Goal: Information Seeking & Learning: Check status

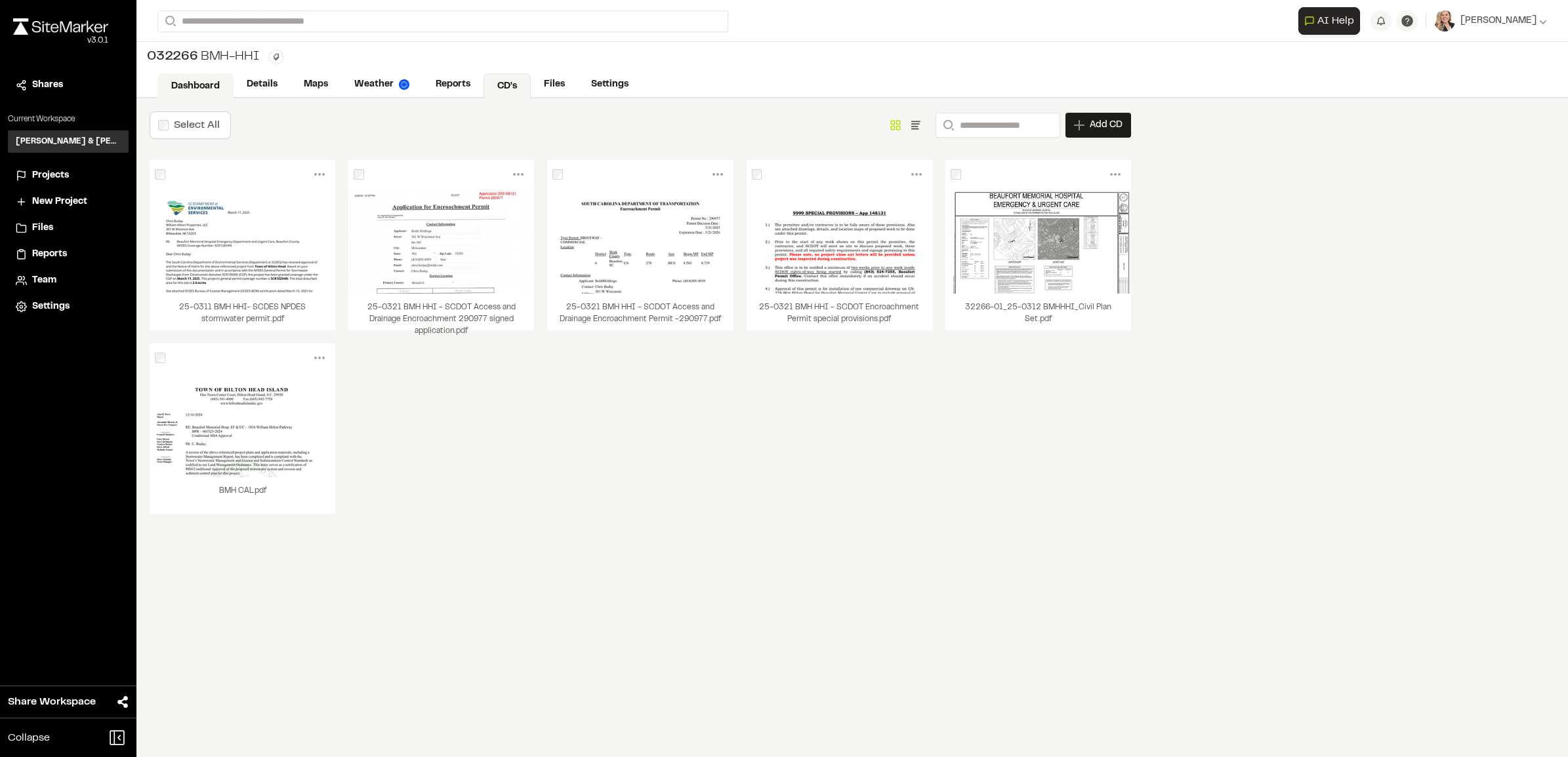
click at [194, 80] on link "Dashboard" at bounding box center [196, 85] width 76 height 25
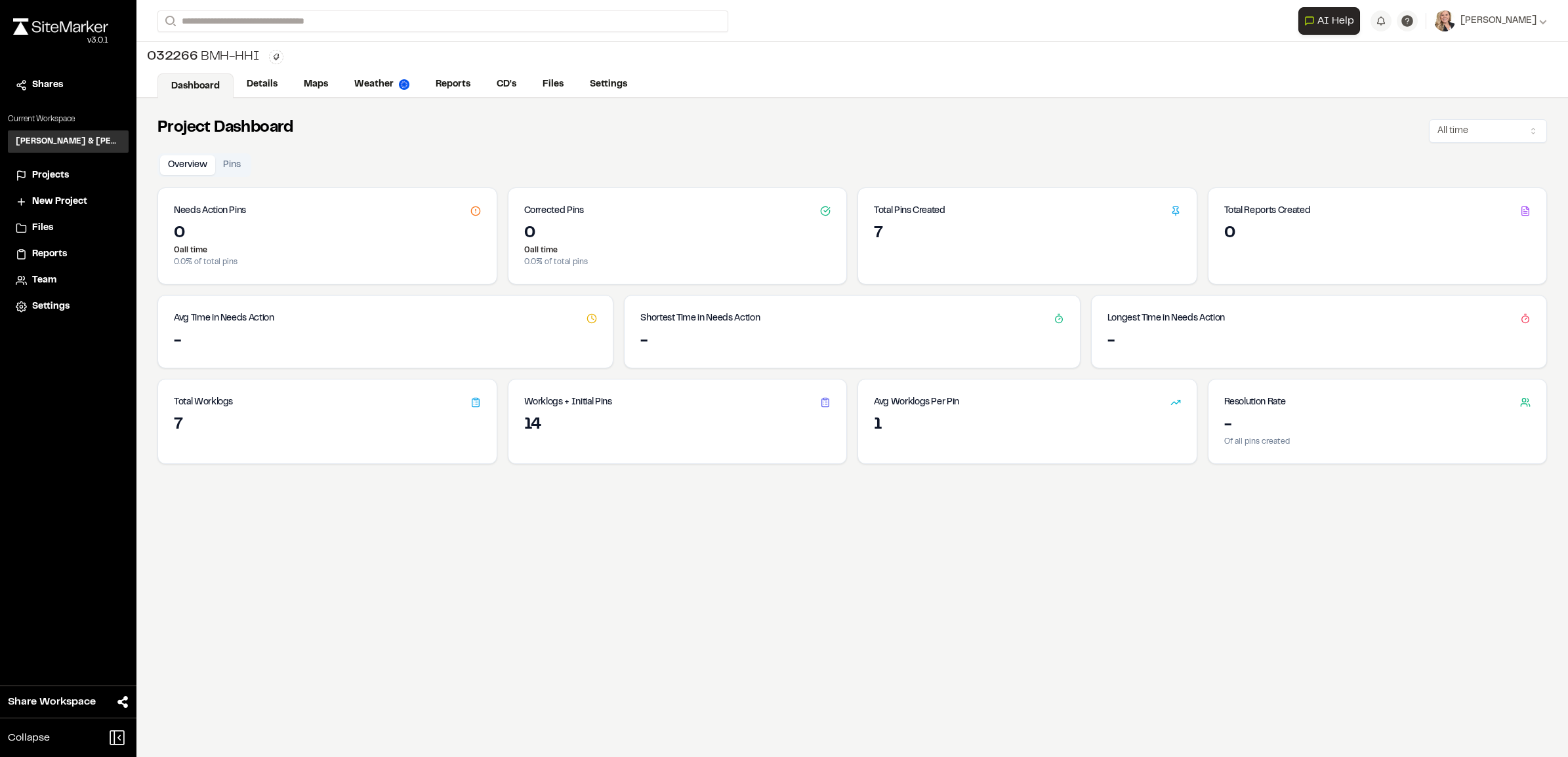
click at [280, 512] on div "Project Dashboard All time Overview Pins Needs Action Pins 0 0 all time 0.0 % o…" at bounding box center [851, 477] width 1431 height 757
click at [397, 577] on div "Project Dashboard All time Overview Pins Needs Action Pins 0 0 all time 0.0 % o…" at bounding box center [851, 477] width 1431 height 757
click at [398, 579] on div "Project Dashboard All time Overview Pins Needs Action Pins 0 0 all time 0.0 % o…" at bounding box center [851, 477] width 1431 height 757
click at [502, 125] on div "Project Dashboard All time" at bounding box center [852, 128] width 1390 height 29
click at [382, 154] on div "Overview Pins Needs Action Pins 0 0 all time 0.0 % of total pins Corrected Pins…" at bounding box center [852, 309] width 1390 height 310
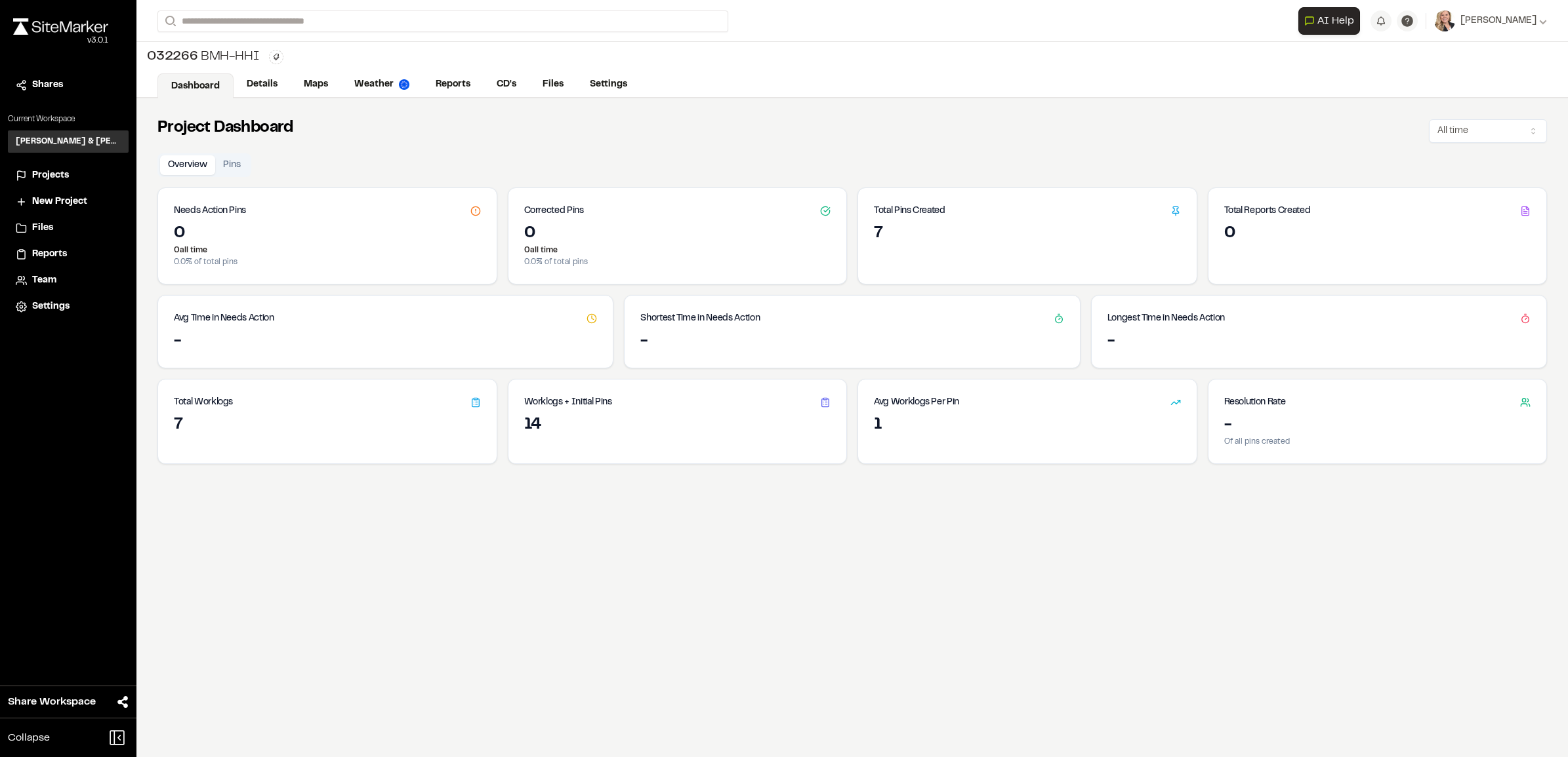
click at [449, 142] on div "Project Dashboard All time" at bounding box center [852, 128] width 1390 height 29
click at [280, 91] on link "Details" at bounding box center [262, 85] width 58 height 25
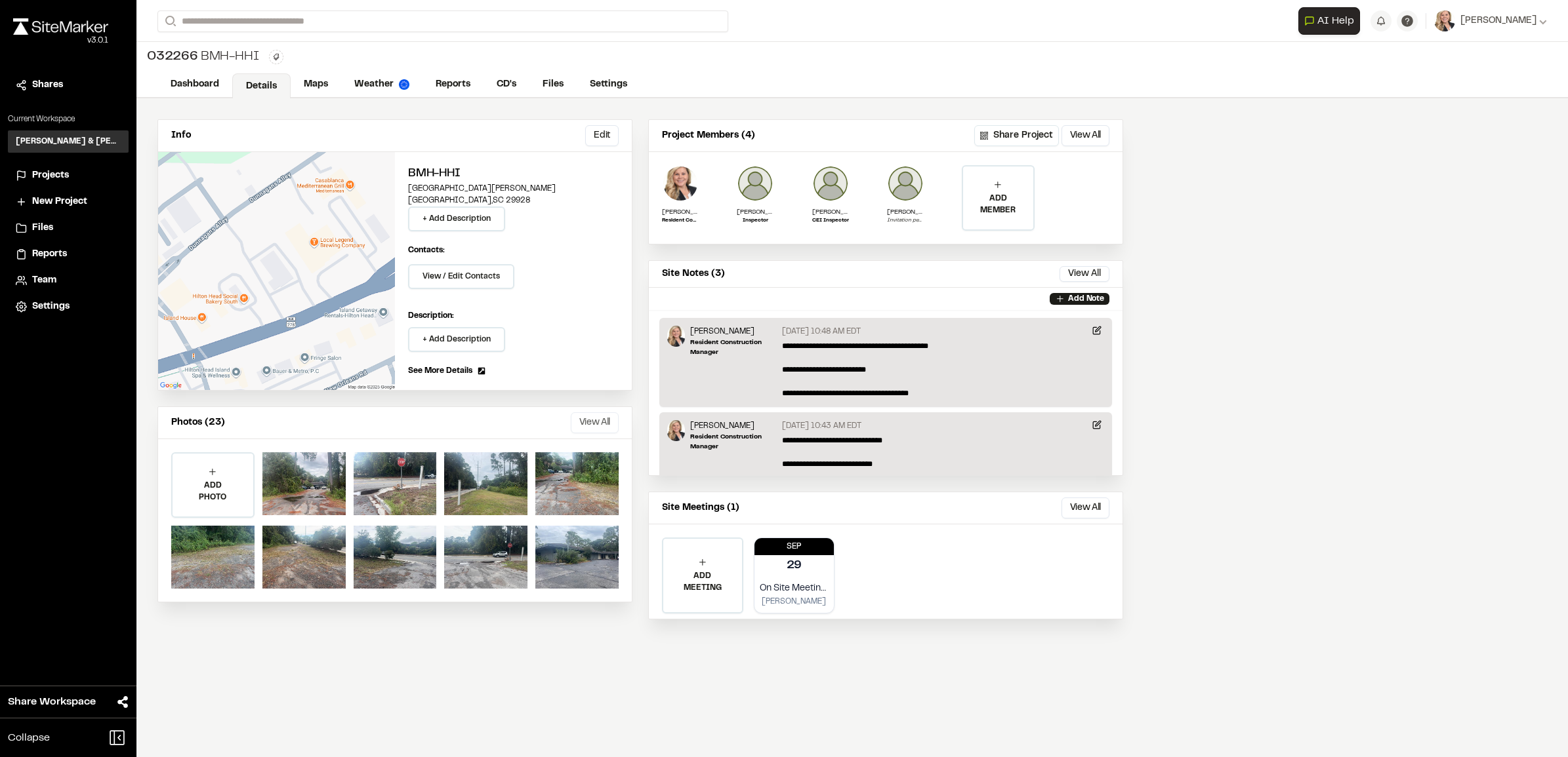
click at [597, 421] on button "View All" at bounding box center [595, 423] width 48 height 21
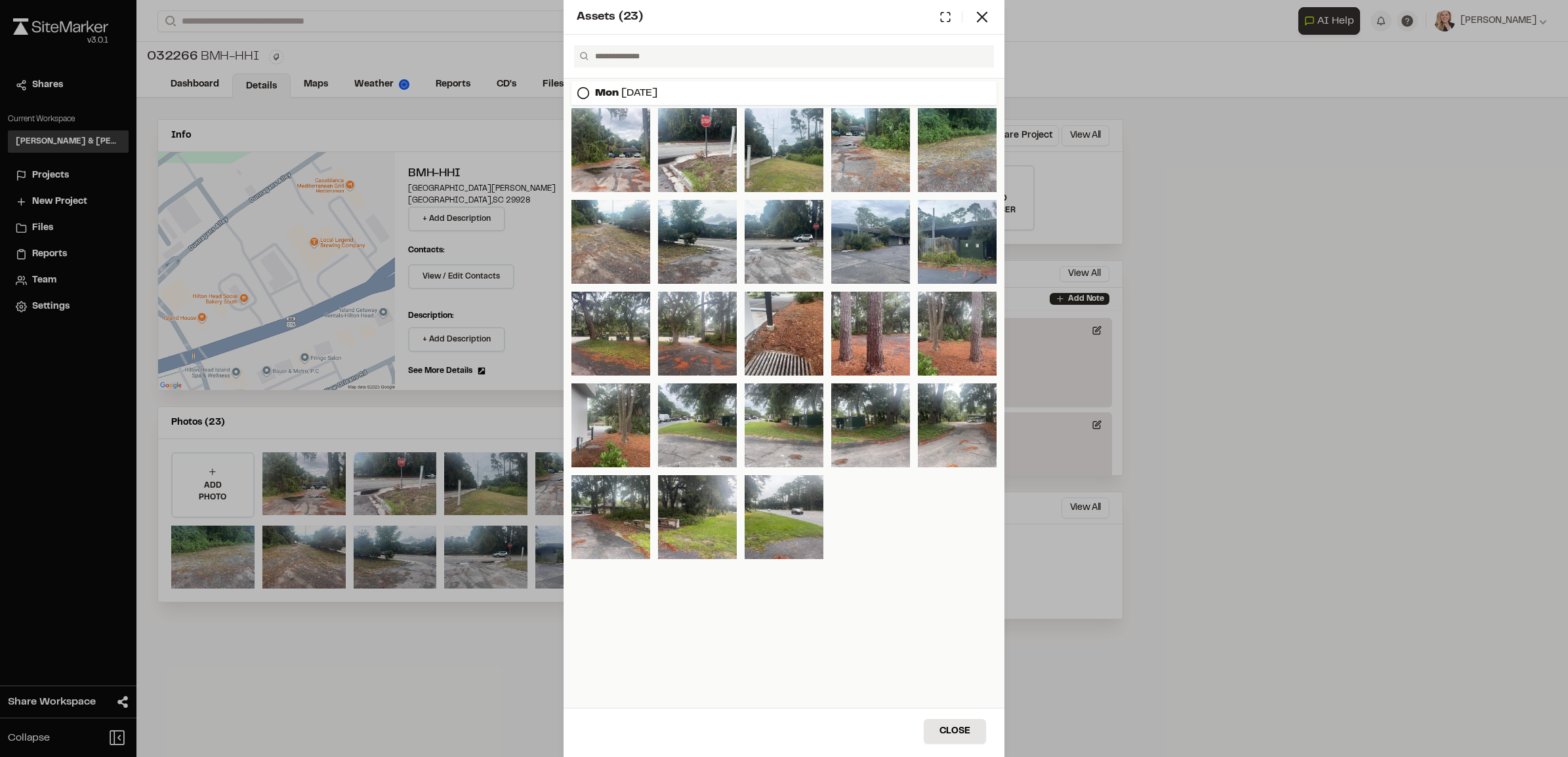
click at [992, 20] on div "Assets ( 23 )" at bounding box center [784, 18] width 441 height 35
click at [987, 20] on icon at bounding box center [982, 17] width 18 height 18
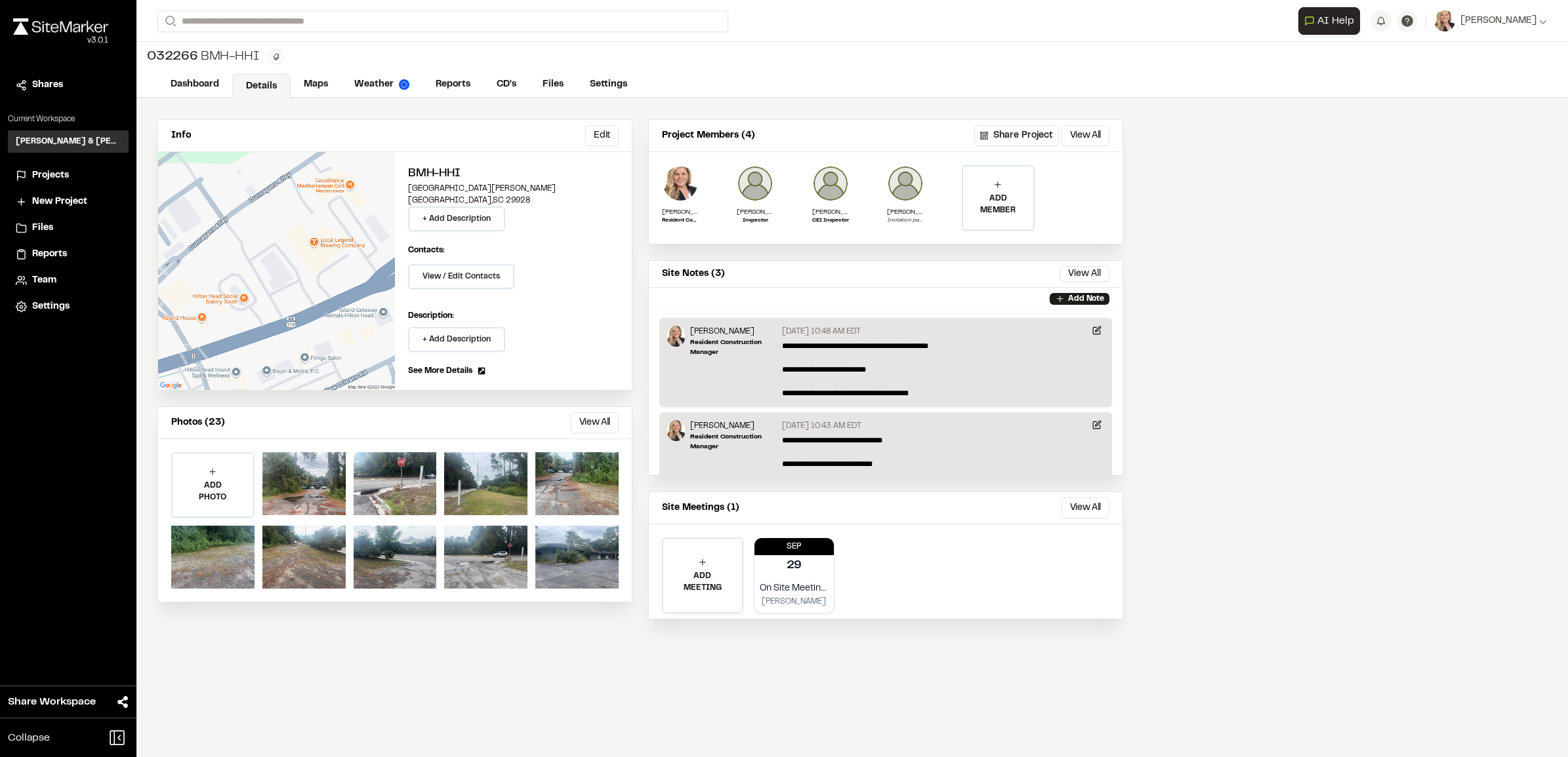
click at [41, 172] on span "Projects" at bounding box center [50, 176] width 37 height 14
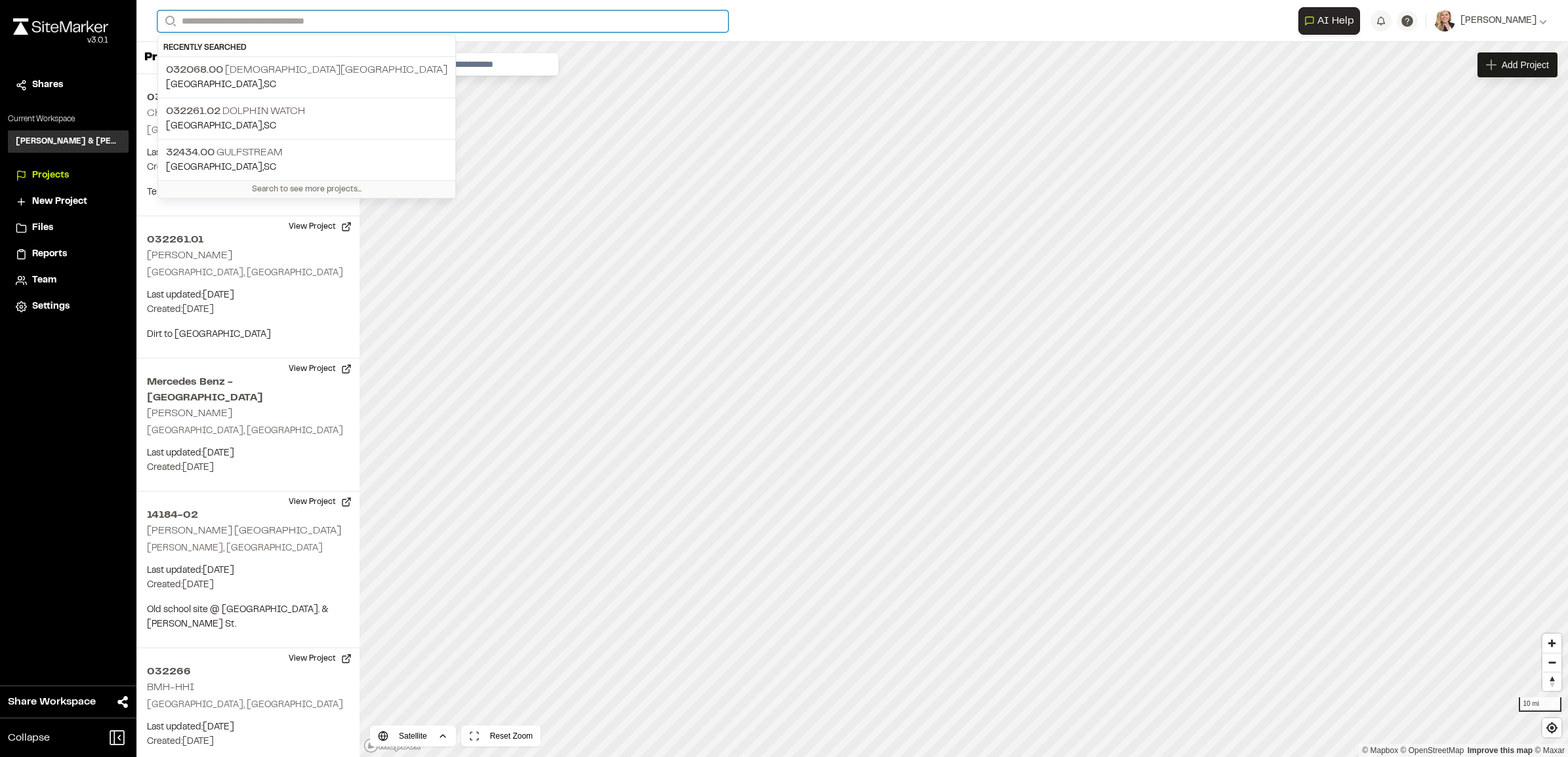
click at [348, 25] on input "Search" at bounding box center [443, 21] width 571 height 21
click at [257, 147] on p "32434.00 Gulfstream" at bounding box center [306, 153] width 281 height 16
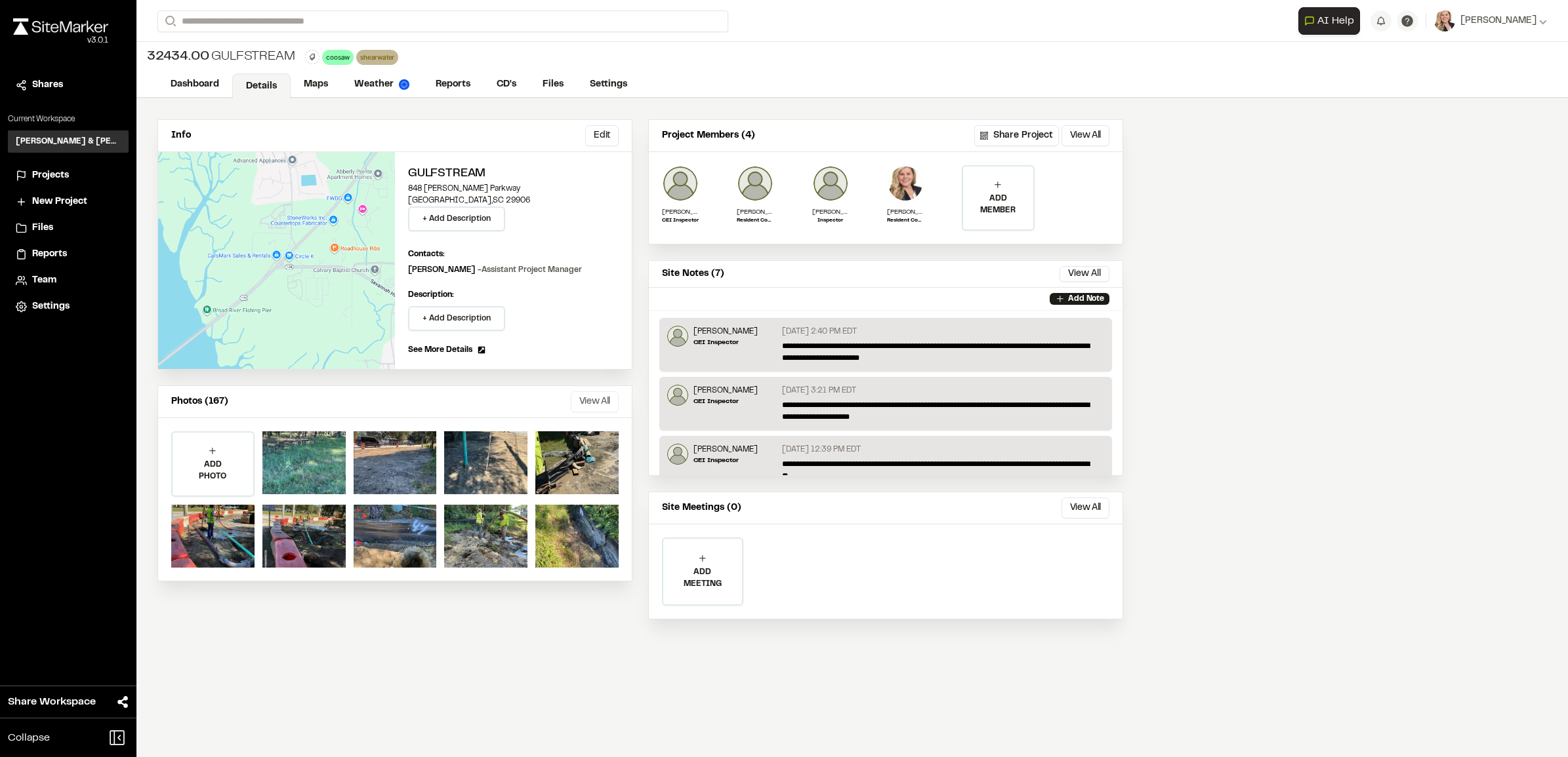
click at [585, 400] on button "View All" at bounding box center [595, 402] width 48 height 21
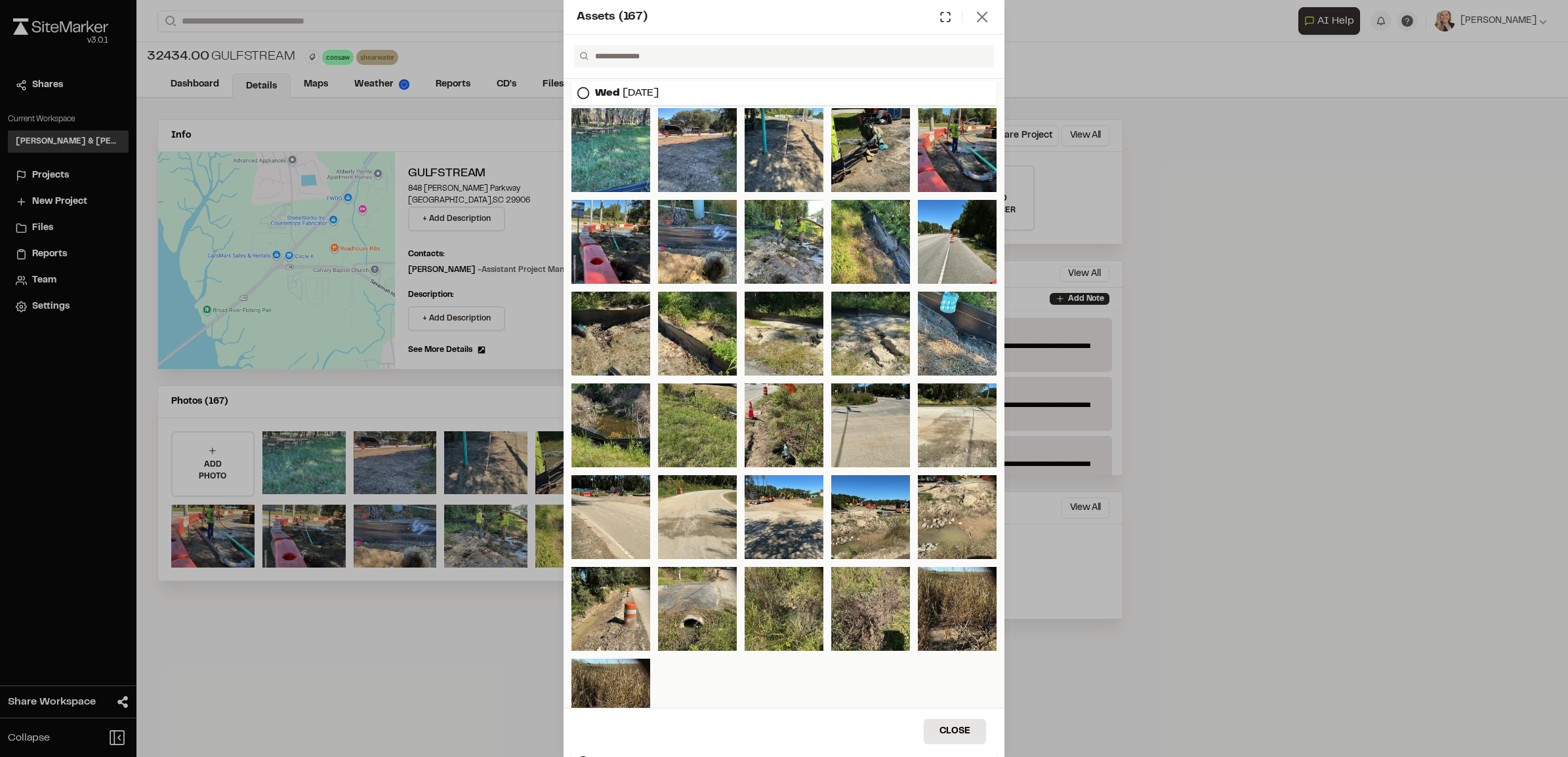
click at [986, 21] on line at bounding box center [982, 18] width 10 height 10
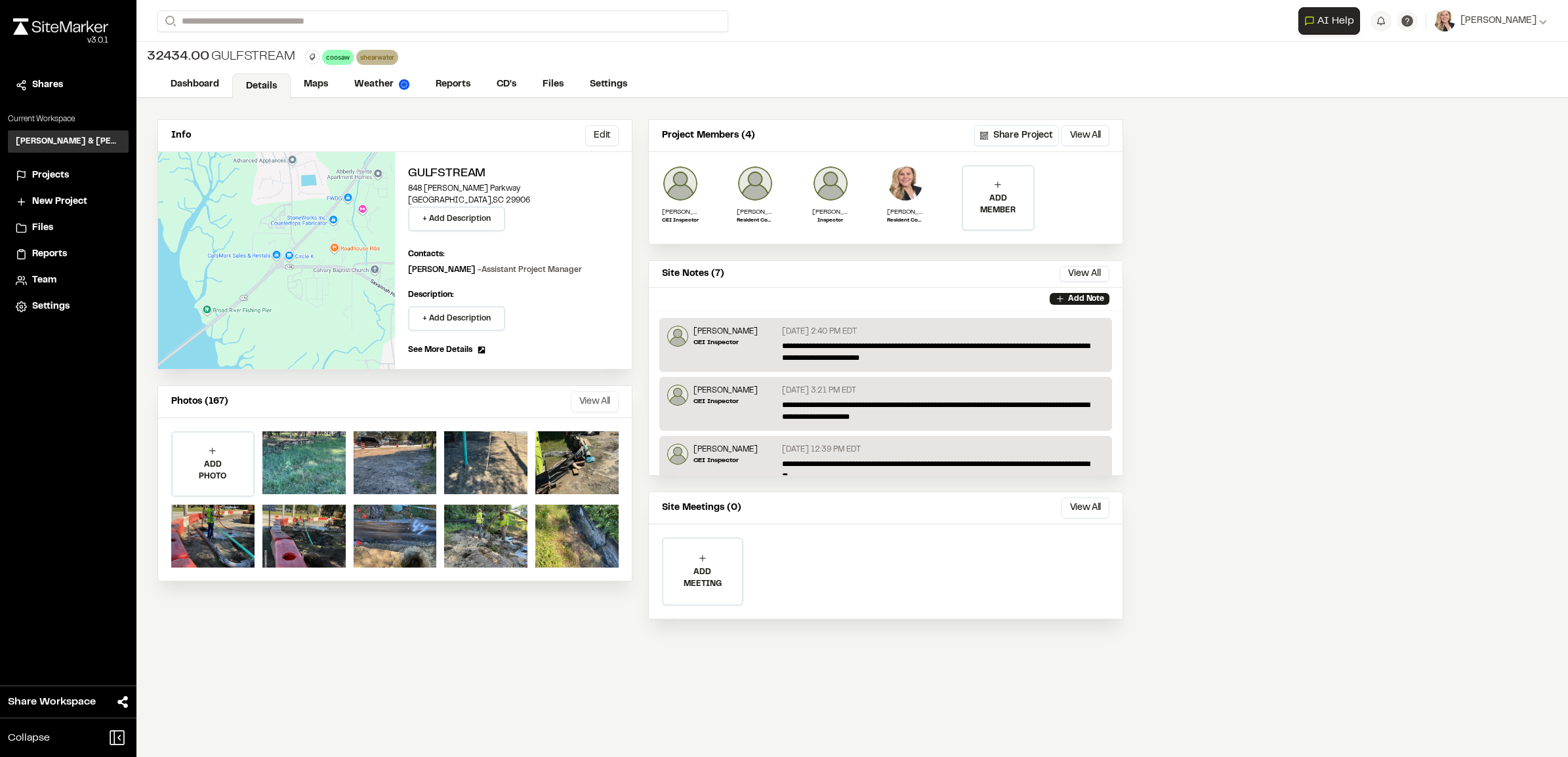
click at [605, 393] on button "View All" at bounding box center [595, 402] width 48 height 21
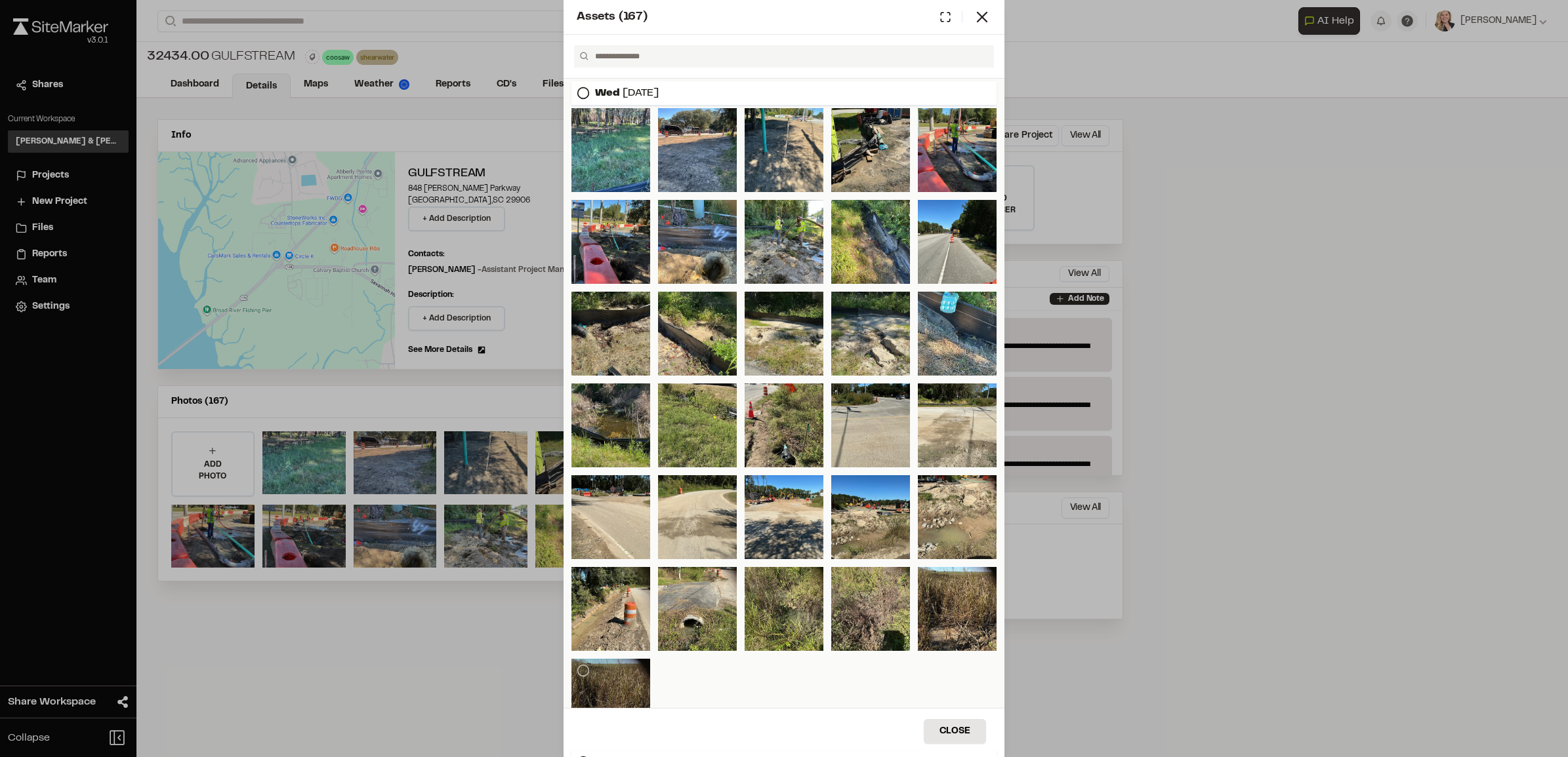
click at [622, 676] on div at bounding box center [610, 700] width 79 height 84
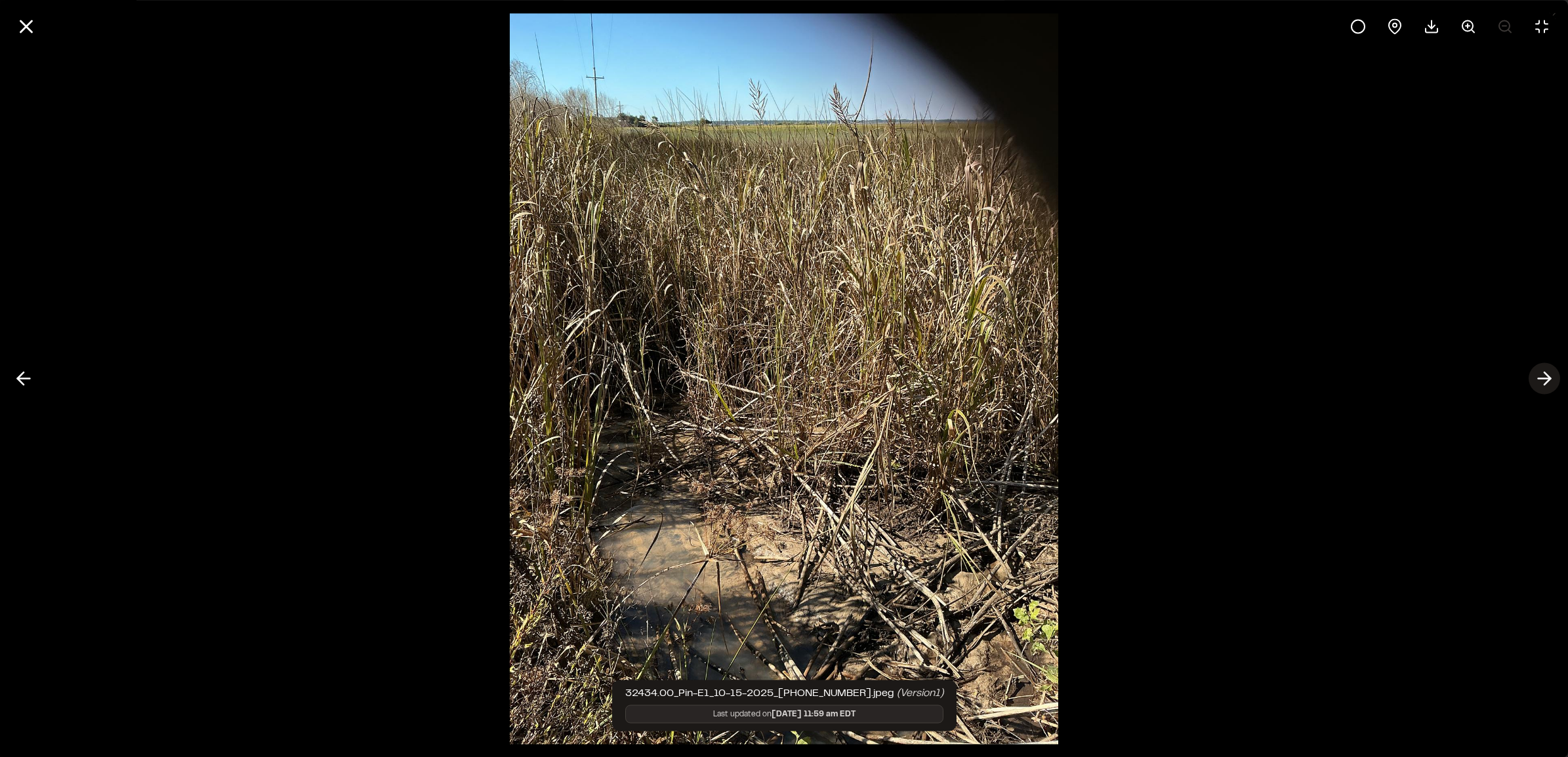
click at [1546, 373] on icon at bounding box center [1544, 379] width 21 height 22
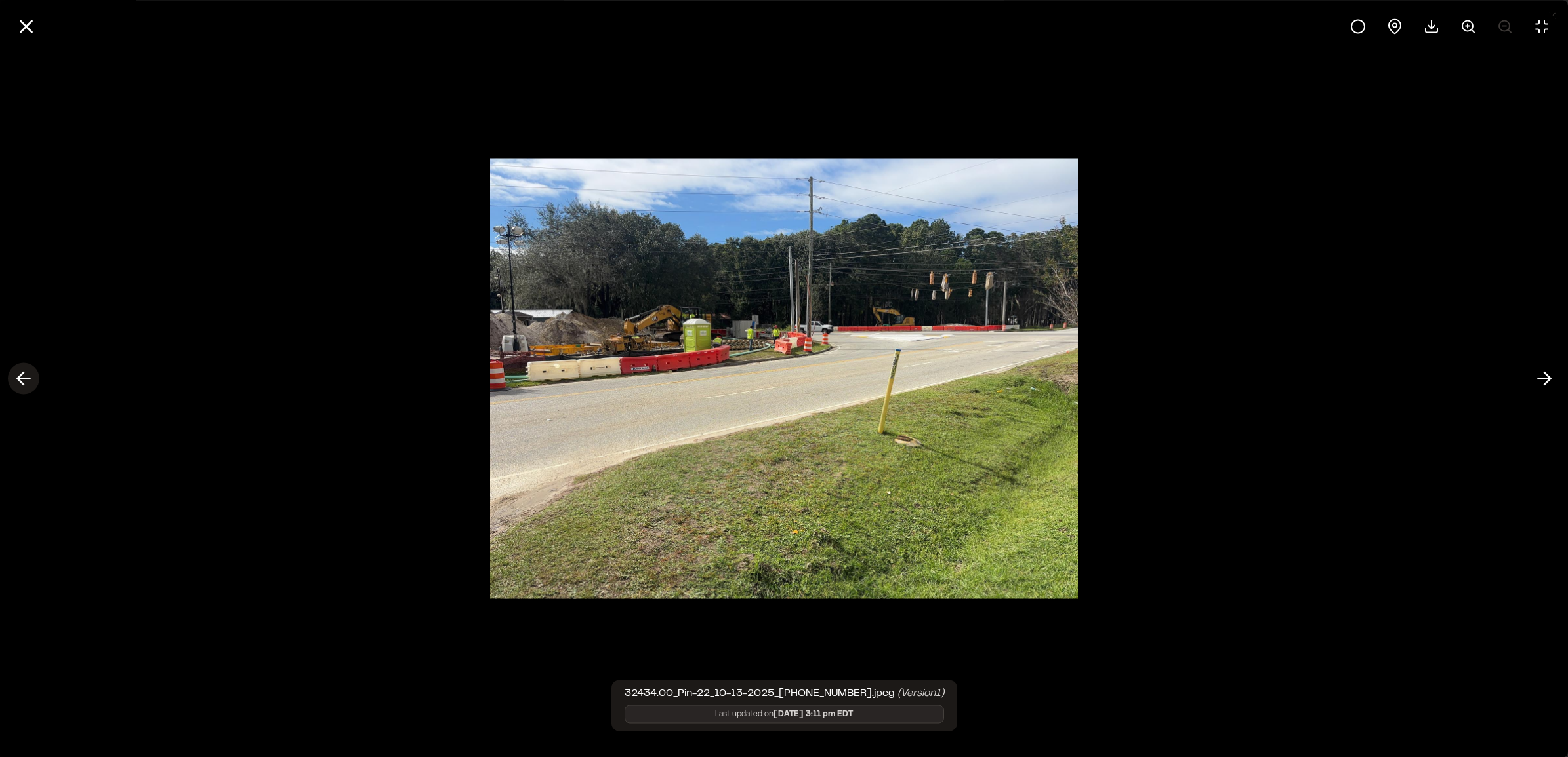
click at [28, 379] on line at bounding box center [24, 379] width 13 height 0
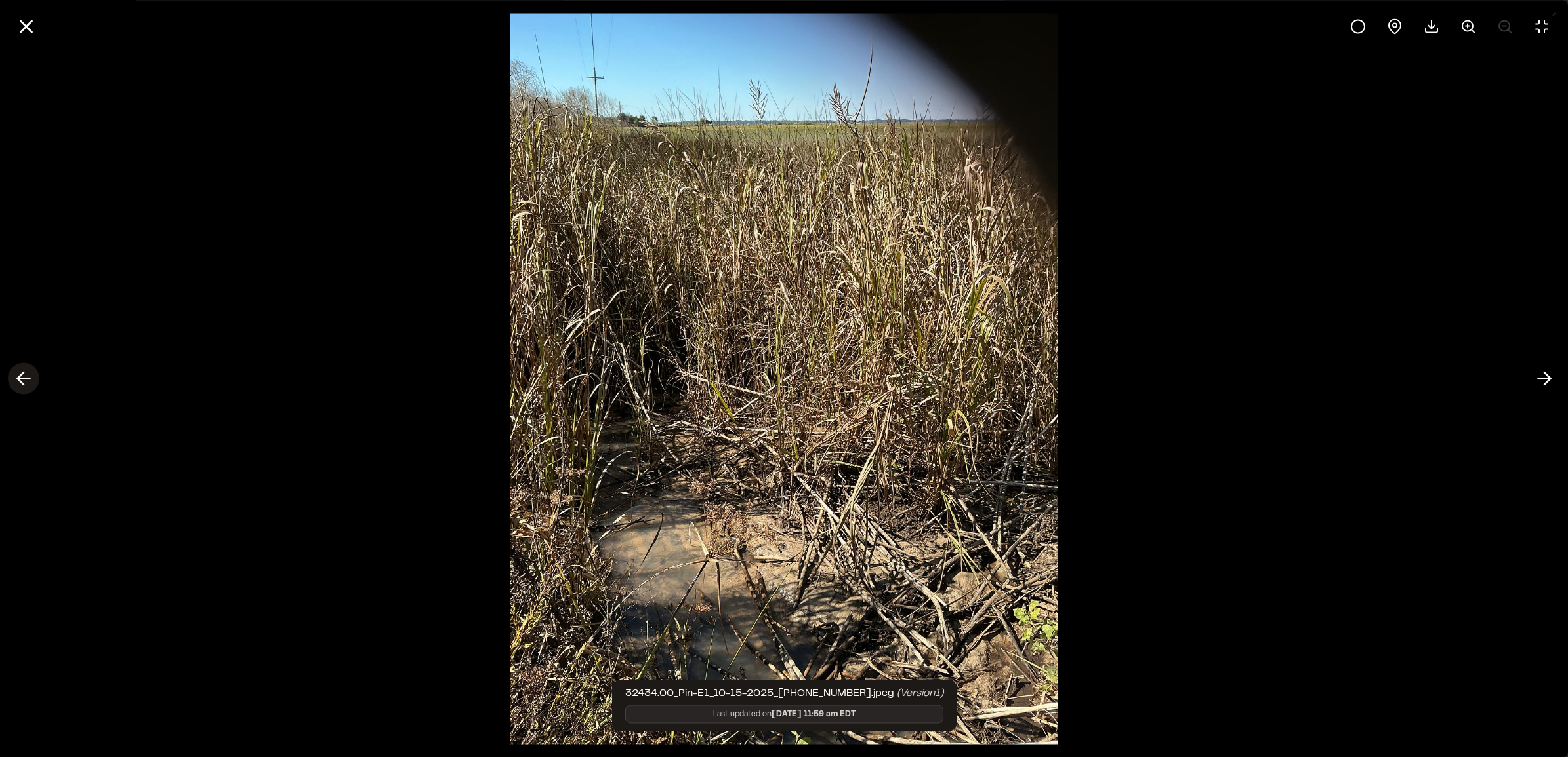
click at [28, 379] on line at bounding box center [24, 379] width 13 height 0
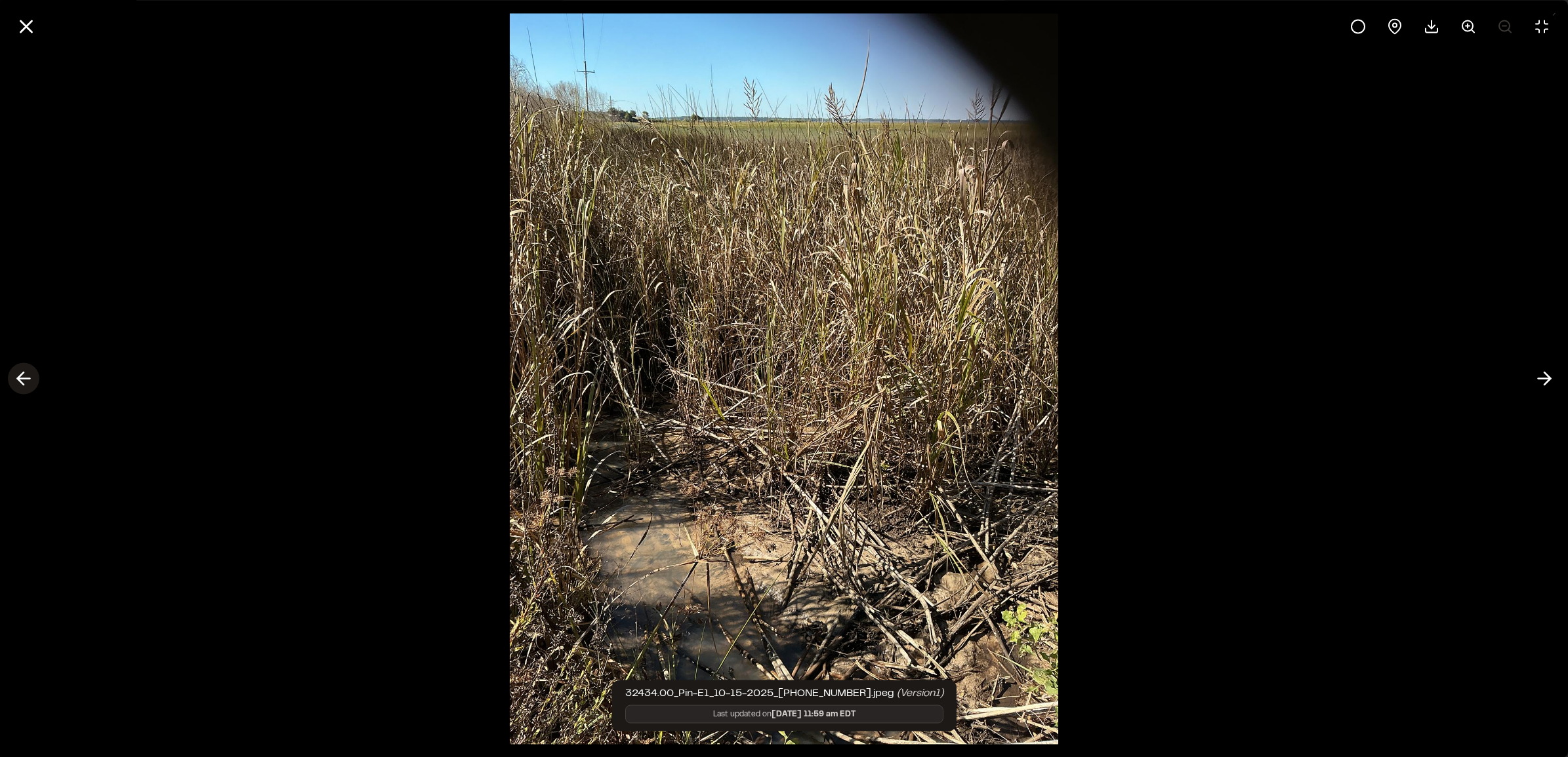
click at [28, 379] on line at bounding box center [24, 379] width 13 height 0
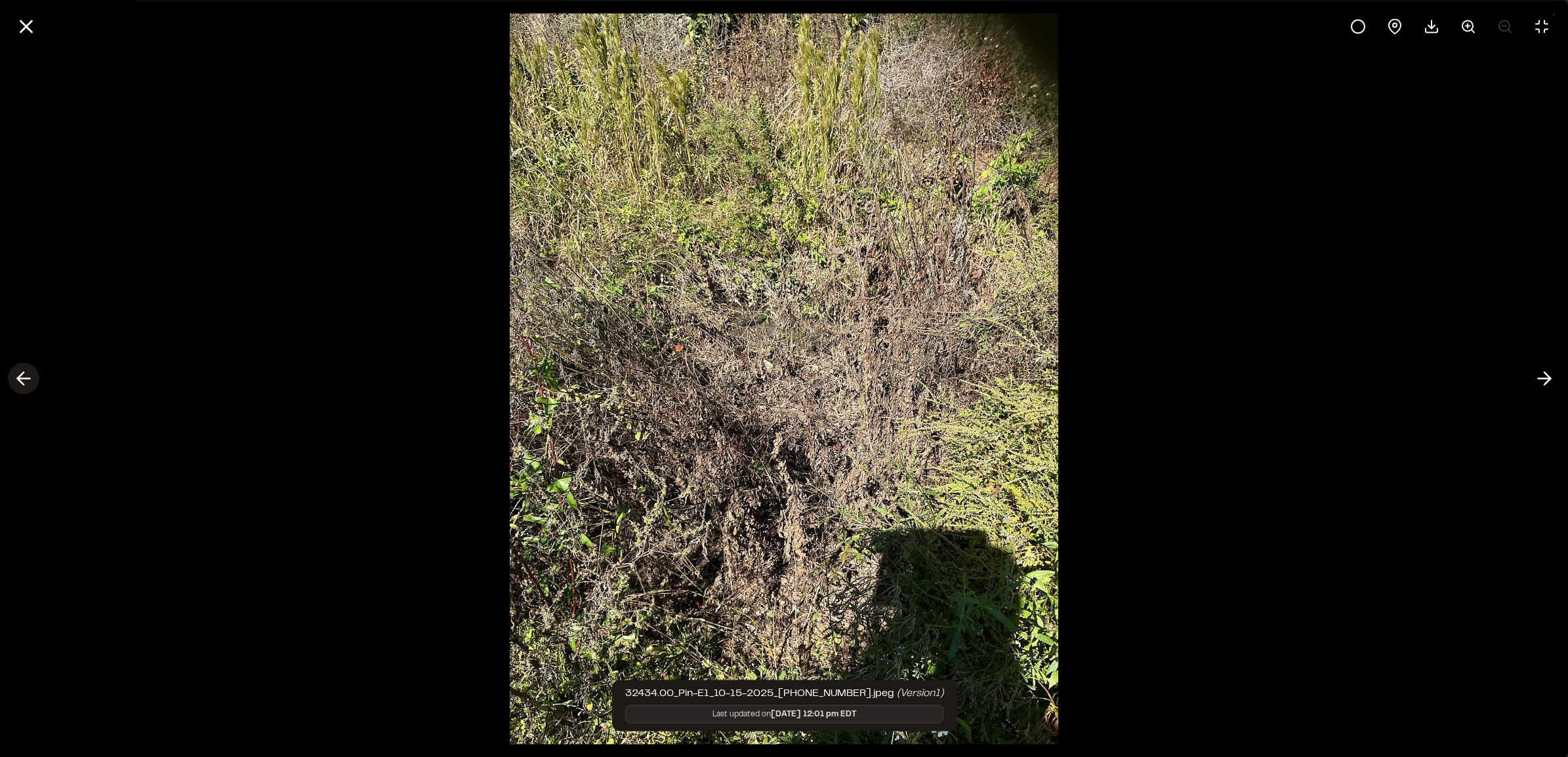
click at [28, 377] on icon at bounding box center [23, 379] width 21 height 22
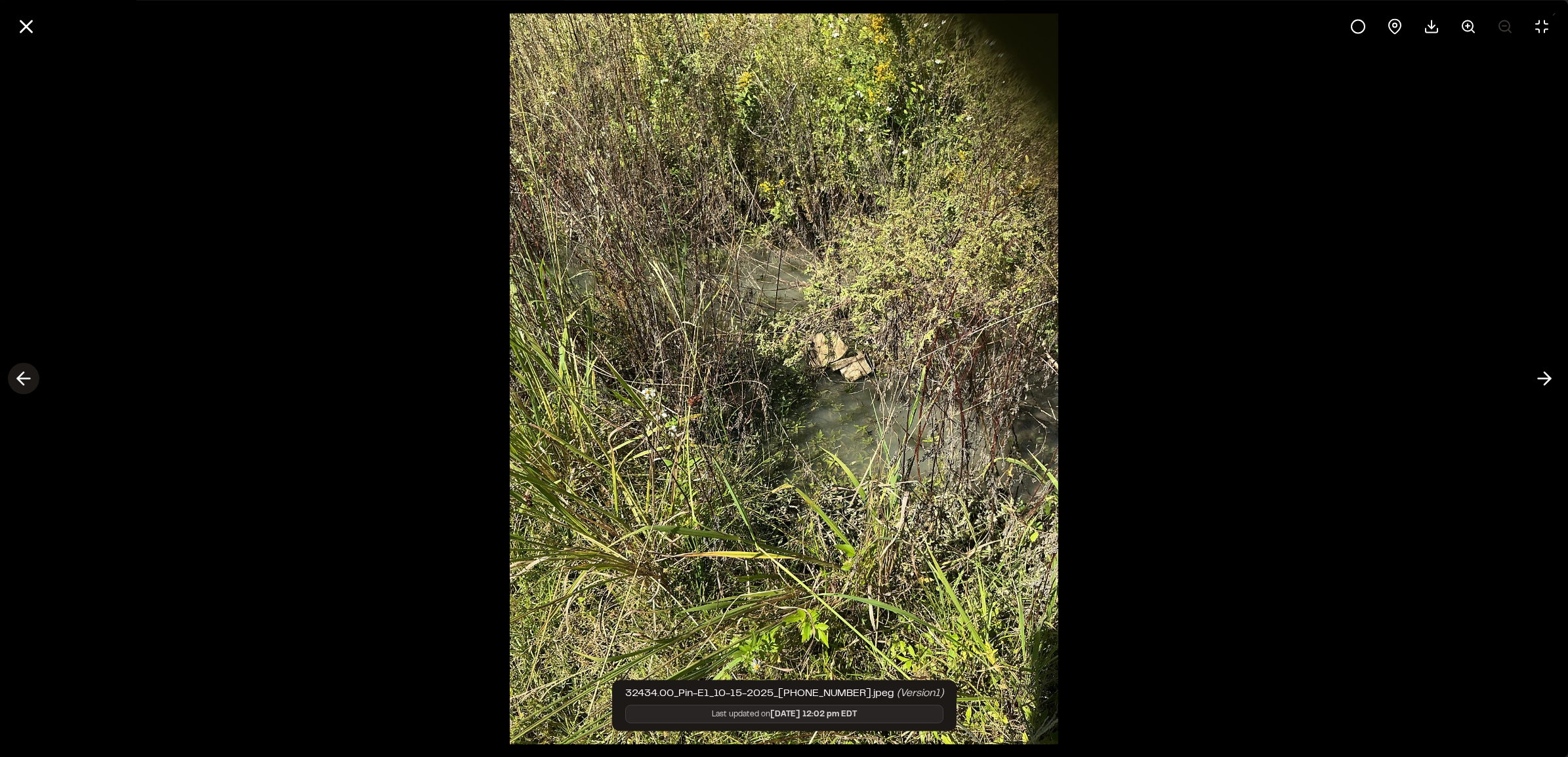
click at [28, 376] on icon at bounding box center [23, 379] width 21 height 22
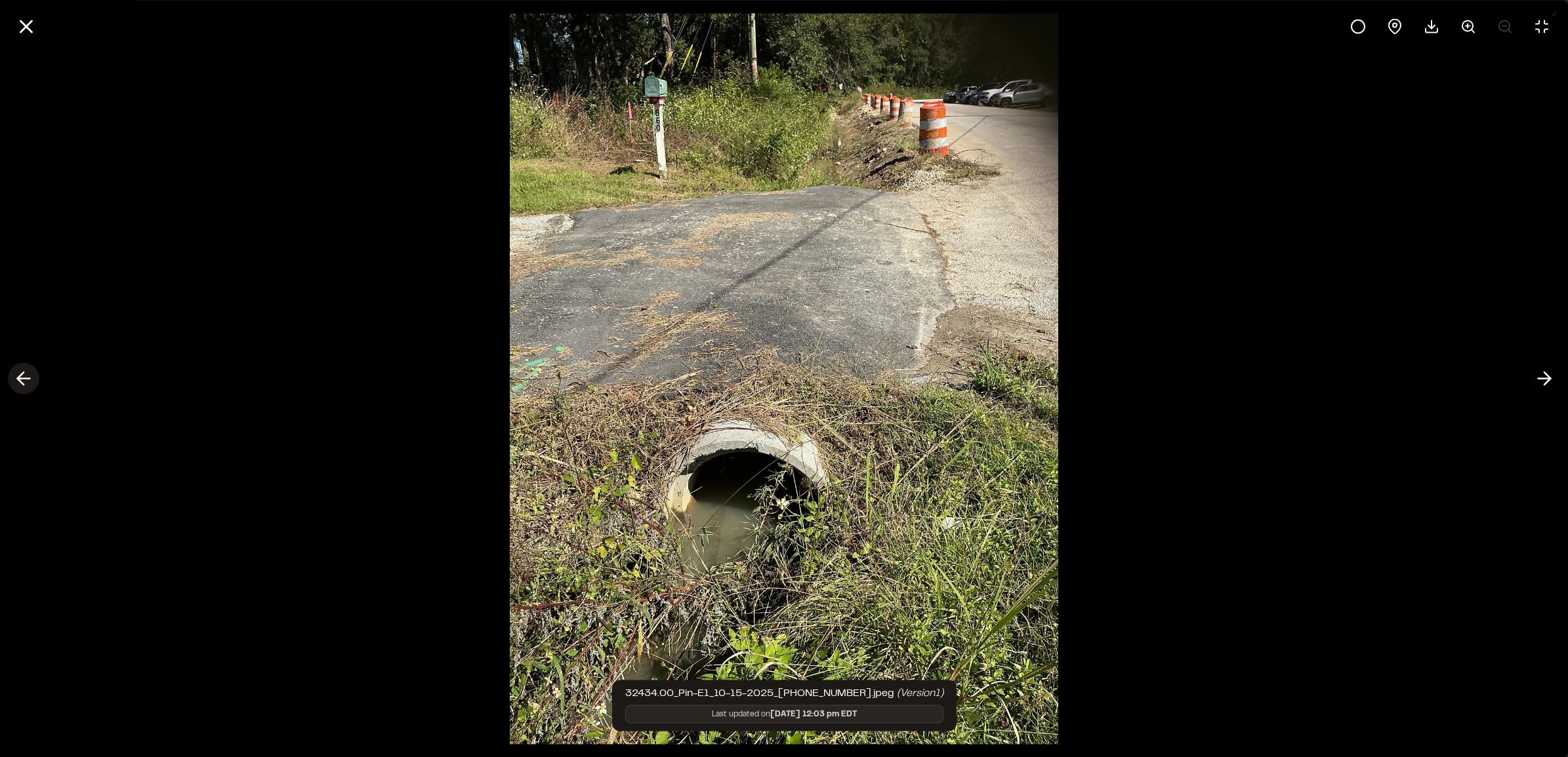
click at [28, 376] on icon at bounding box center [23, 379] width 21 height 22
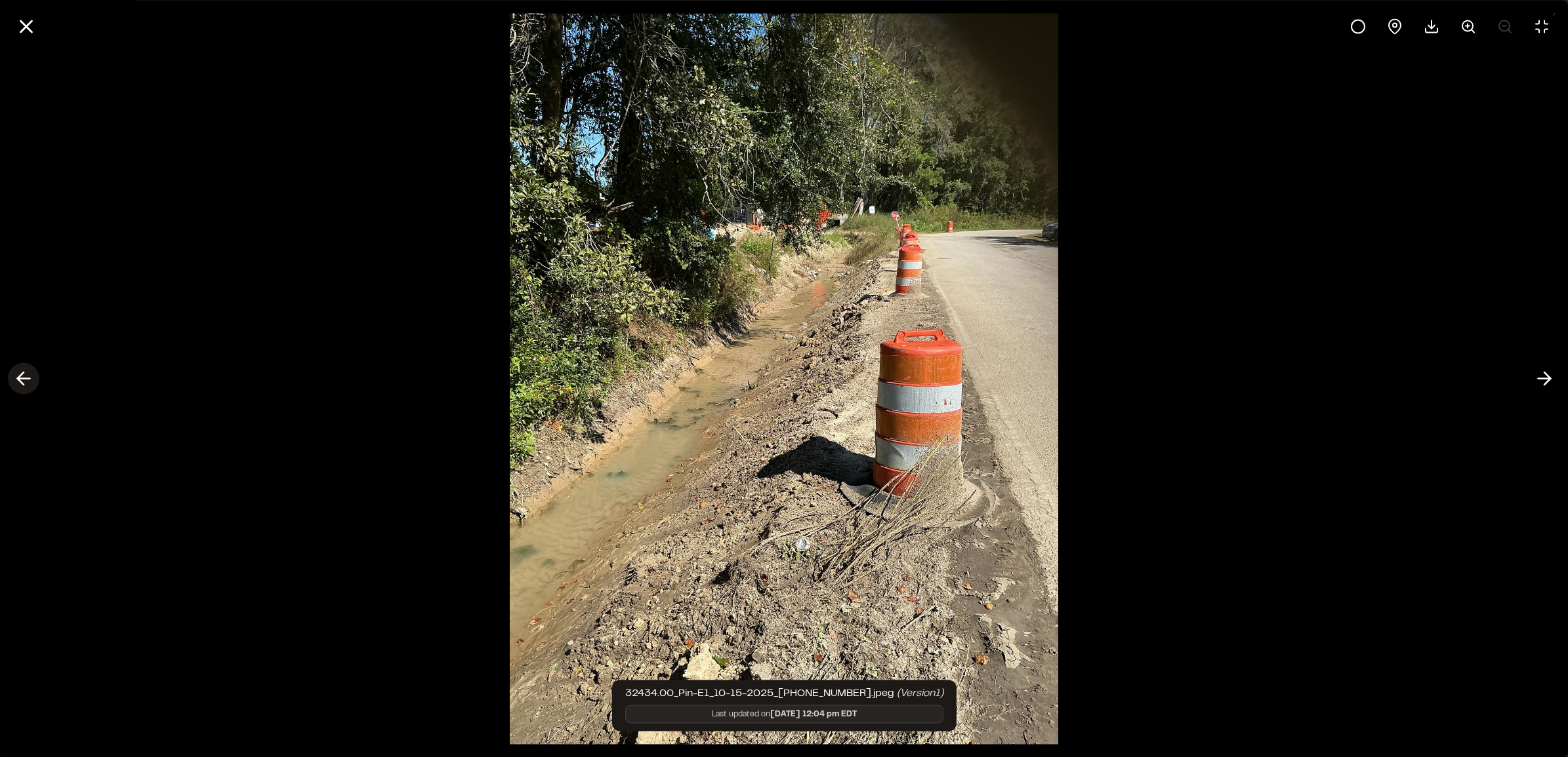
click at [28, 376] on icon at bounding box center [23, 379] width 21 height 22
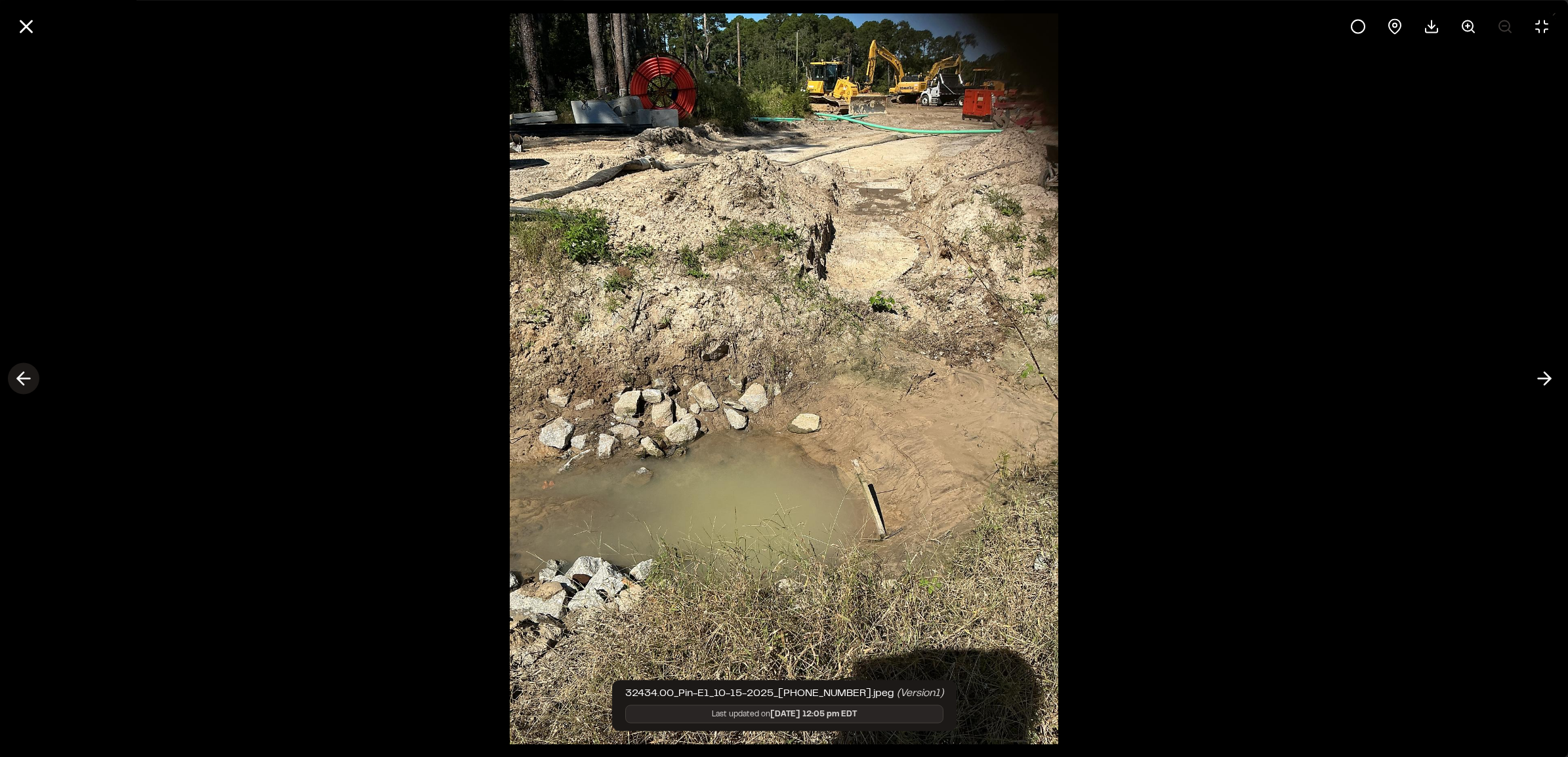
click at [34, 379] on button at bounding box center [24, 379] width 32 height 32
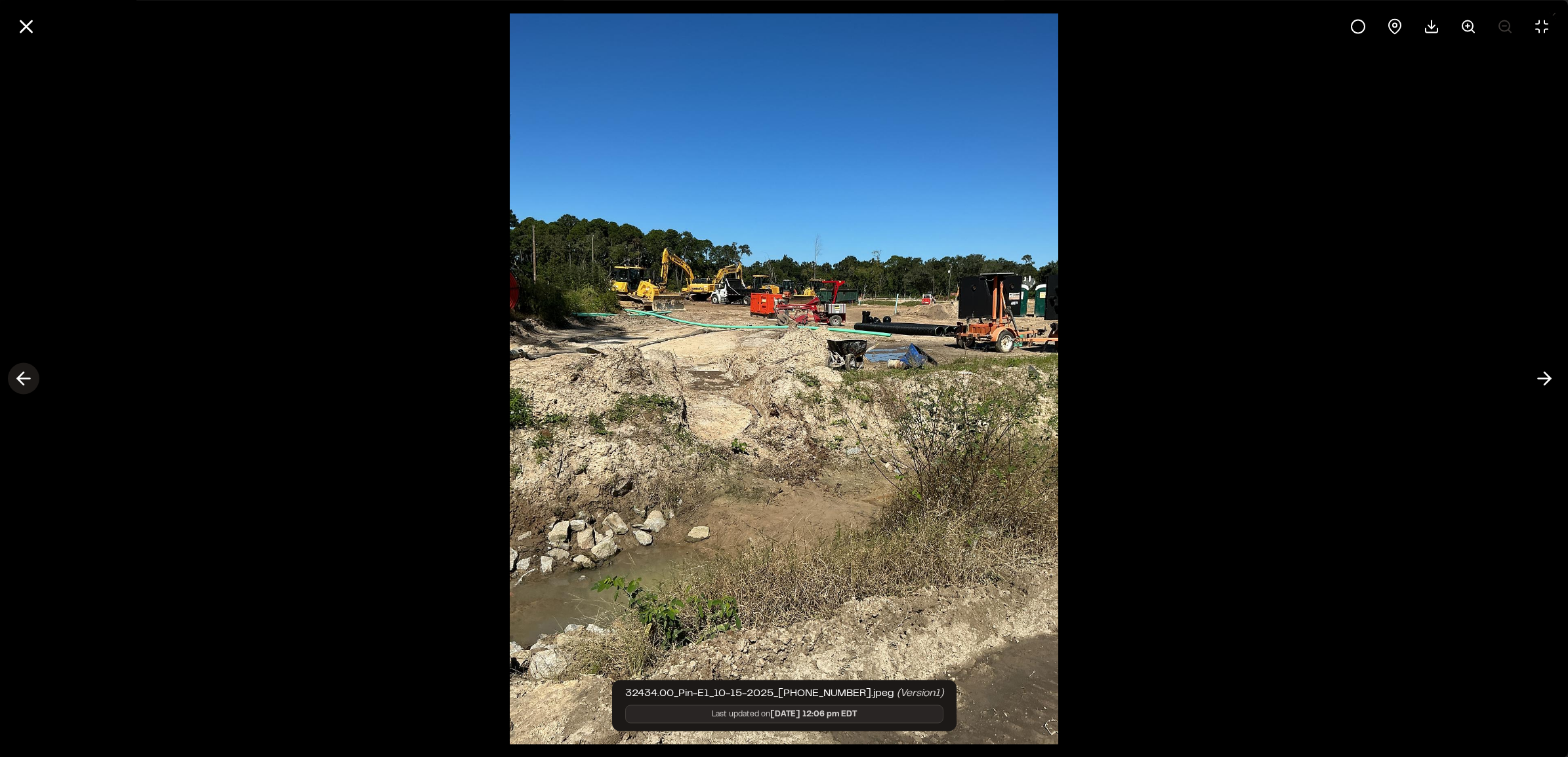
click at [28, 384] on icon at bounding box center [23, 379] width 21 height 22
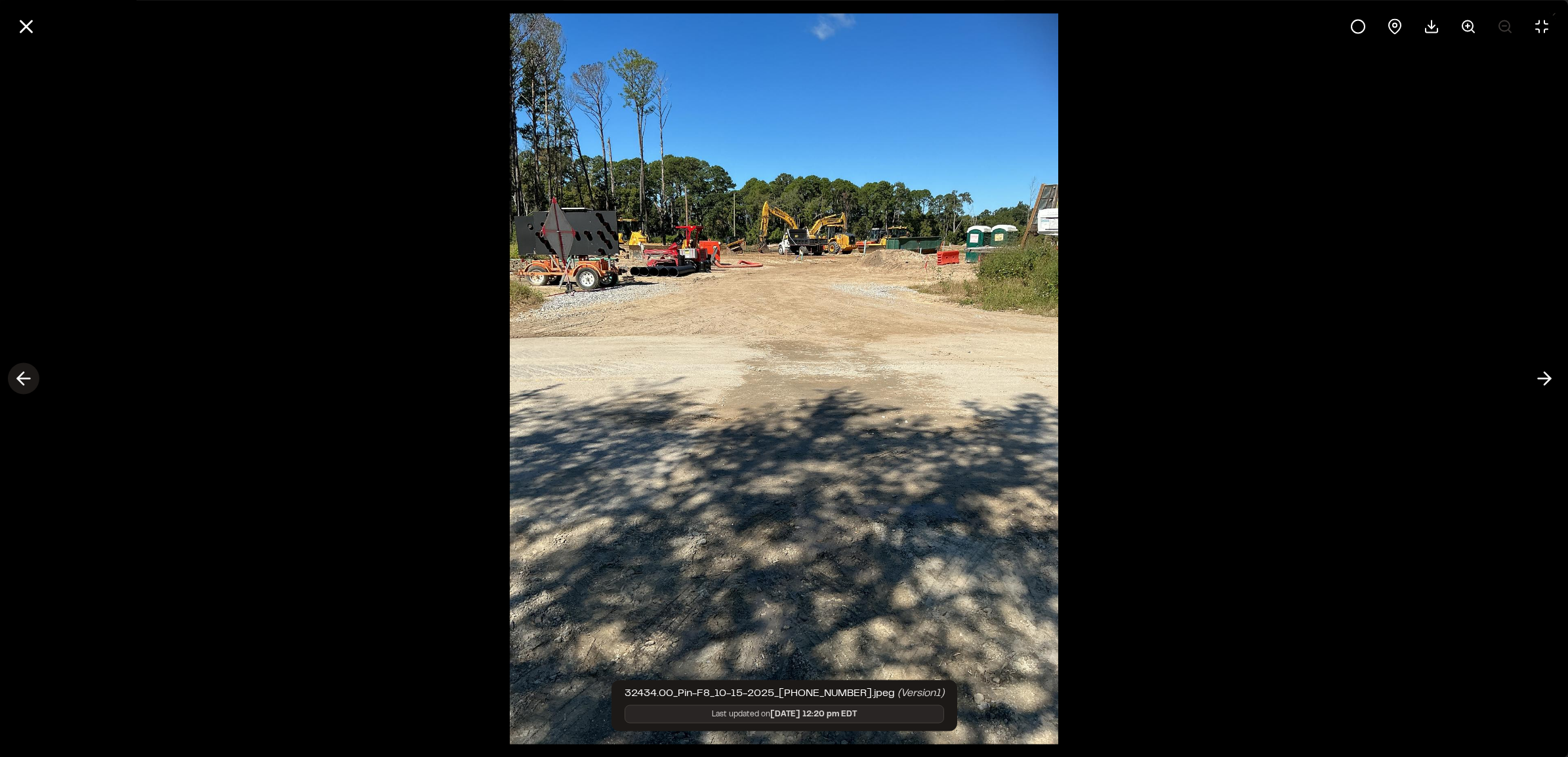
click at [25, 370] on icon at bounding box center [23, 379] width 21 height 22
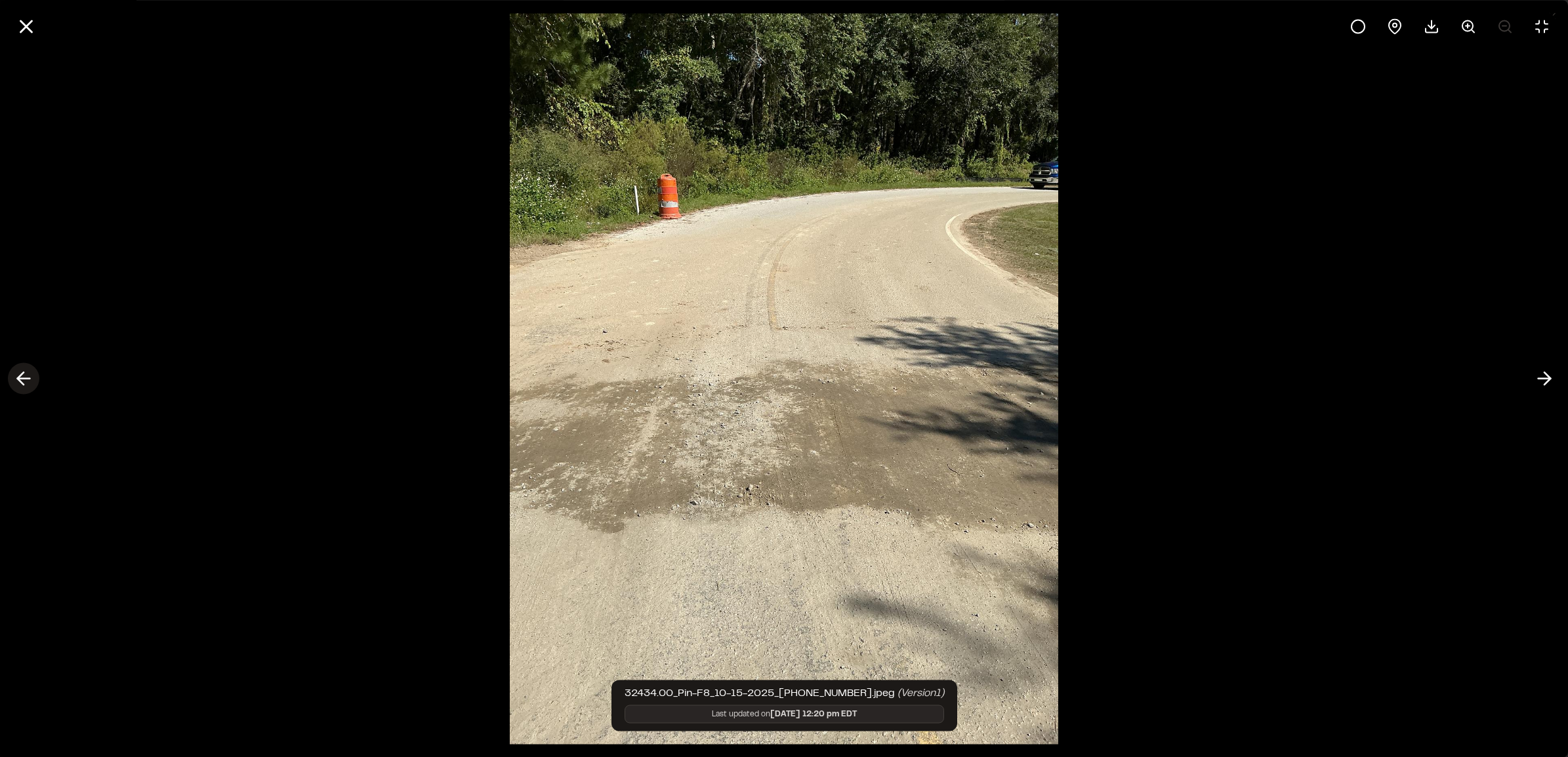
click at [21, 371] on icon at bounding box center [23, 379] width 21 height 22
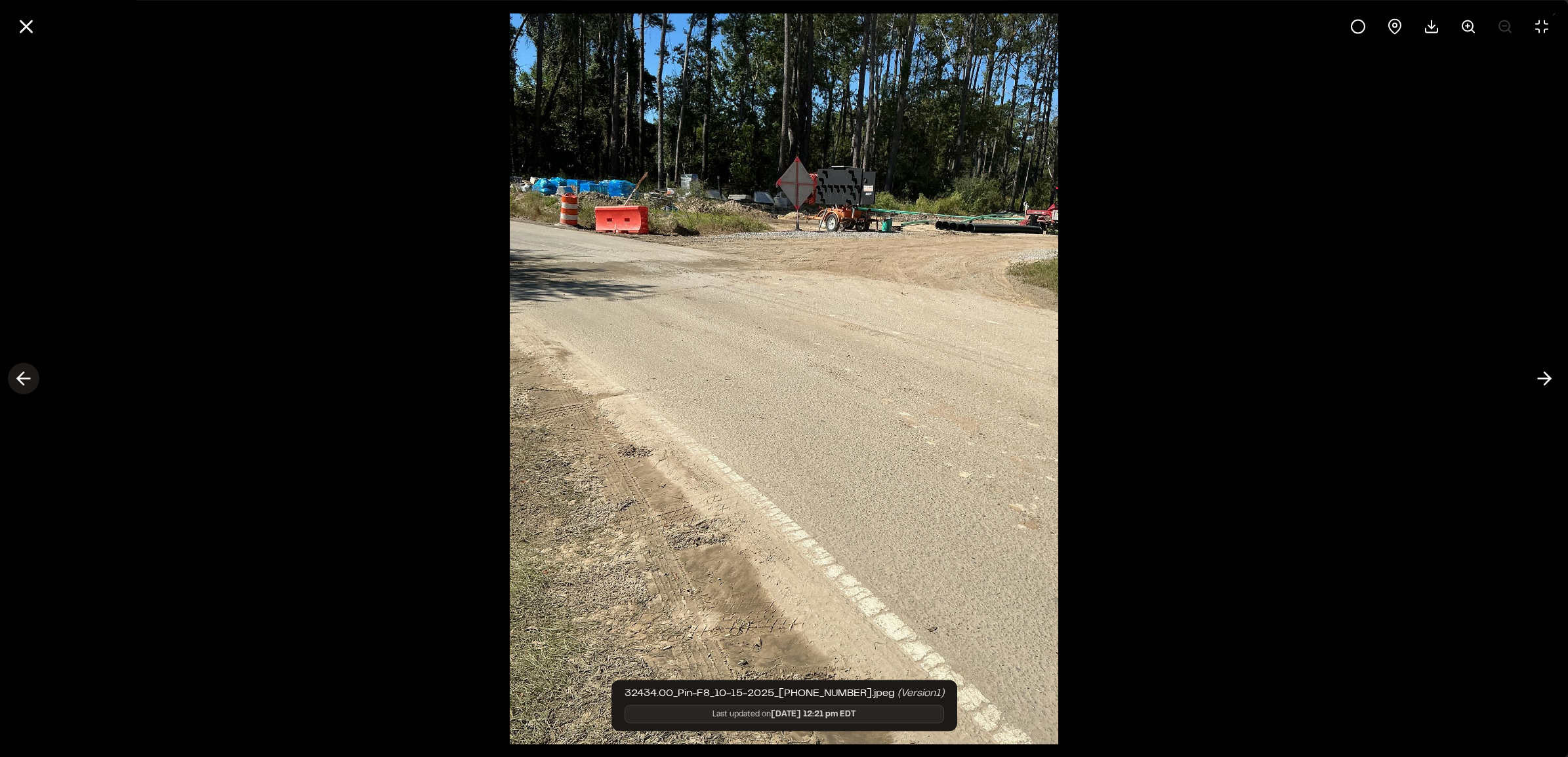
click at [17, 374] on icon at bounding box center [23, 379] width 21 height 22
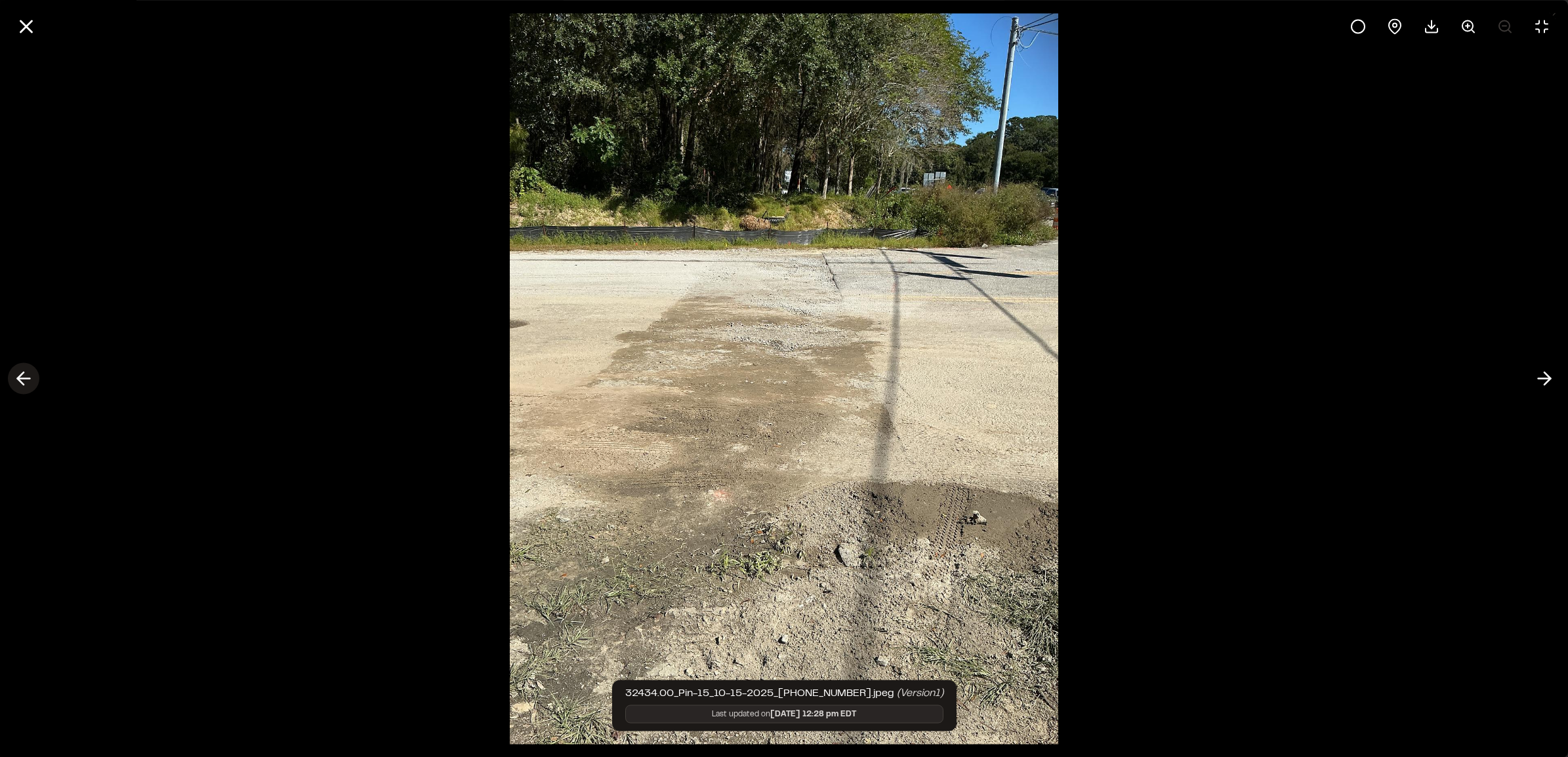
click at [14, 375] on icon at bounding box center [23, 379] width 21 height 22
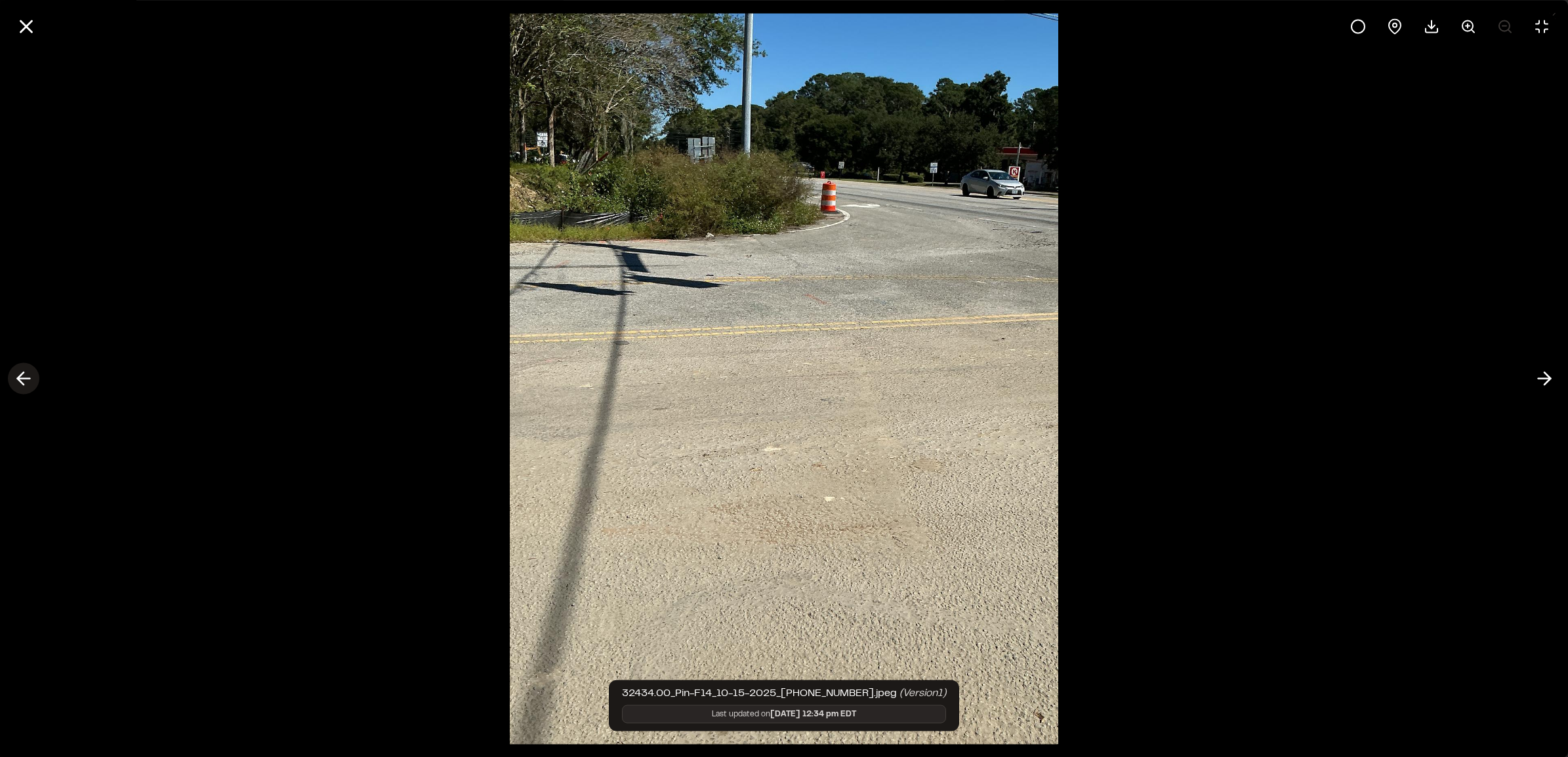
click at [30, 388] on icon at bounding box center [23, 379] width 21 height 22
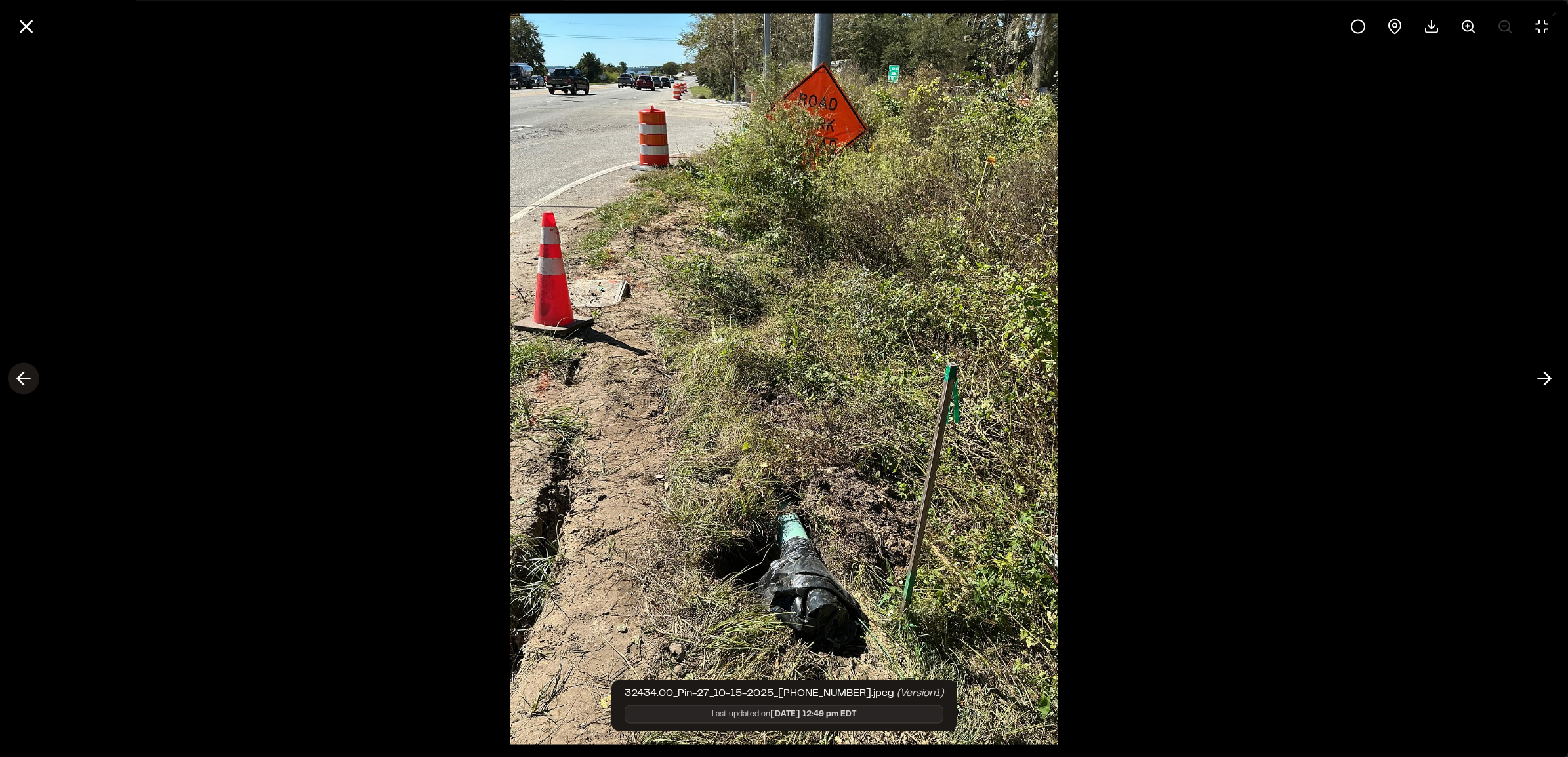
click at [23, 388] on icon at bounding box center [23, 379] width 21 height 22
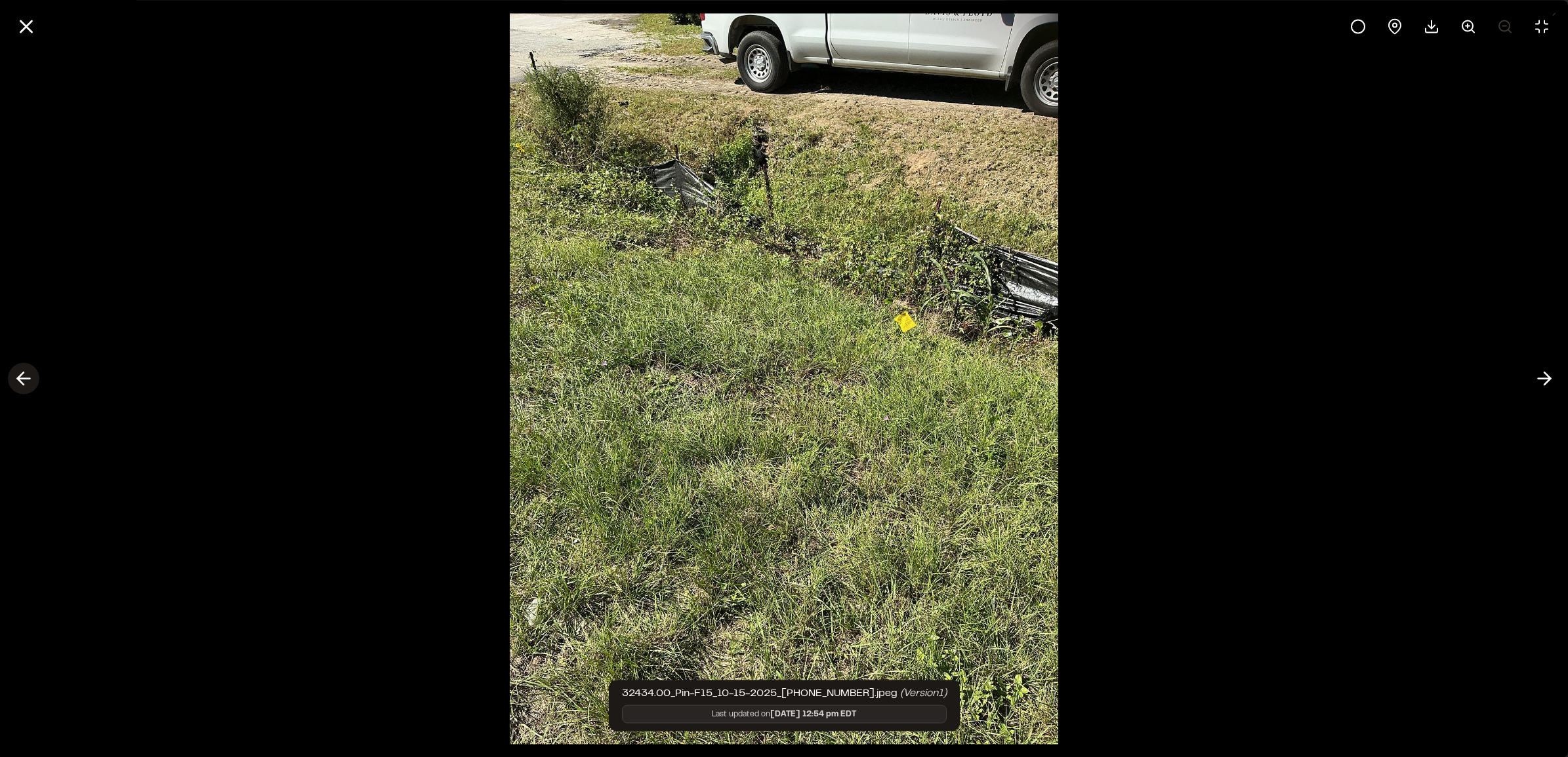
click at [25, 385] on icon at bounding box center [23, 379] width 21 height 22
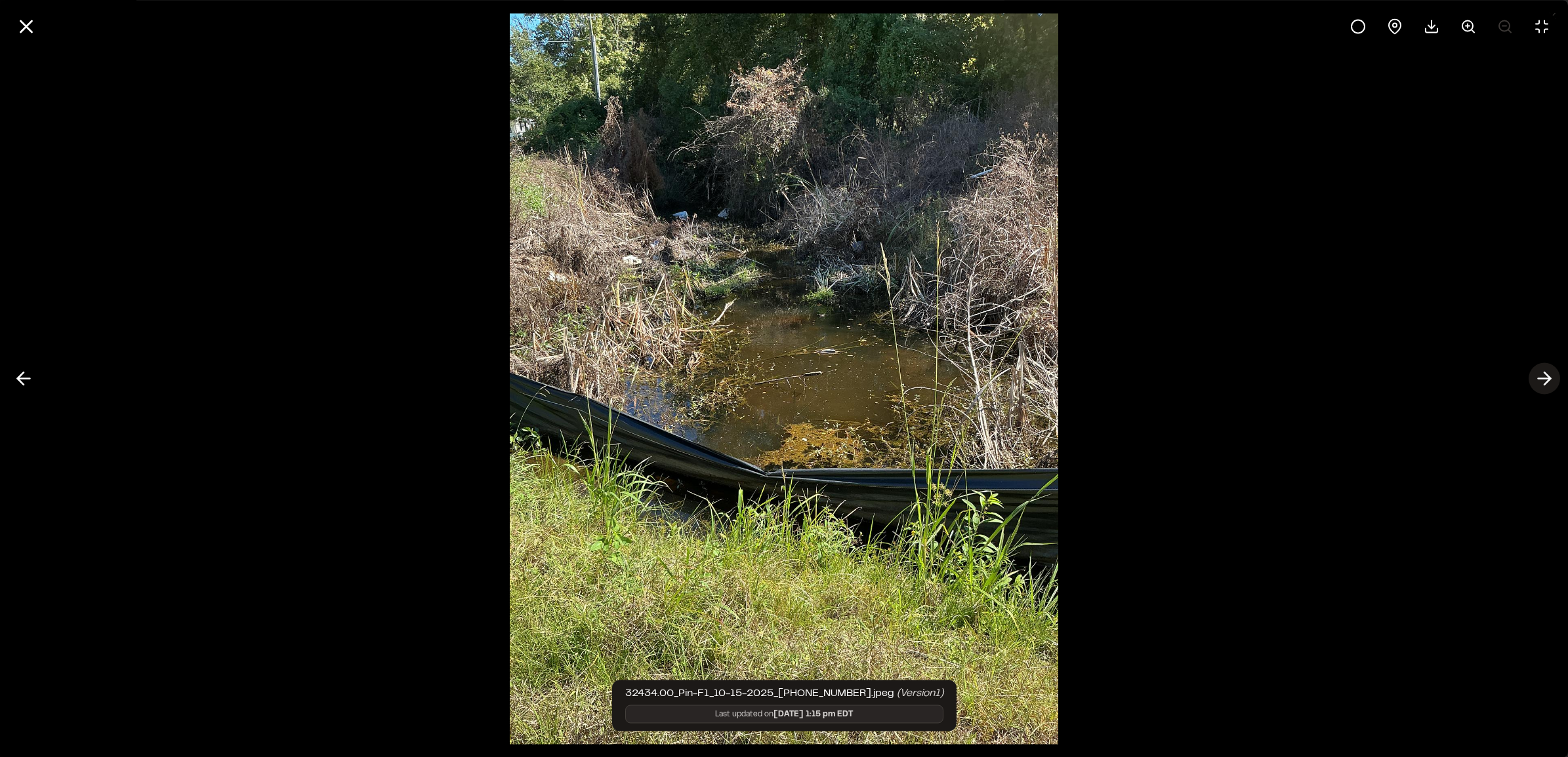
click at [1543, 388] on icon at bounding box center [1544, 379] width 21 height 22
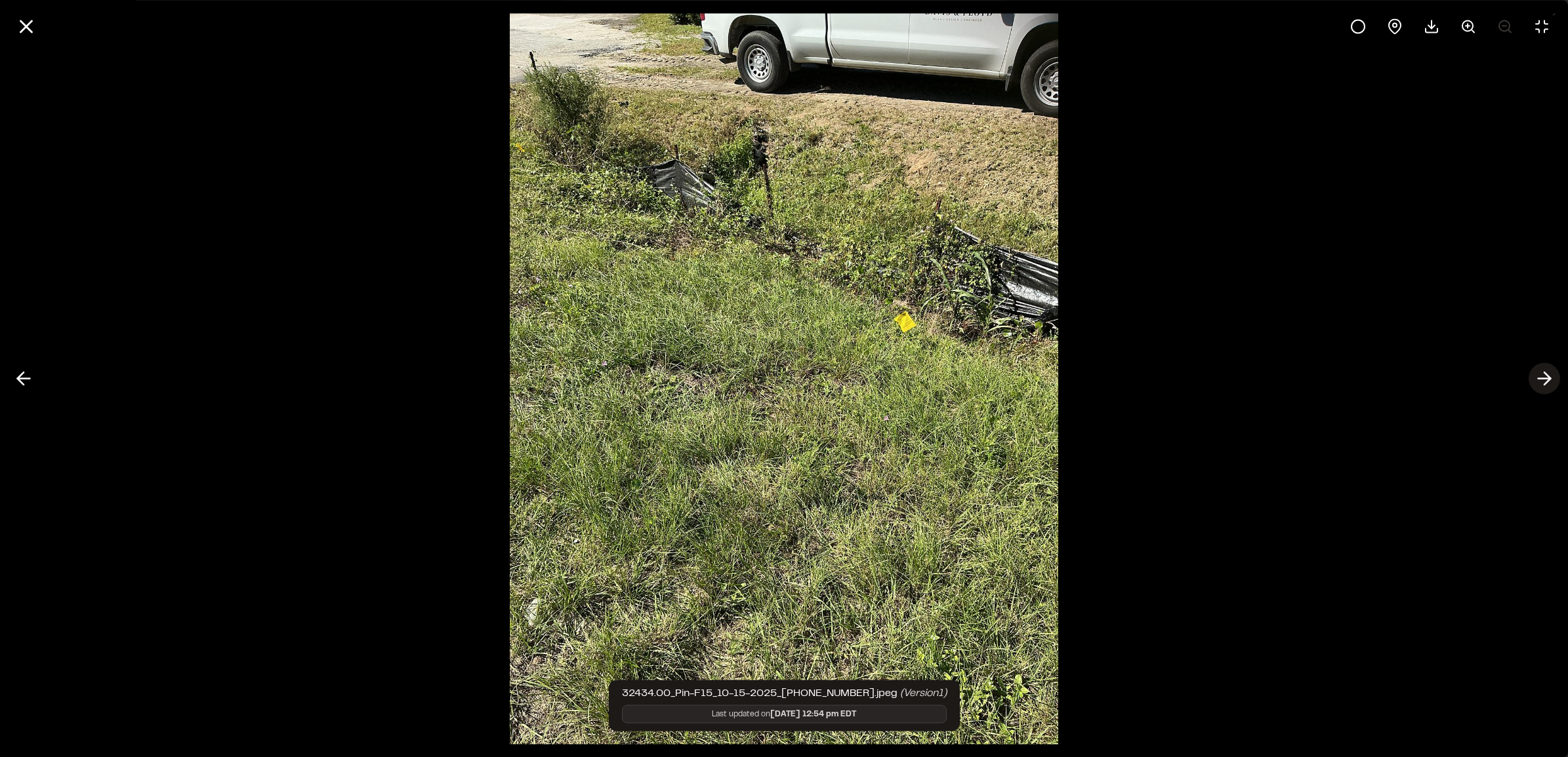
click at [1543, 388] on icon at bounding box center [1544, 379] width 21 height 22
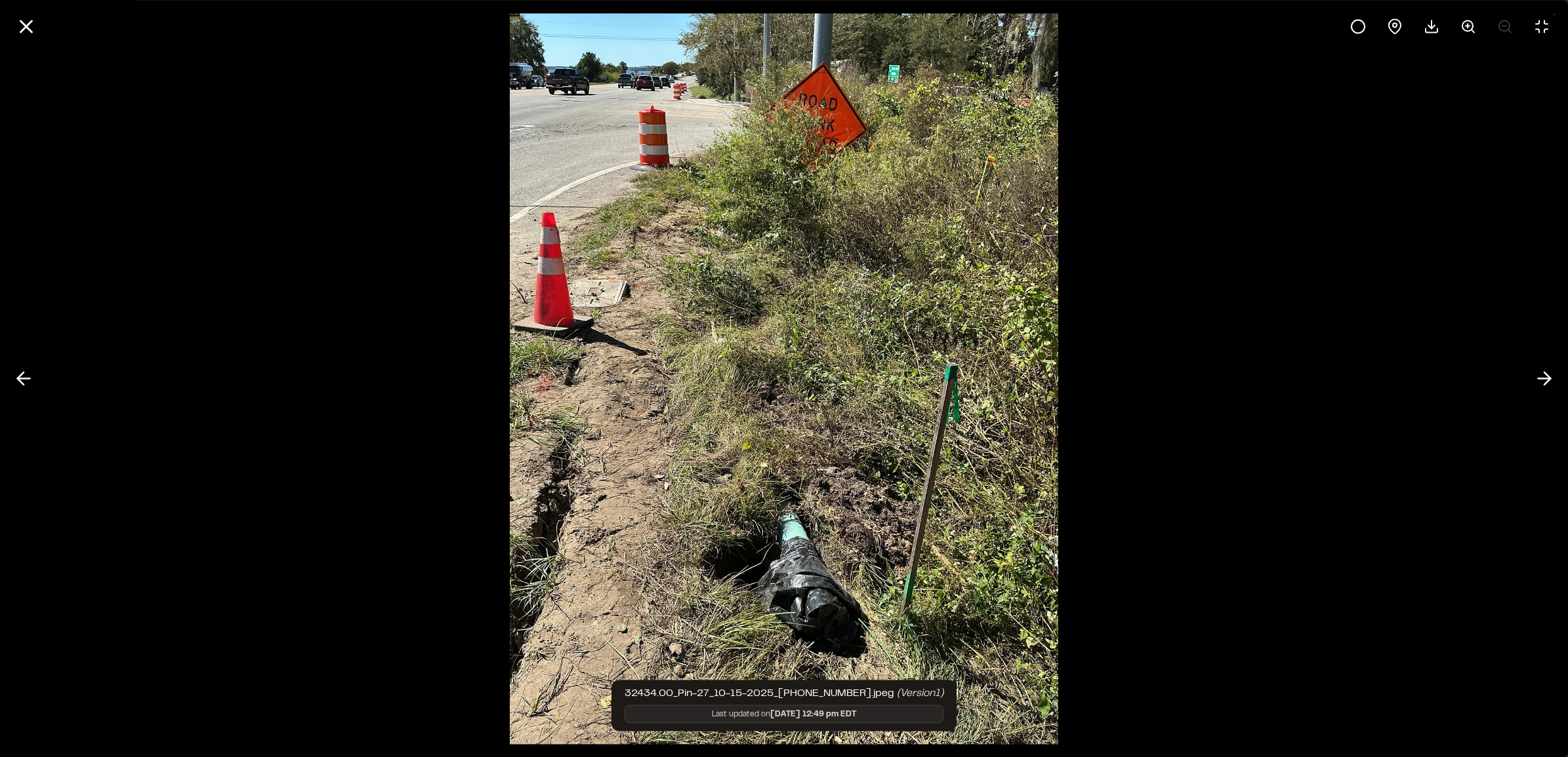
click at [741, 162] on img at bounding box center [784, 378] width 549 height 757
click at [742, 95] on img at bounding box center [784, 378] width 549 height 757
click at [778, 562] on img at bounding box center [784, 378] width 549 height 757
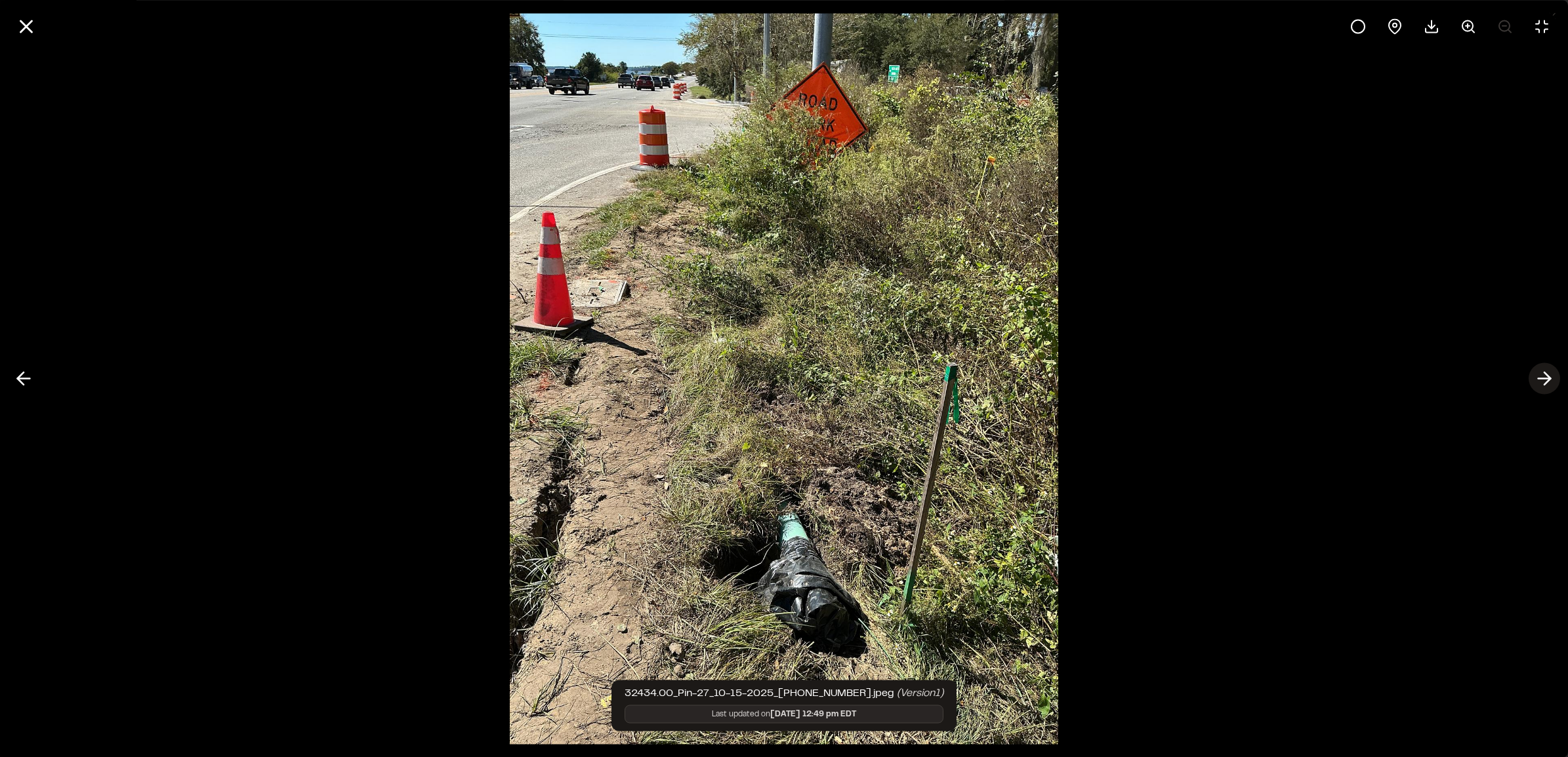
click at [1534, 374] on icon at bounding box center [1544, 379] width 21 height 22
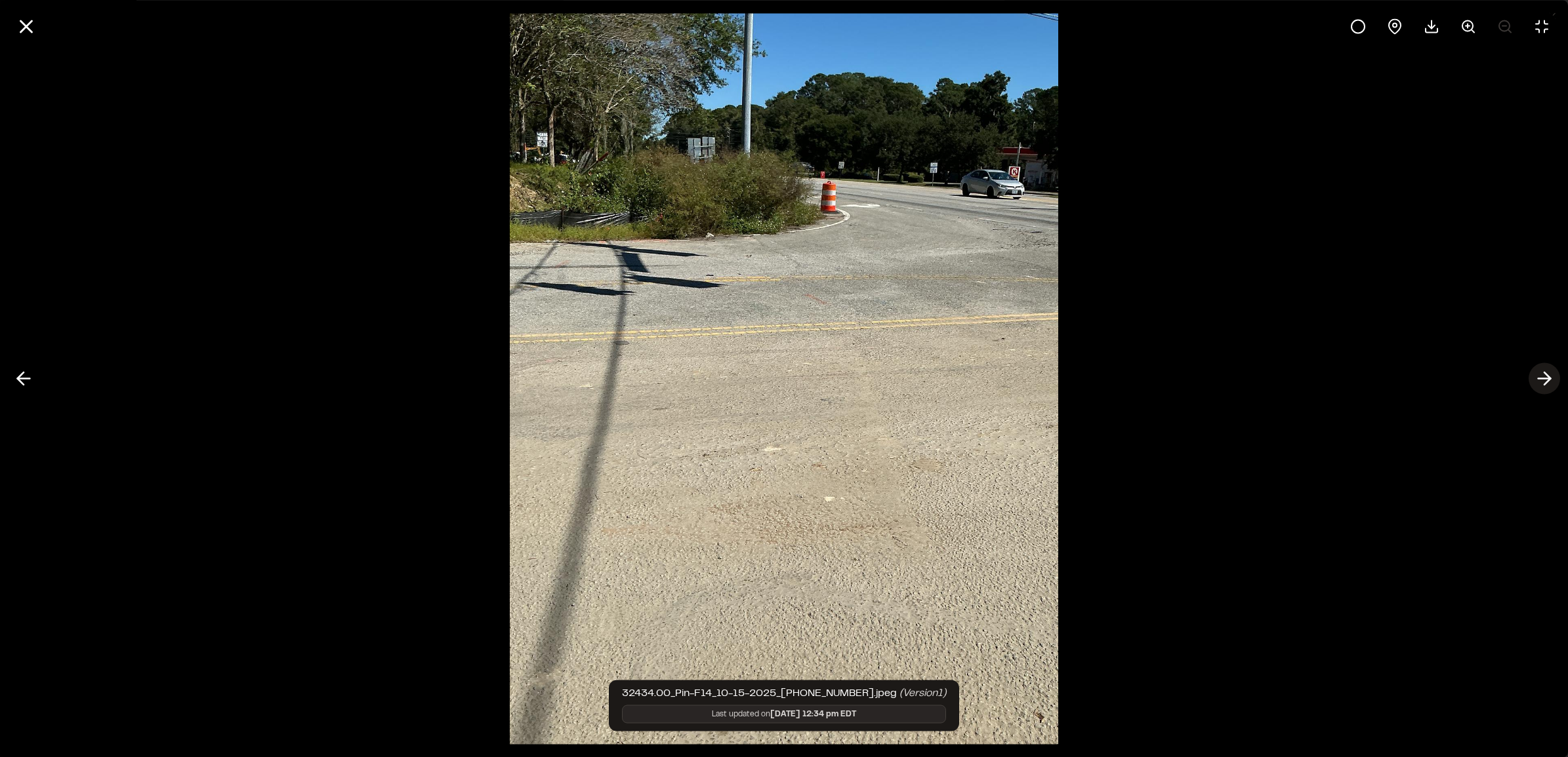
click at [1535, 380] on icon at bounding box center [1544, 379] width 21 height 22
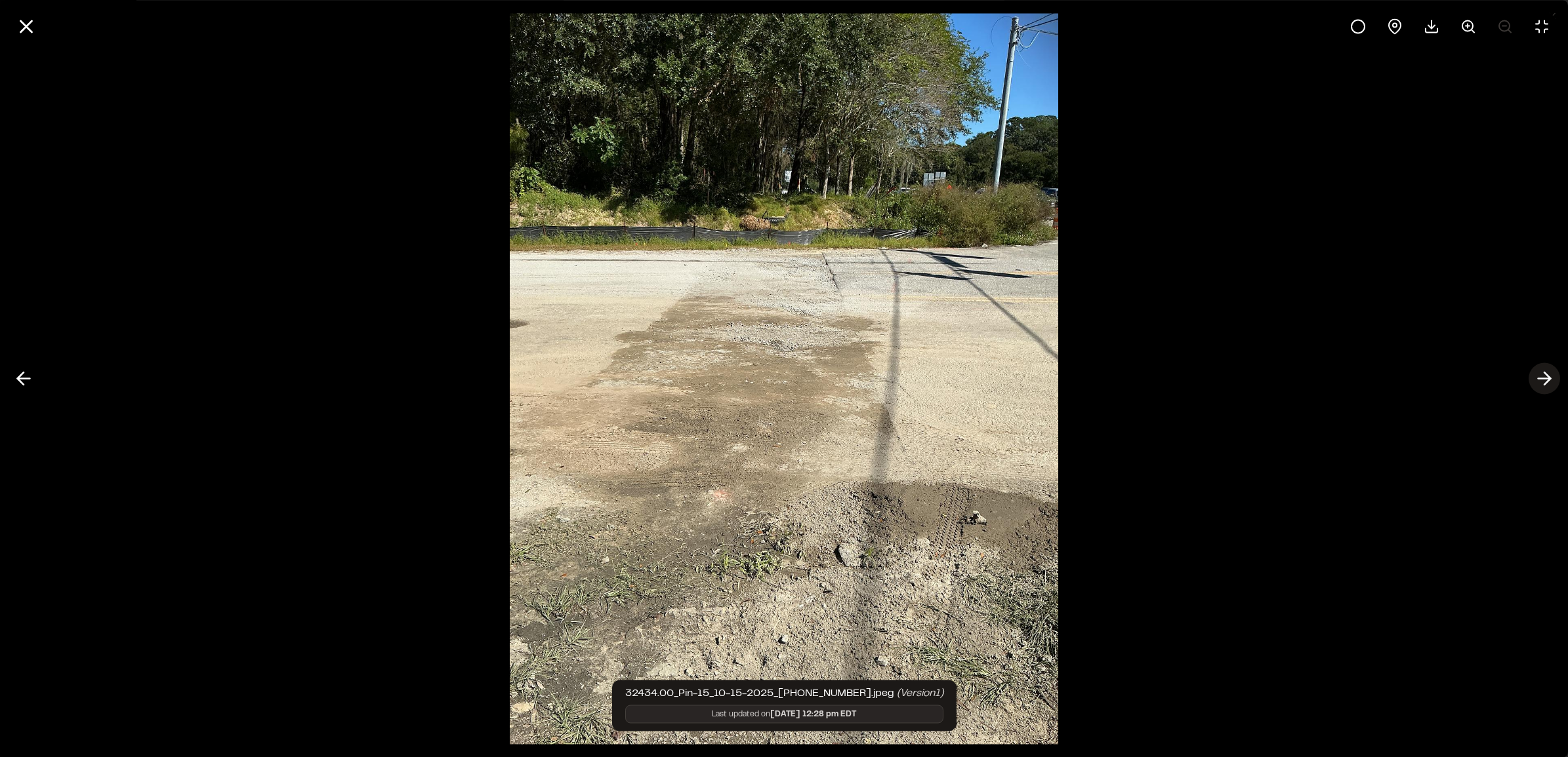
click at [1546, 381] on polyline at bounding box center [1546, 379] width 6 height 13
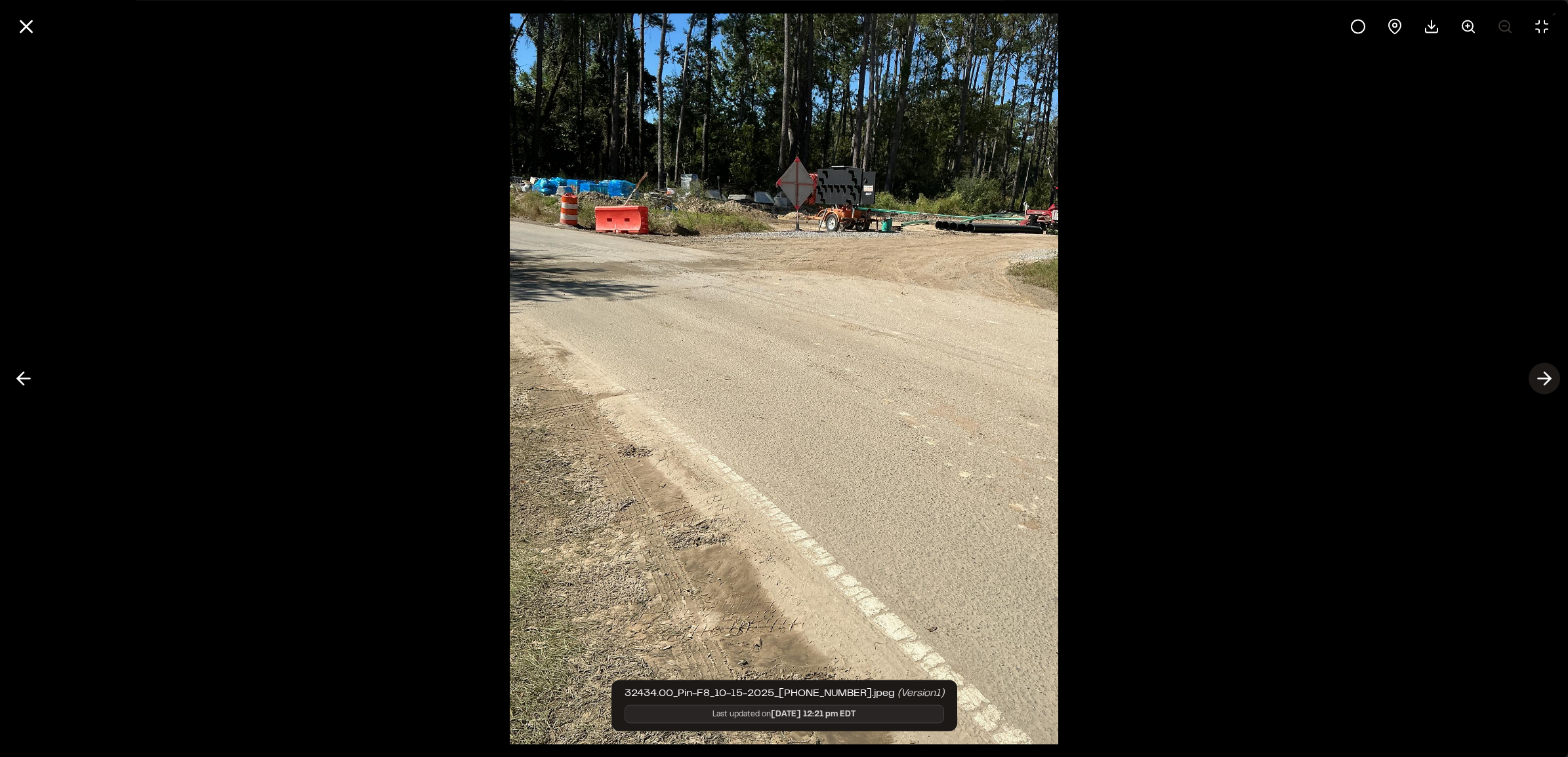
click at [1546, 381] on polyline at bounding box center [1546, 379] width 6 height 13
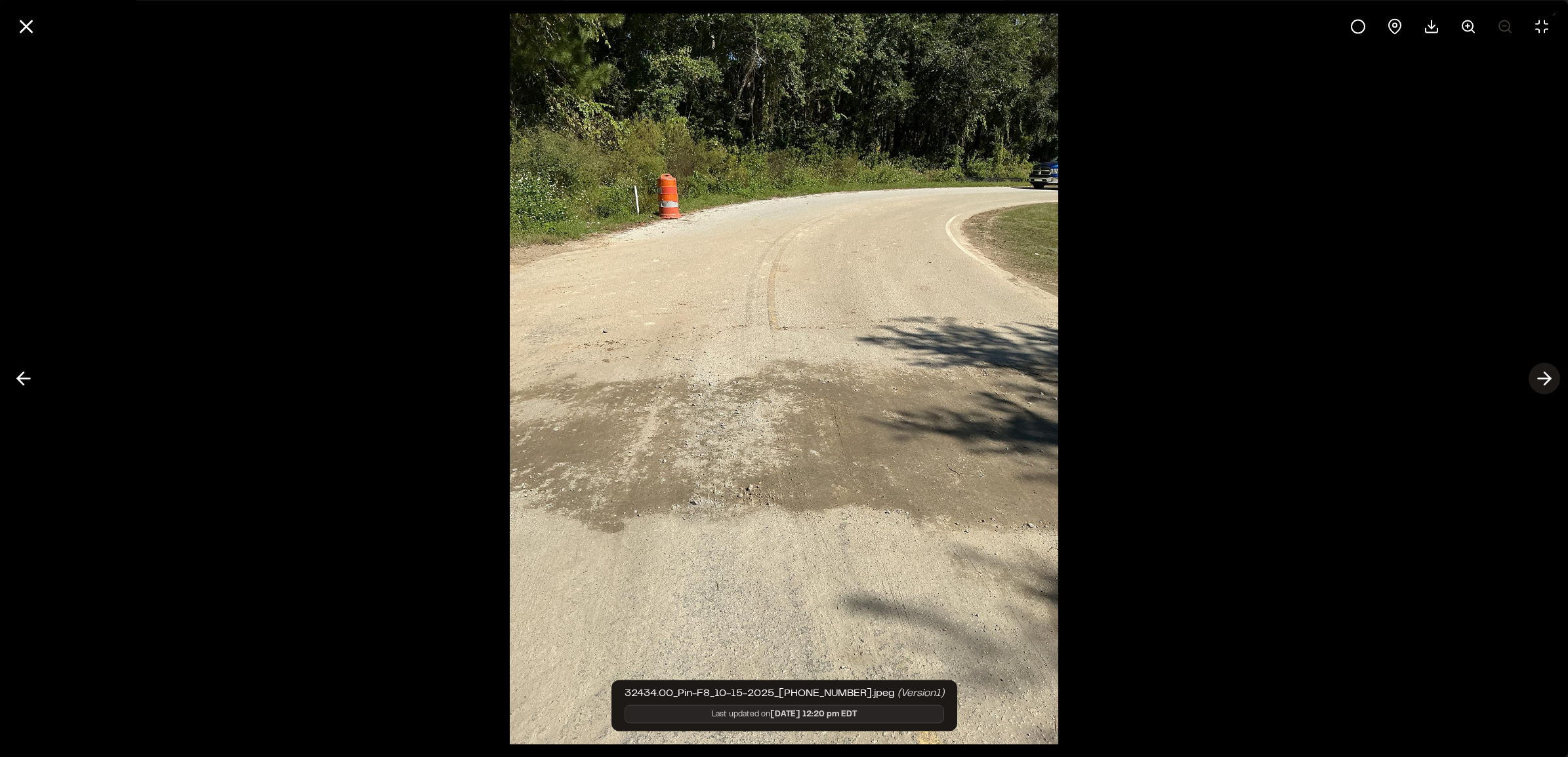
click at [1546, 382] on polyline at bounding box center [1546, 379] width 6 height 13
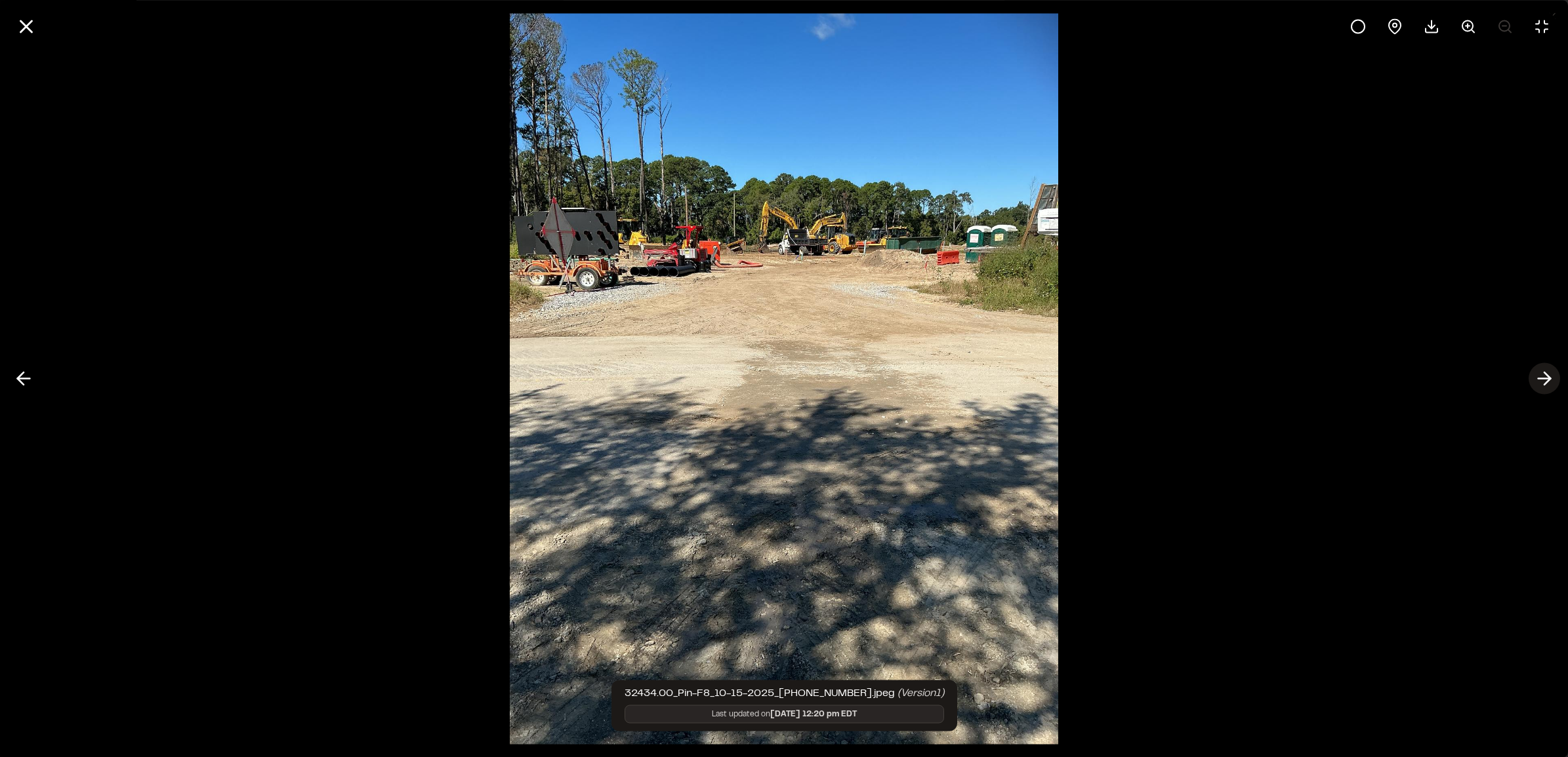
click at [1539, 374] on icon at bounding box center [1544, 379] width 21 height 22
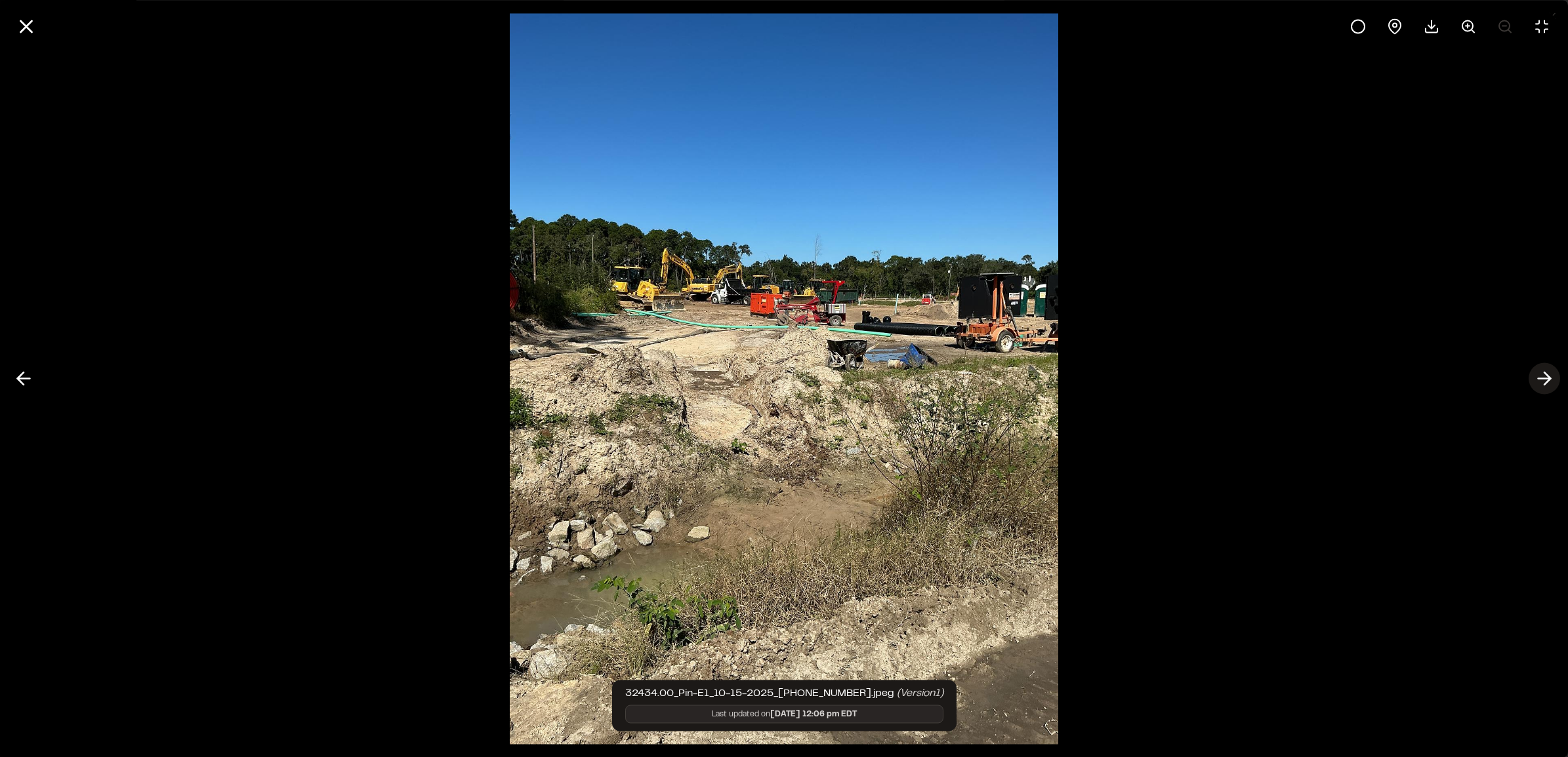
click at [1539, 379] on line at bounding box center [1545, 379] width 13 height 0
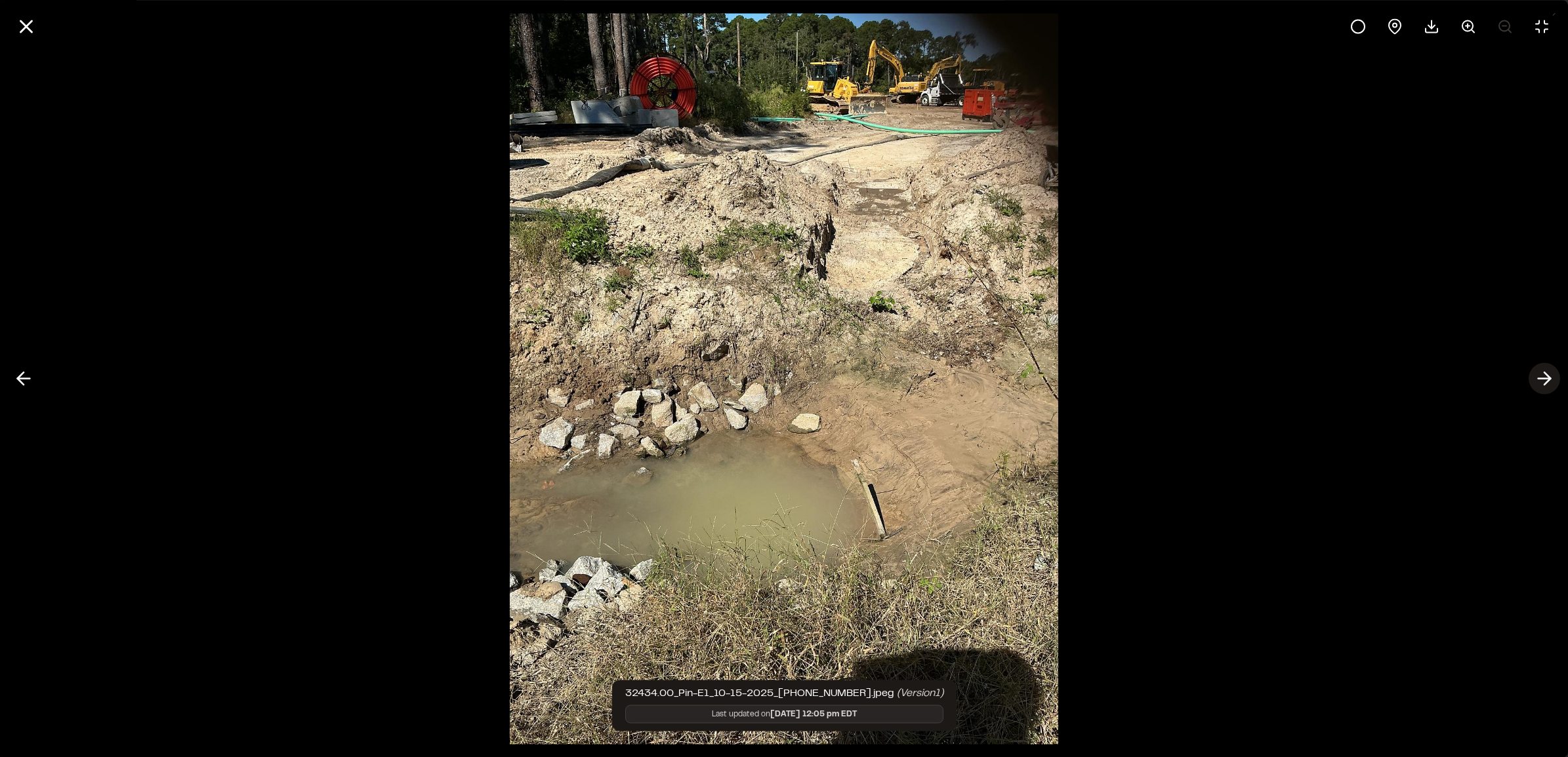
click at [1539, 379] on line at bounding box center [1545, 379] width 13 height 0
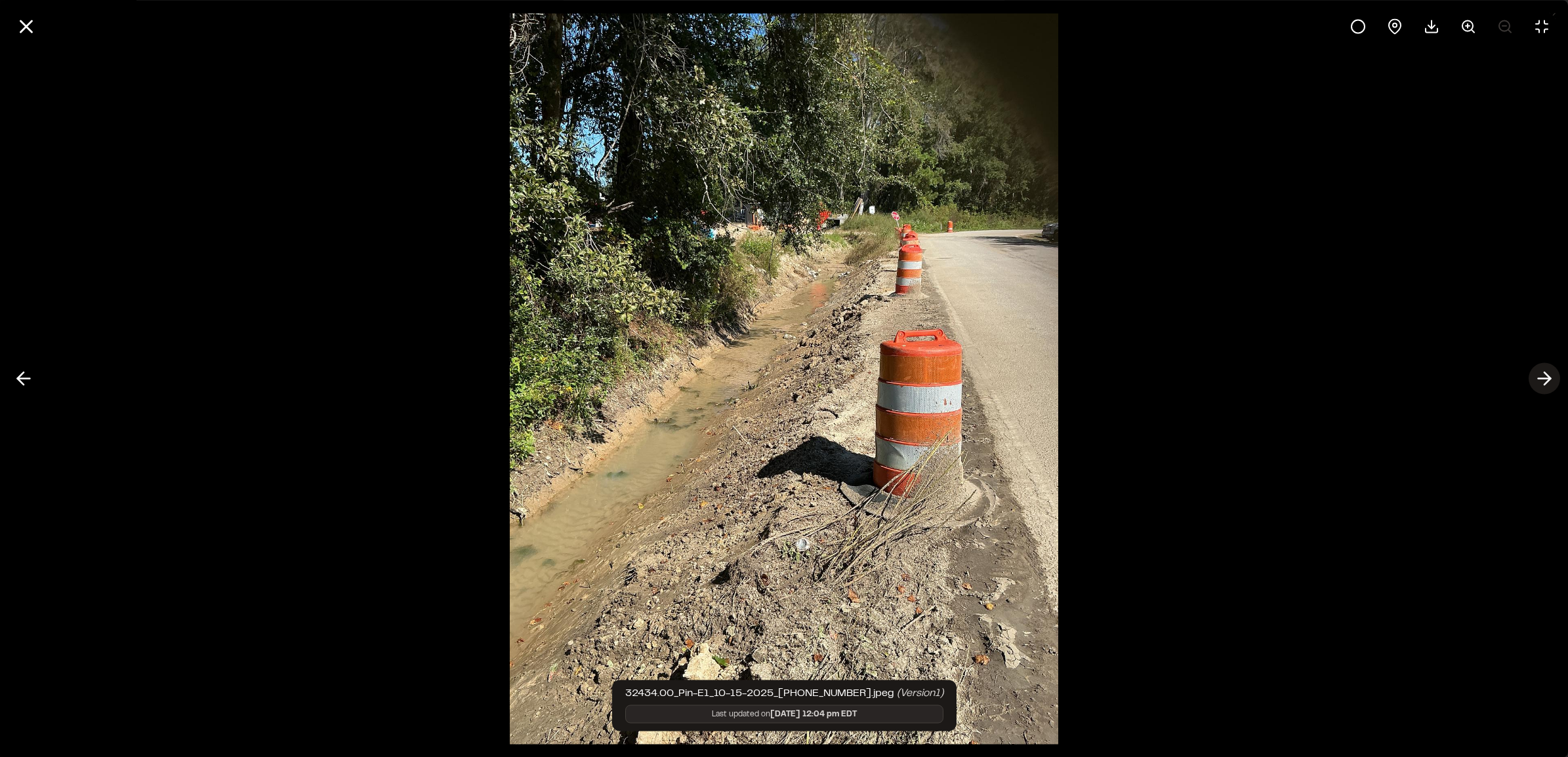
click at [1539, 379] on line at bounding box center [1545, 379] width 13 height 0
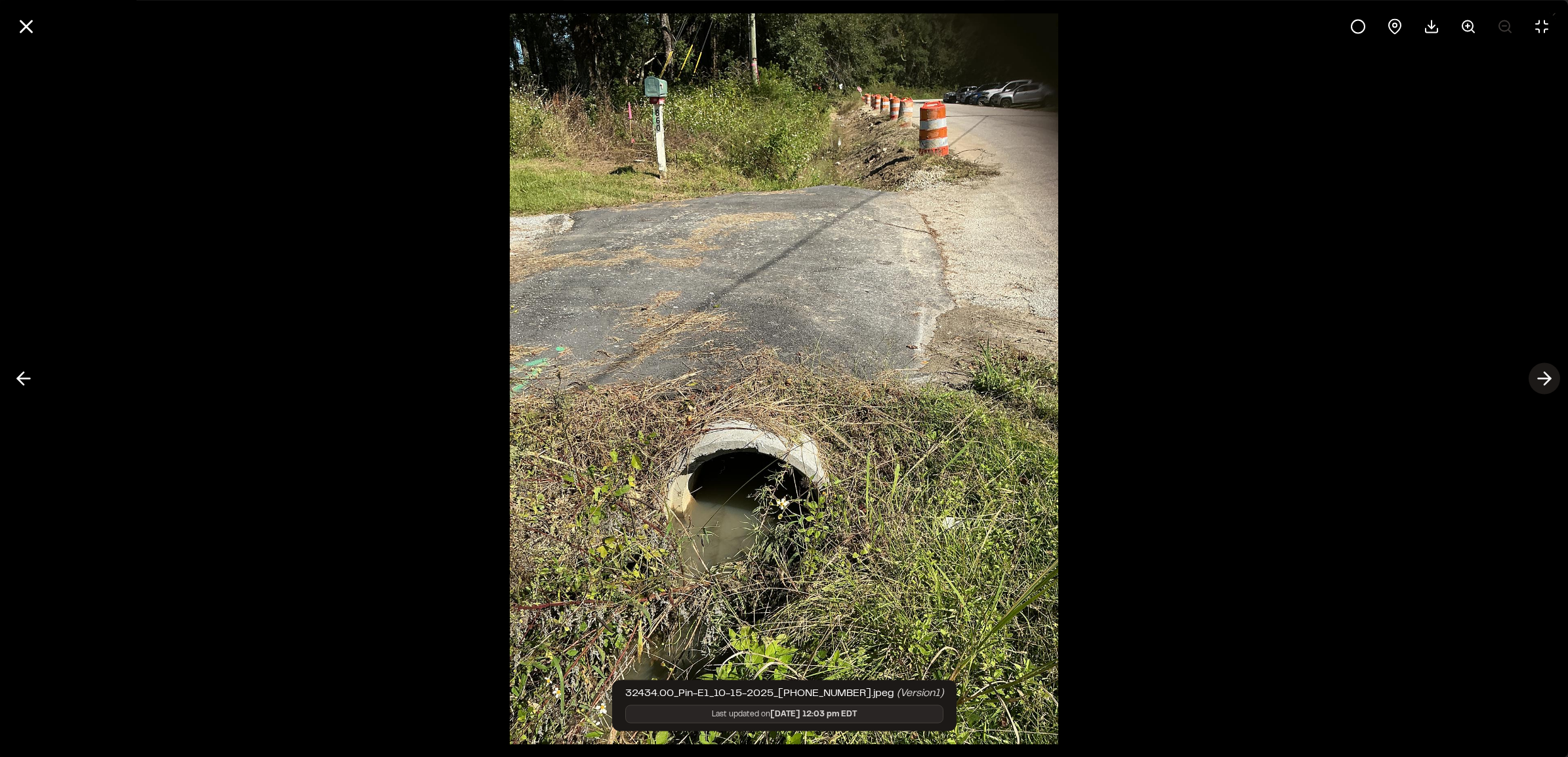
click at [1539, 381] on icon at bounding box center [1544, 379] width 21 height 22
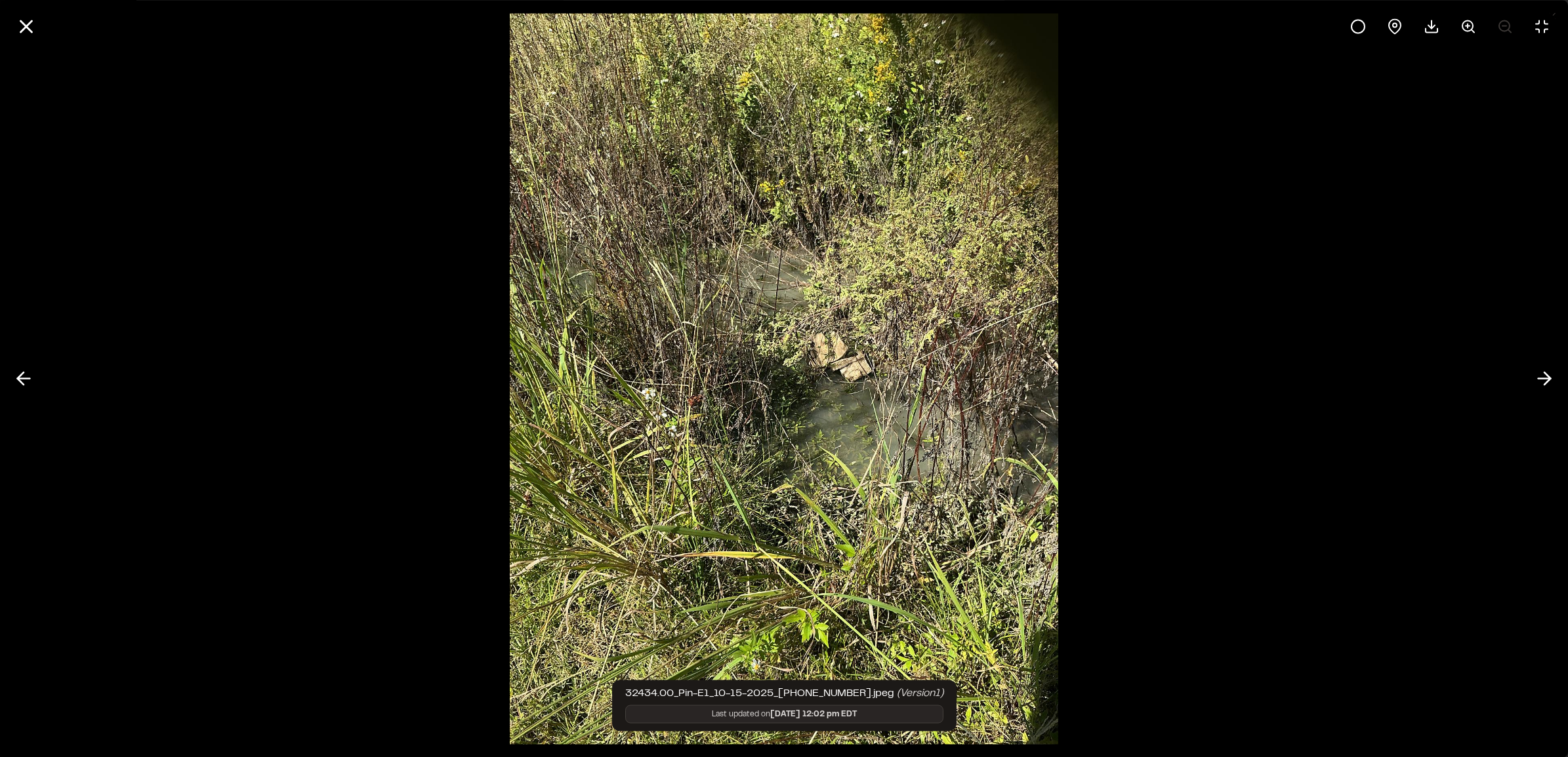
drag, startPoint x: 32, startPoint y: 26, endPoint x: 43, endPoint y: 24, distance: 11.2
click at [34, 27] on icon at bounding box center [26, 26] width 22 height 22
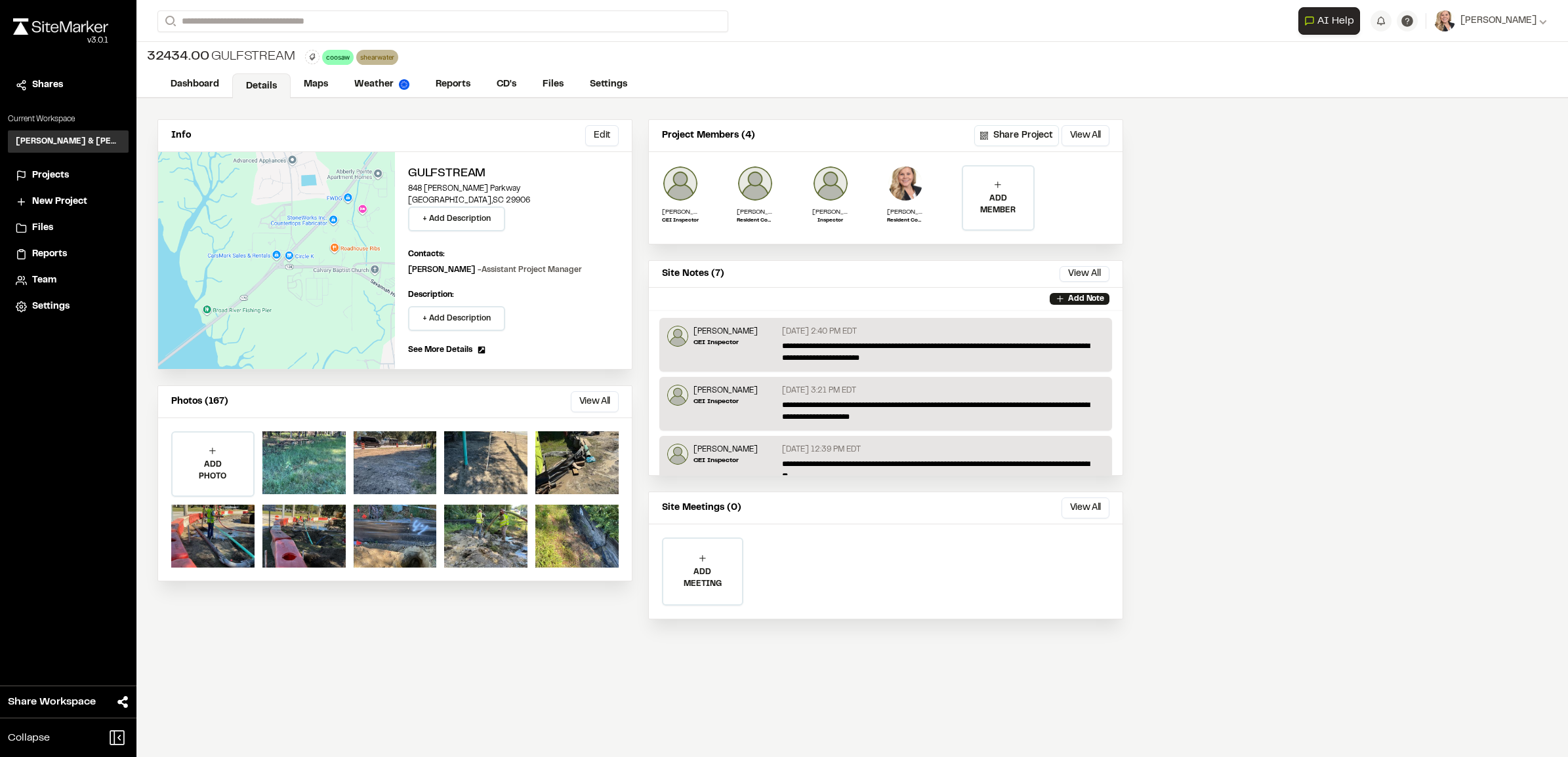
click at [399, 701] on div "Assets ( 167 ) [DATE] [DATE] [DATE] [DATE] Close Select Download Zoom to Pin Un…" at bounding box center [784, 388] width 1568 height 757
click at [477, 673] on div "Info Edit Edit Gulfstream [STREET_ADDRESS][PERSON_NAME] + Add Description Conta…" at bounding box center [851, 428] width 1431 height 659
click at [444, 92] on link "Reports" at bounding box center [453, 85] width 62 height 25
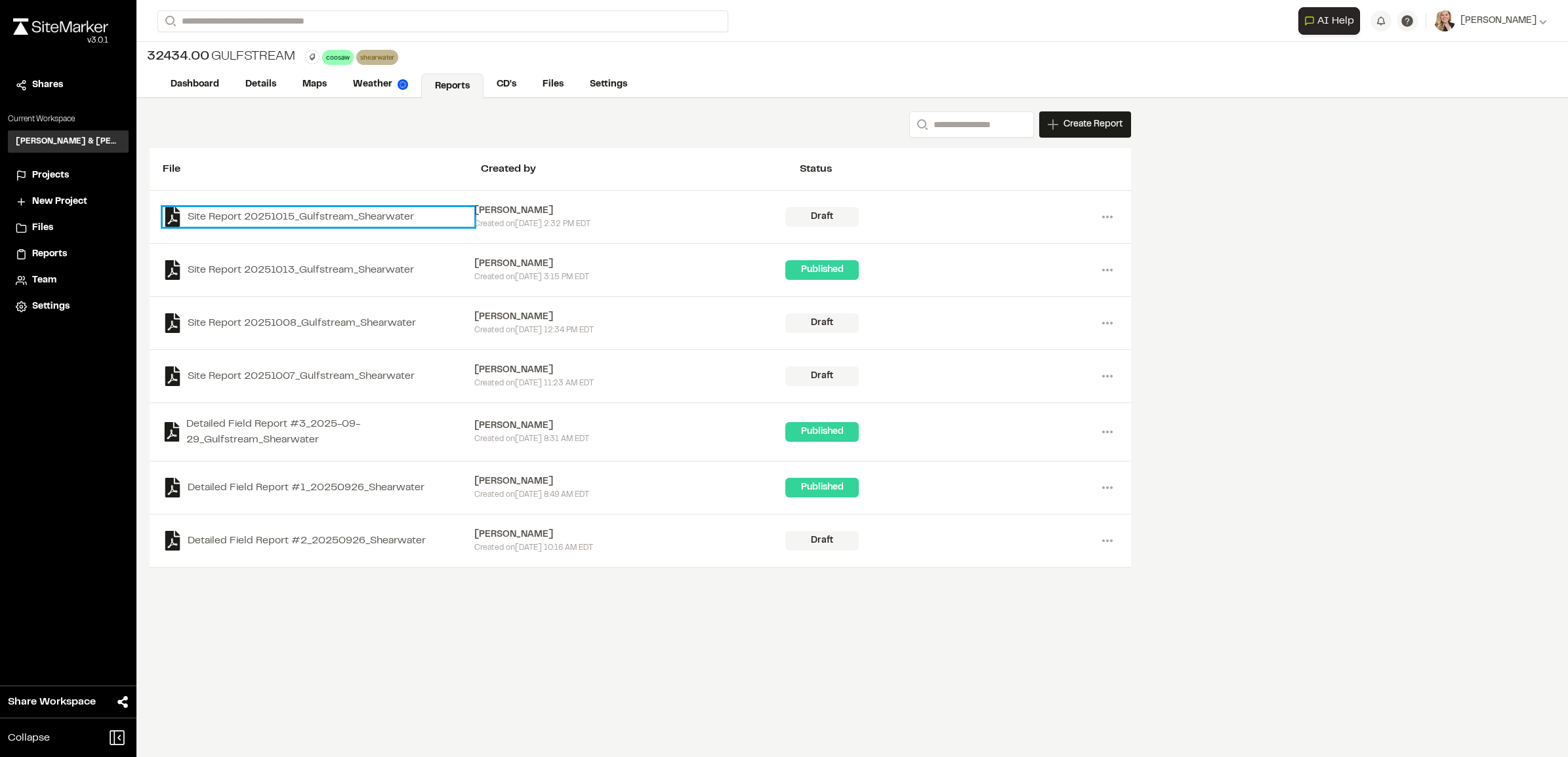
click at [327, 209] on link "Site Report 20251015_Gulfstream_Shearwater" at bounding box center [318, 217] width 311 height 20
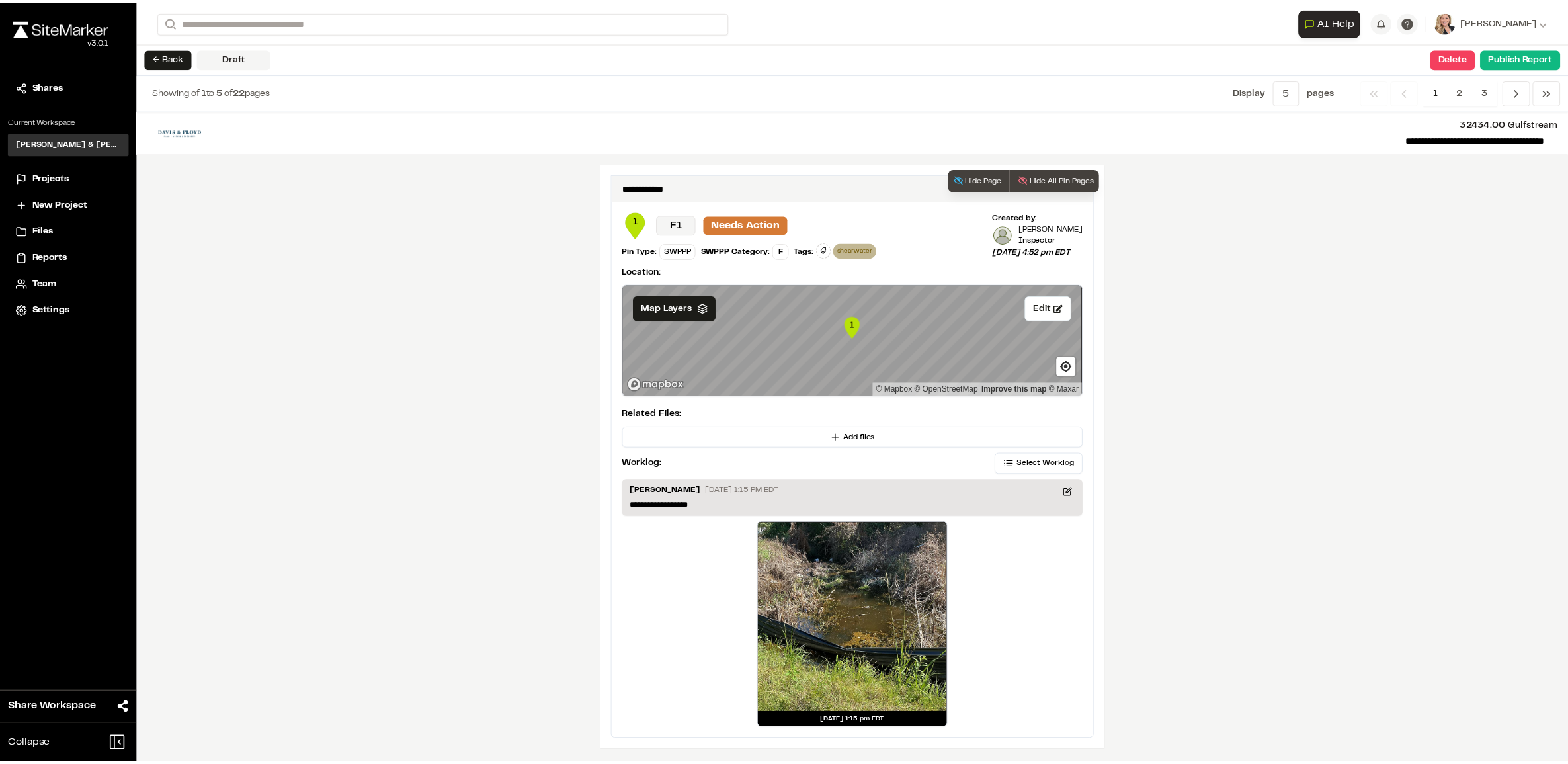
scroll to position [2250, 0]
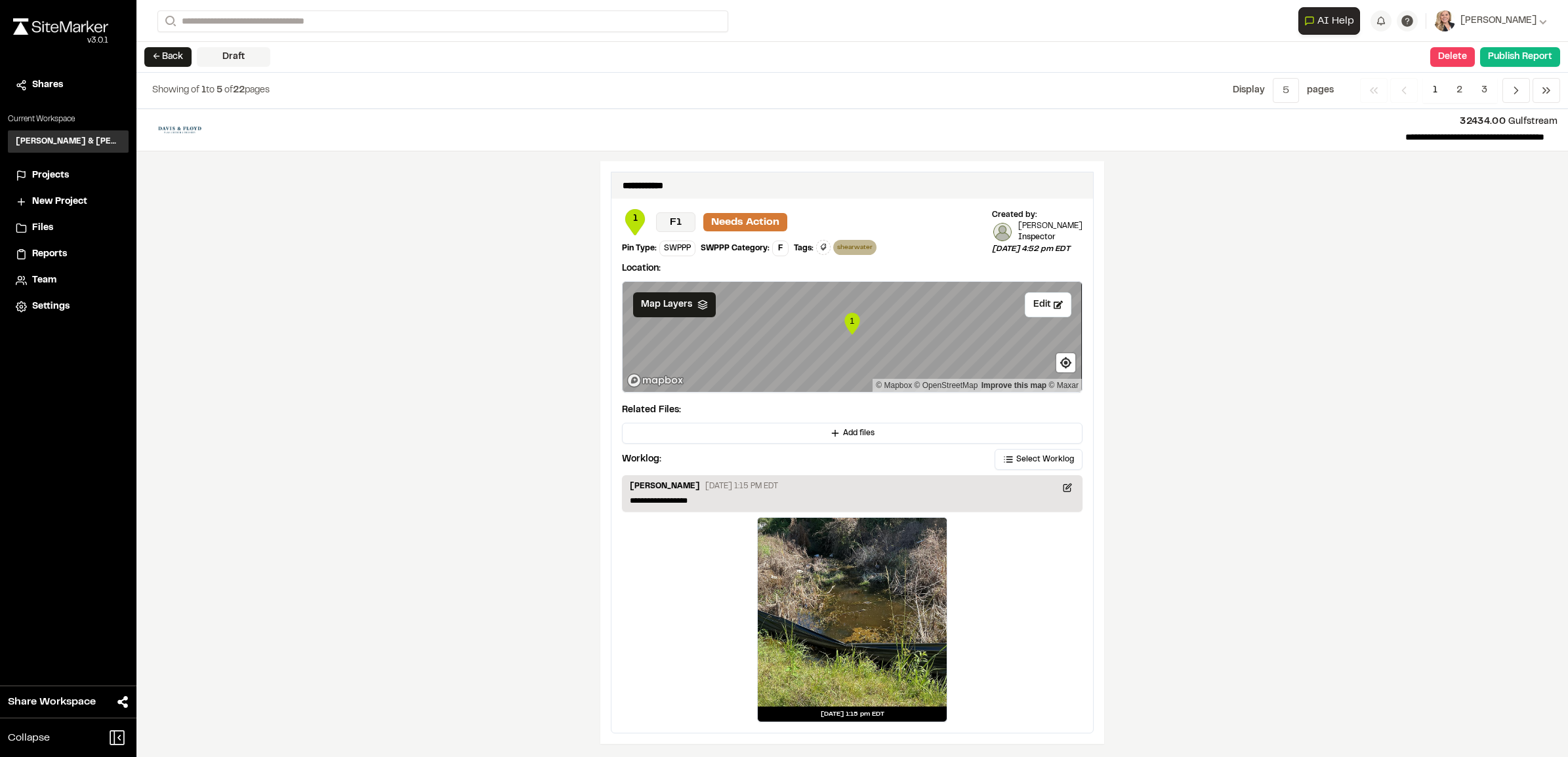
drag, startPoint x: 1289, startPoint y: 88, endPoint x: 1265, endPoint y: 96, distance: 25.3
click at [1265, 96] on div "Display Menu 5 1 5 10 All page s" at bounding box center [1283, 90] width 101 height 25
drag, startPoint x: 1279, startPoint y: 84, endPoint x: 1300, endPoint y: 87, distance: 21.2
click at [1300, 87] on div "Display Menu 5 1 5 10 All page s" at bounding box center [1283, 90] width 101 height 25
click at [1292, 87] on span "5" at bounding box center [1285, 90] width 26 height 25
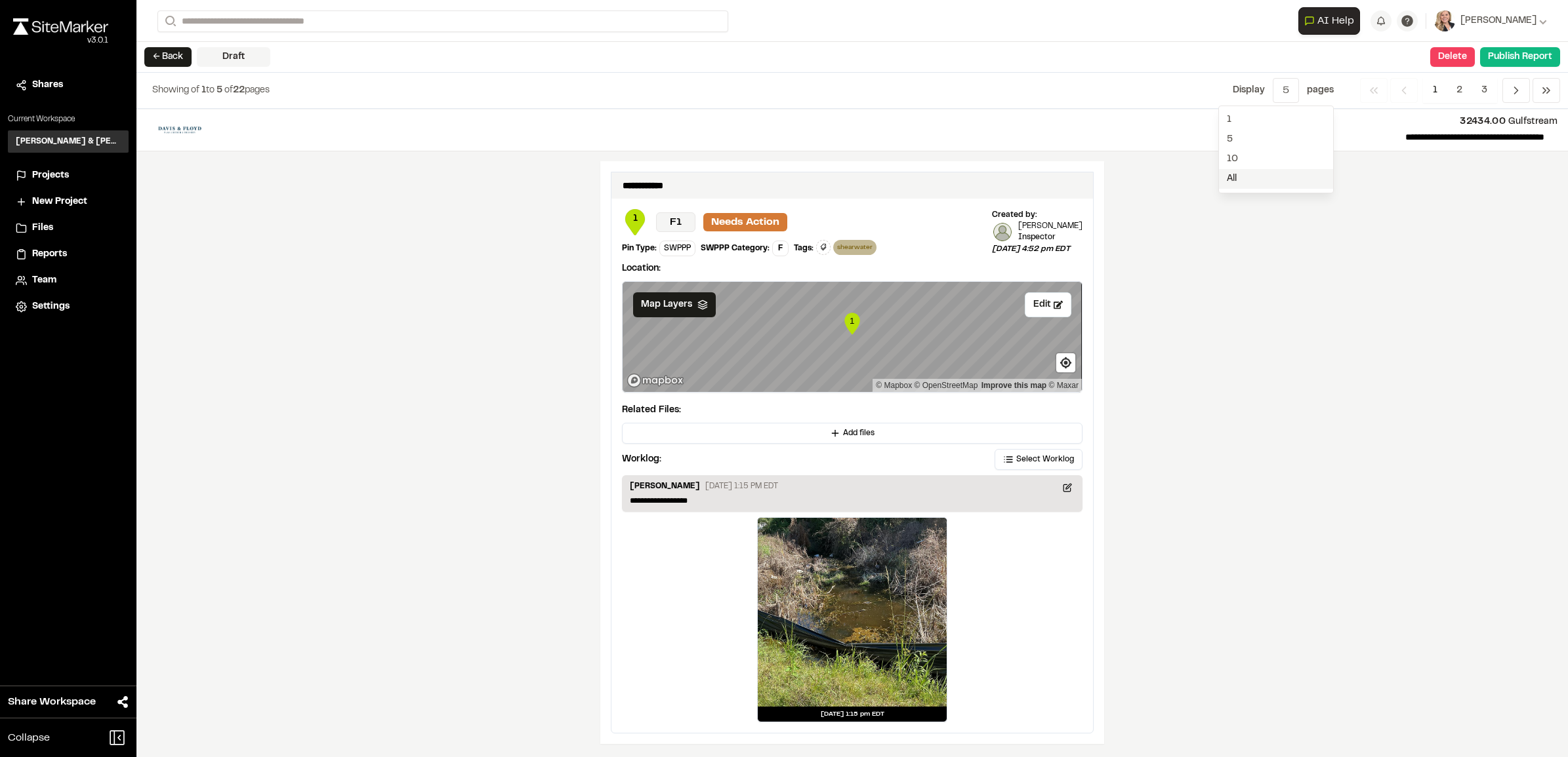
click at [1234, 185] on span "All" at bounding box center [1275, 179] width 114 height 20
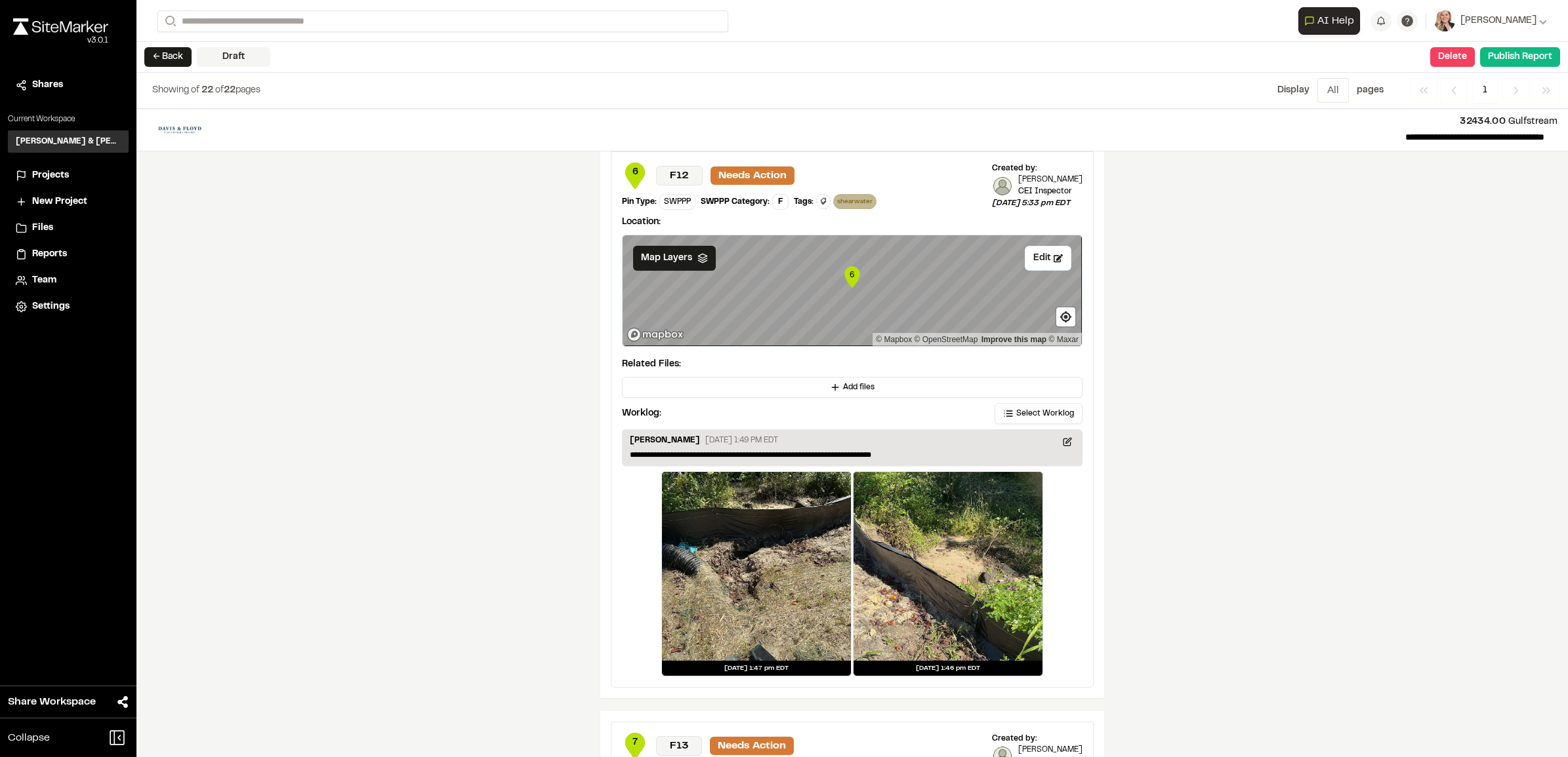
scroll to position [5164, 0]
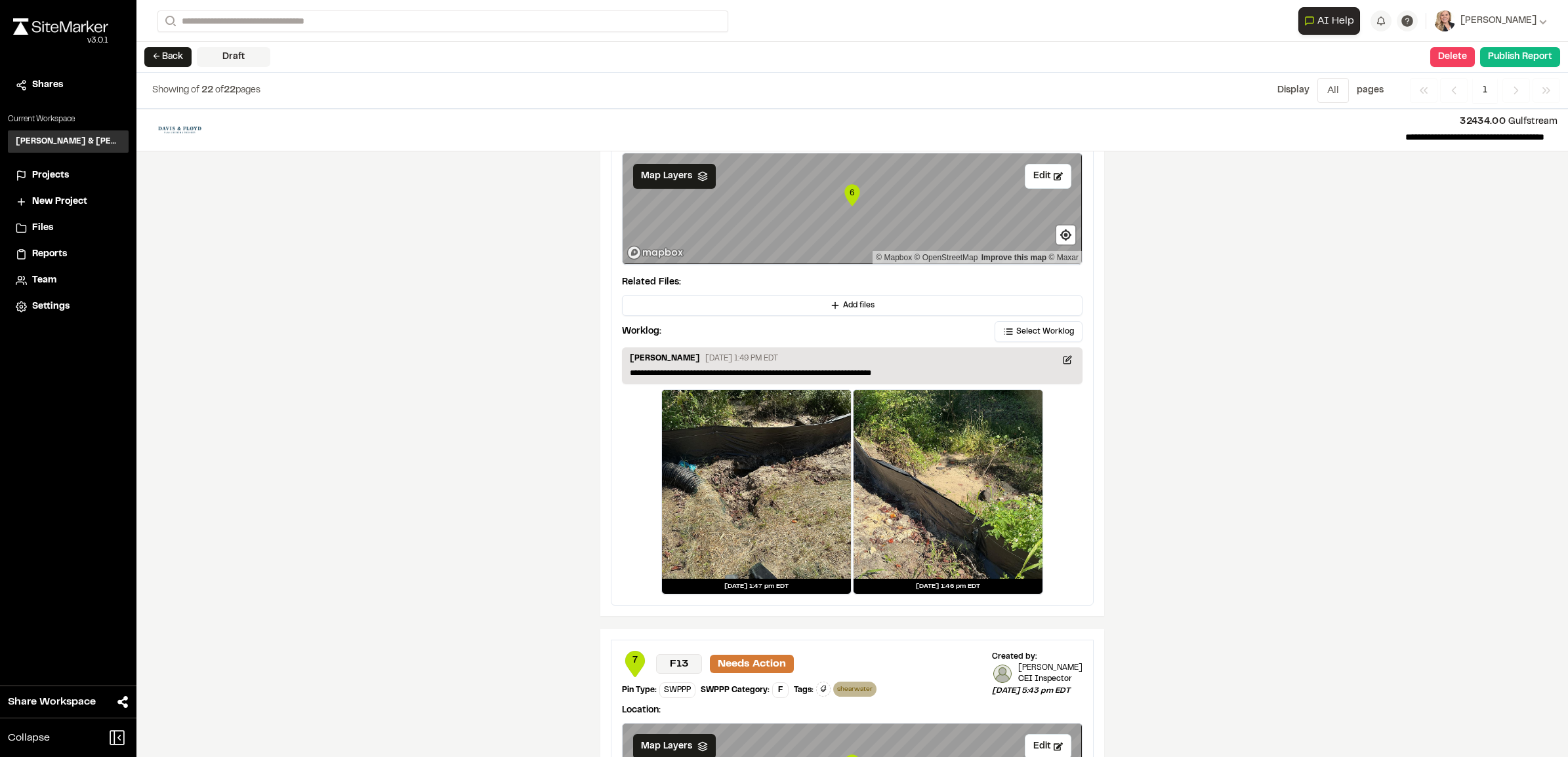
click at [716, 477] on div at bounding box center [756, 484] width 189 height 189
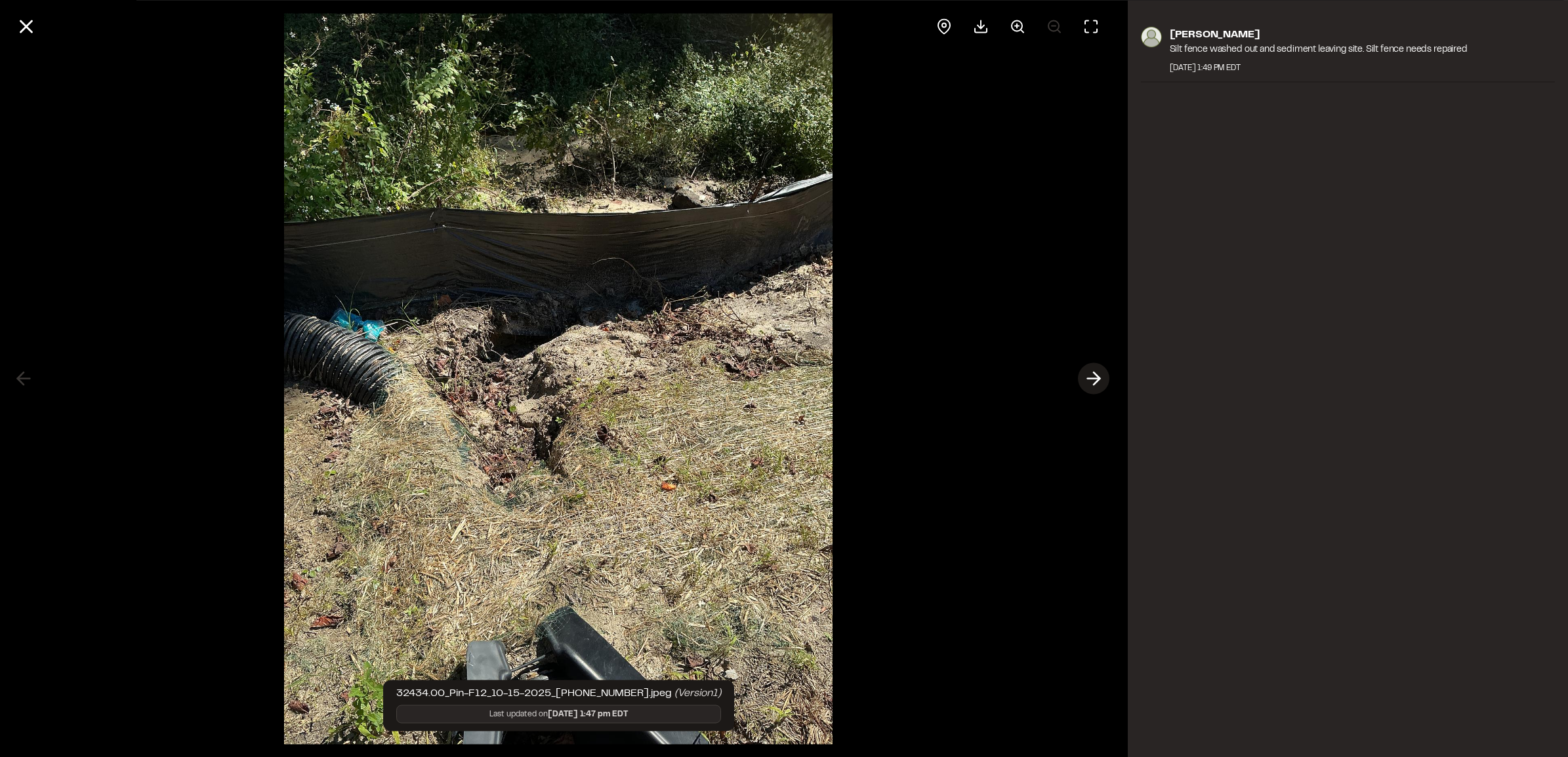
click at [1096, 379] on line at bounding box center [1093, 379] width 13 height 0
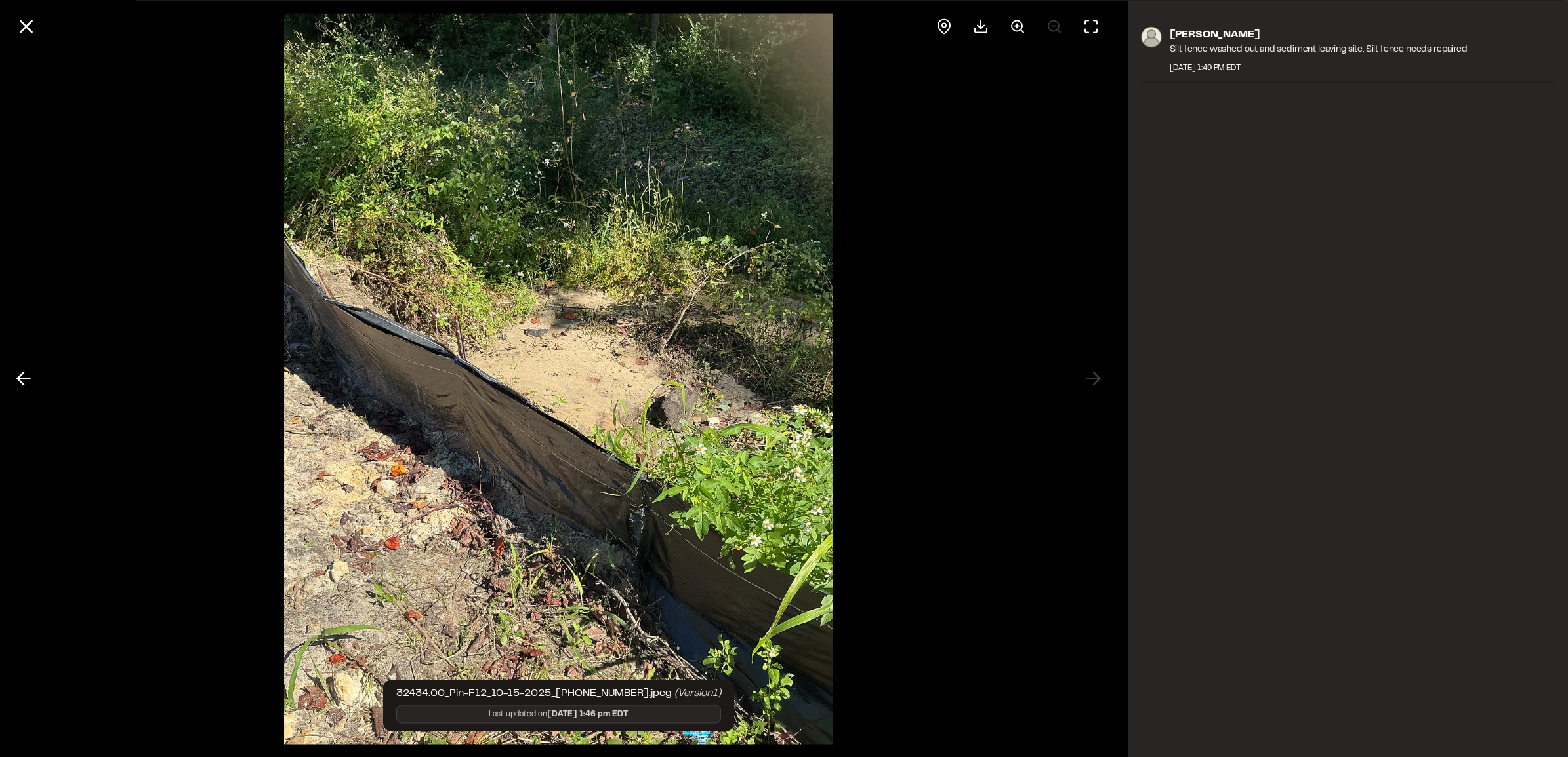
click at [1093, 384] on div at bounding box center [558, 378] width 1117 height 757
drag, startPoint x: 1107, startPoint y: 376, endPoint x: 1159, endPoint y: 329, distance: 70.1
click at [1107, 376] on div at bounding box center [558, 378] width 1117 height 757
click at [22, 17] on icon at bounding box center [26, 26] width 22 height 22
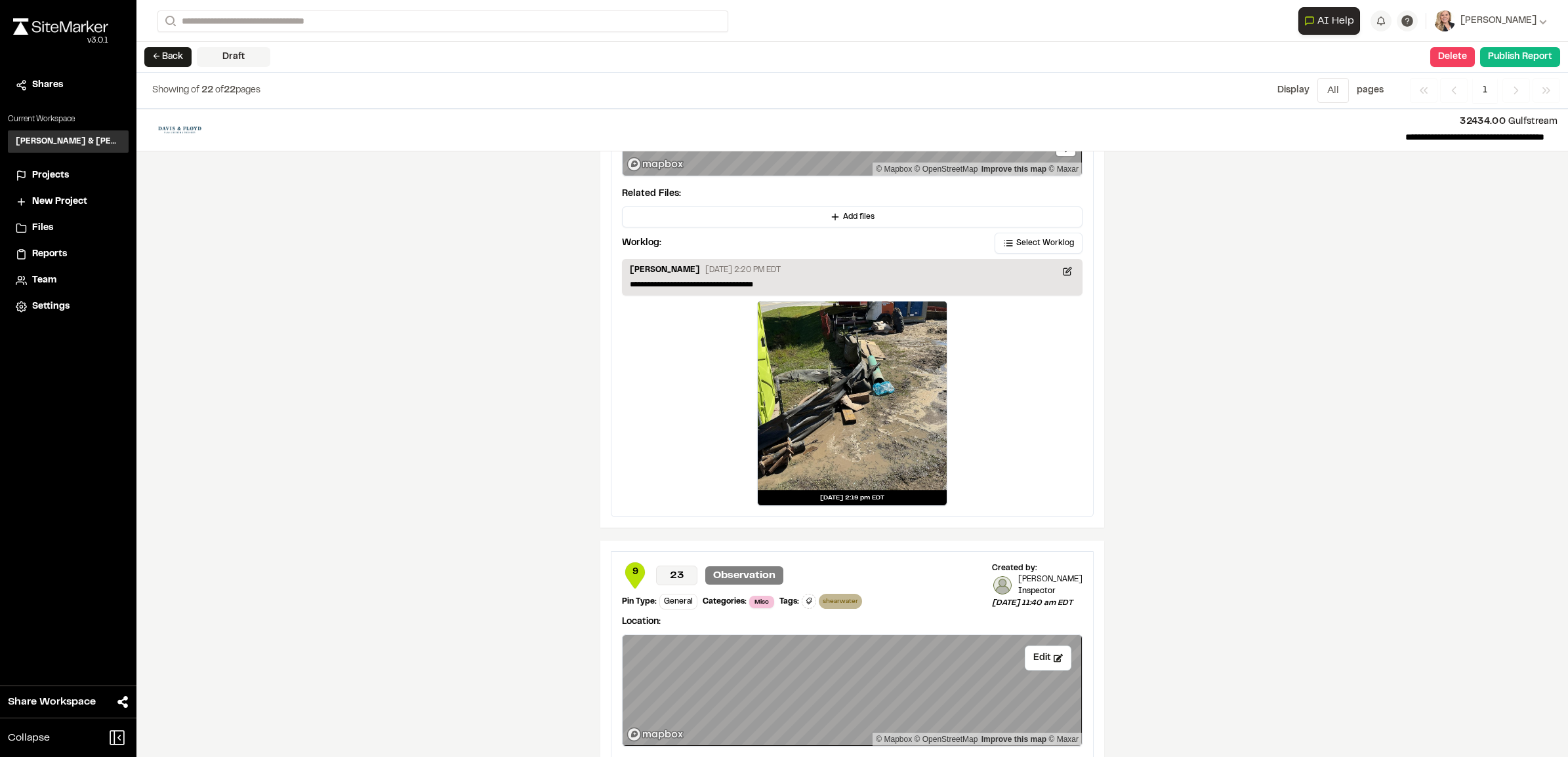
scroll to position [6393, 0]
click at [861, 438] on div at bounding box center [851, 394] width 189 height 189
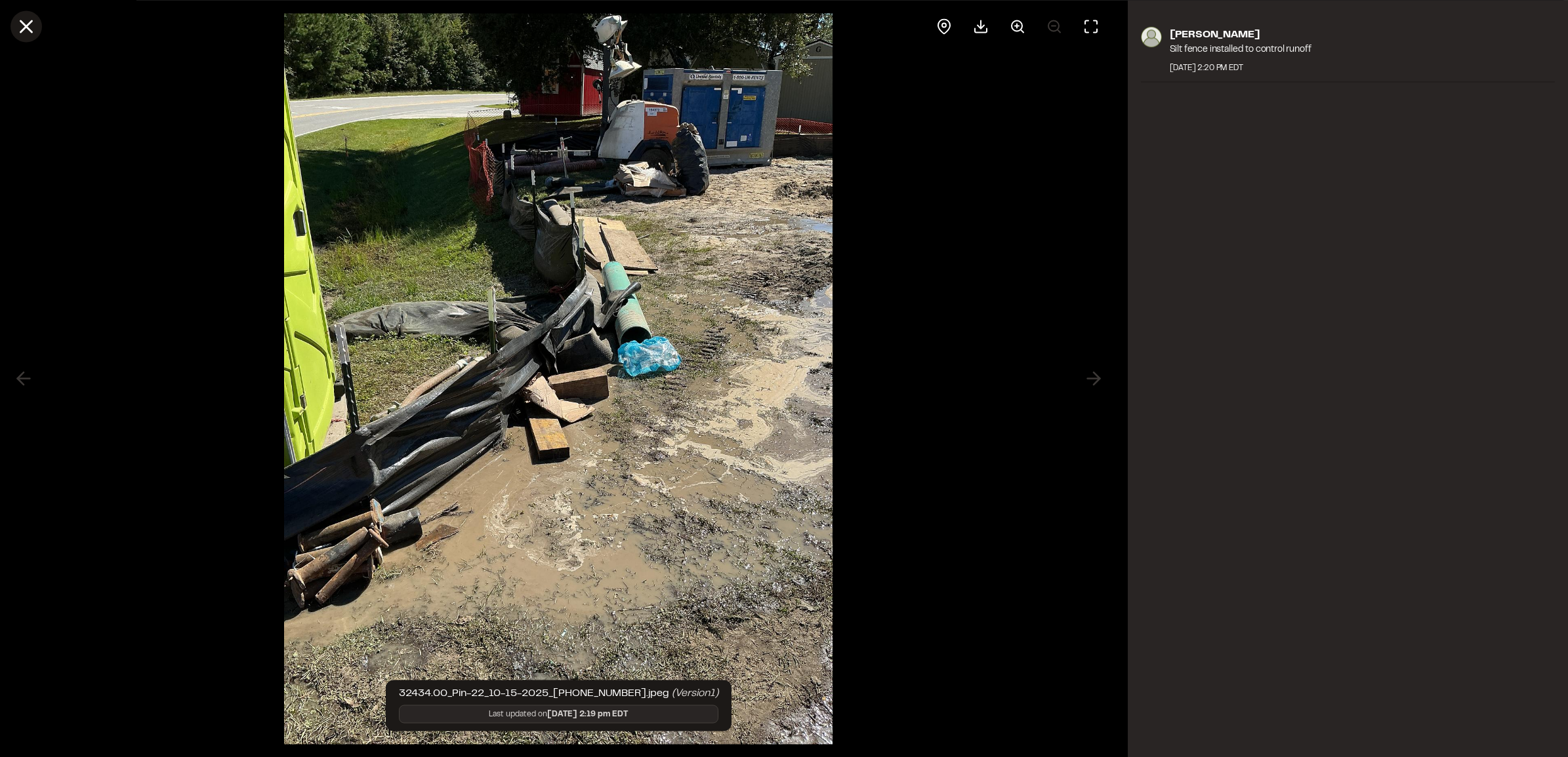
click at [33, 21] on icon at bounding box center [26, 26] width 22 height 22
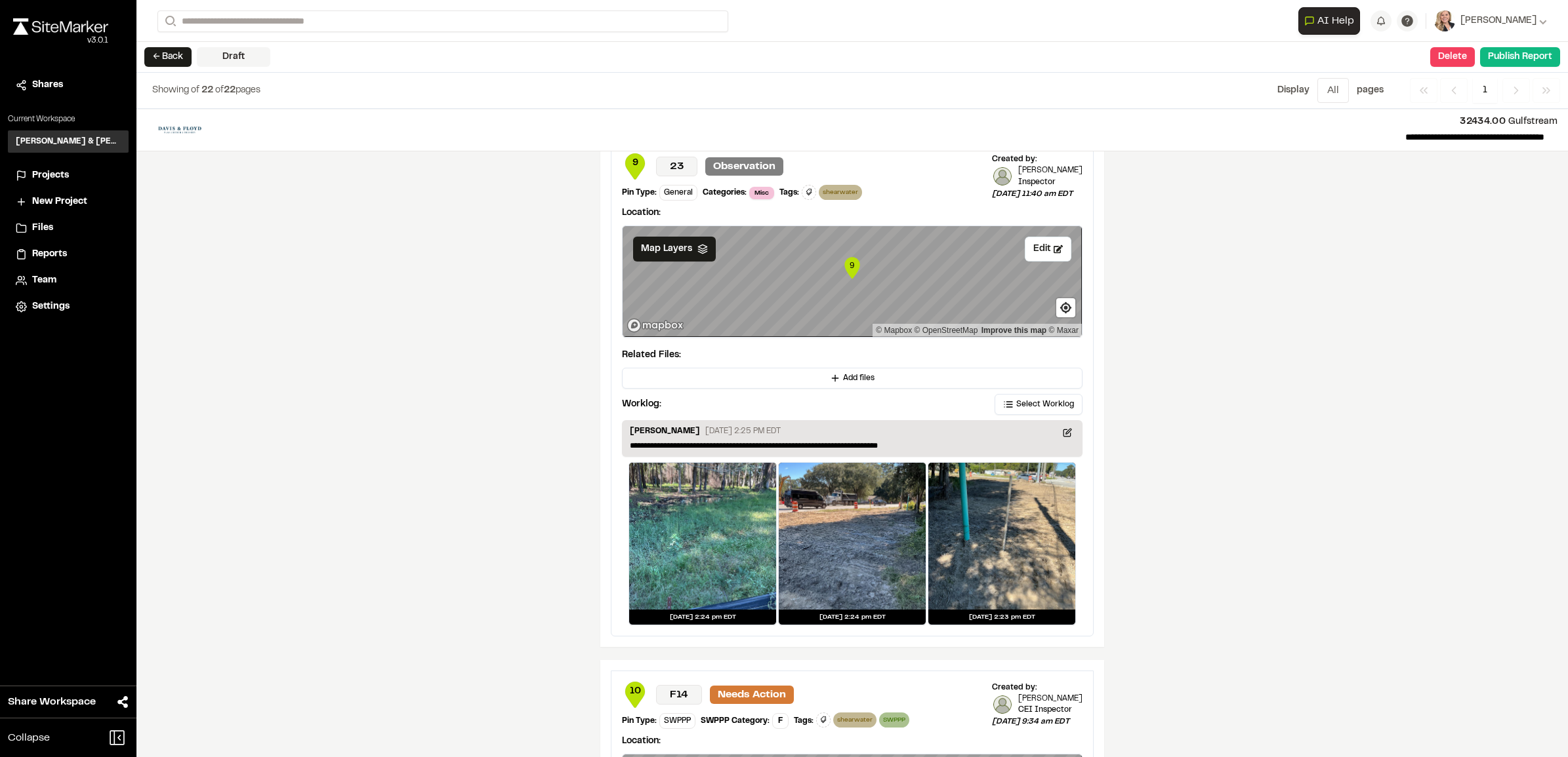
scroll to position [6967, 0]
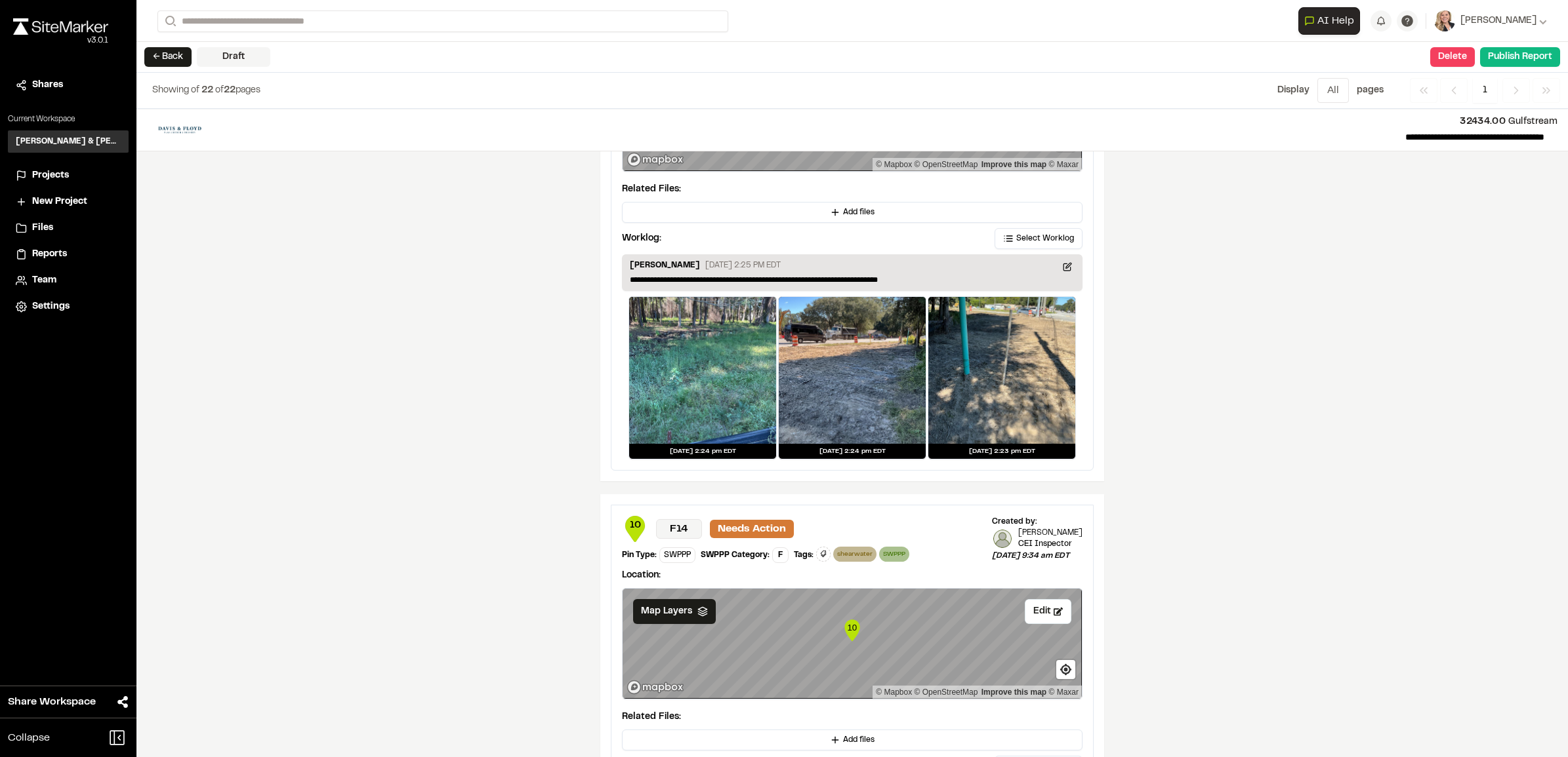
click at [722, 405] on div at bounding box center [702, 370] width 147 height 147
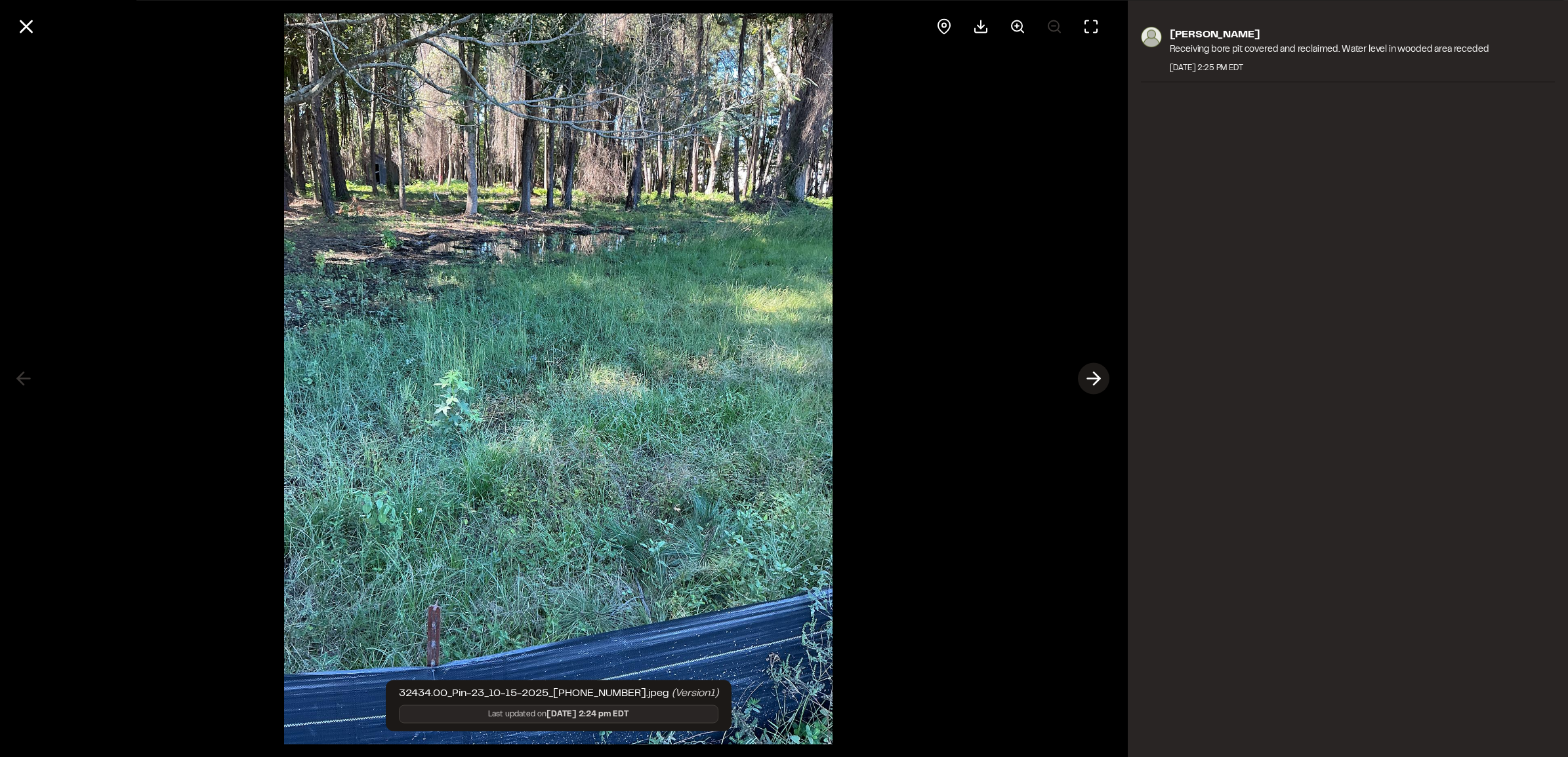
click at [1091, 385] on icon at bounding box center [1093, 379] width 21 height 22
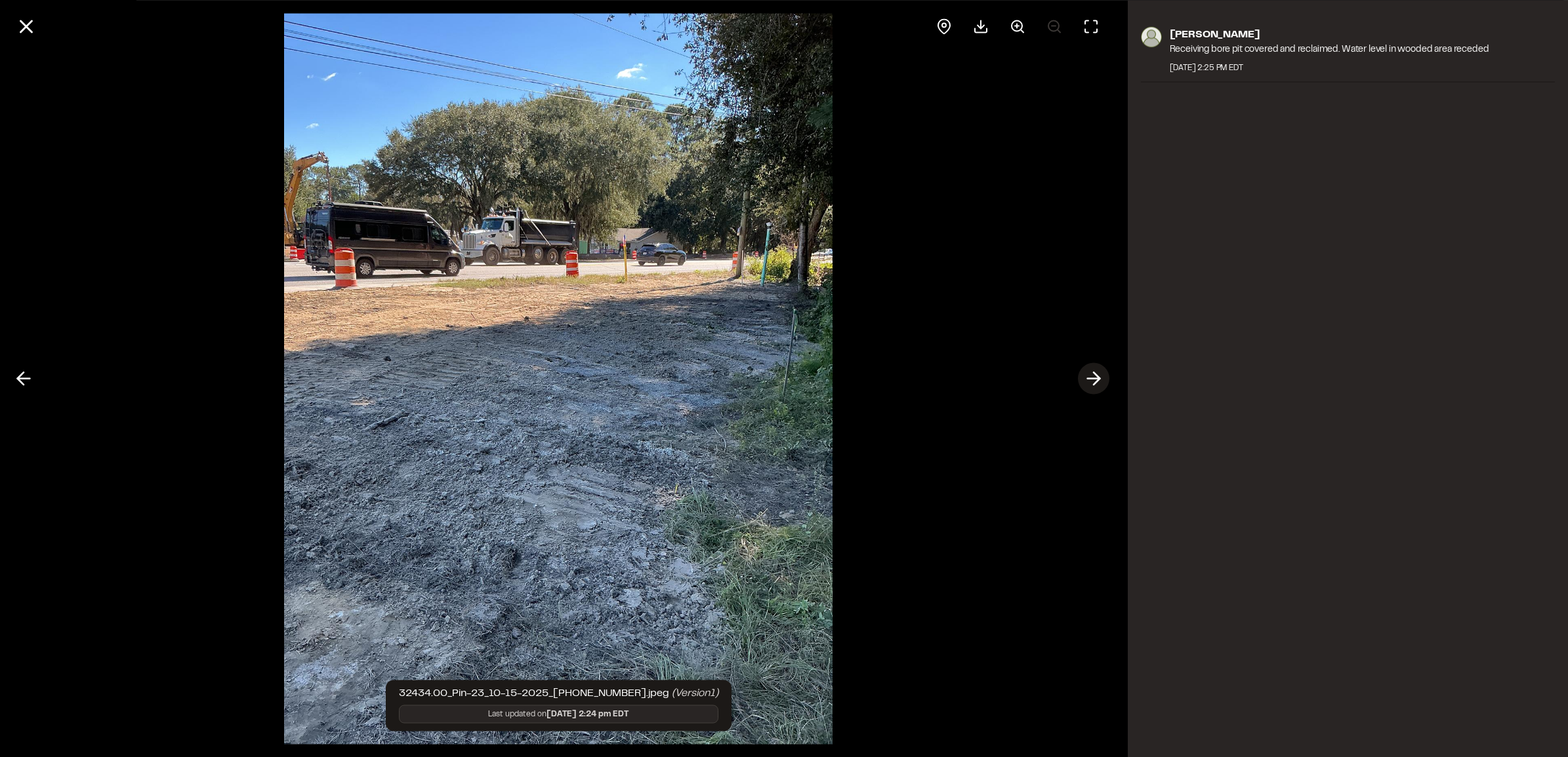
click at [1091, 384] on icon at bounding box center [1093, 379] width 21 height 22
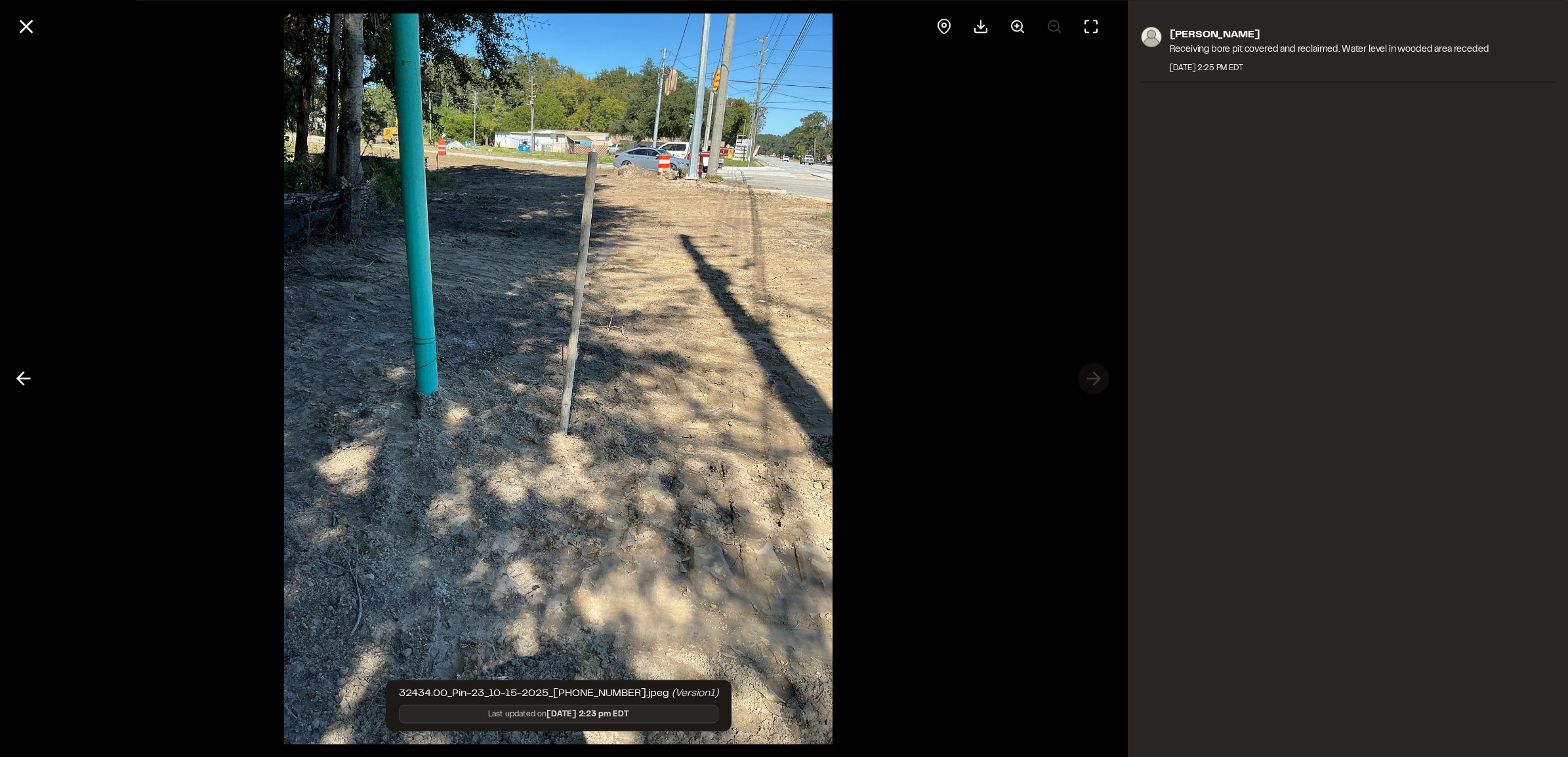
click at [1091, 384] on div at bounding box center [558, 378] width 1117 height 757
click at [1094, 377] on div at bounding box center [558, 378] width 1117 height 757
click at [24, 29] on icon at bounding box center [26, 26] width 22 height 22
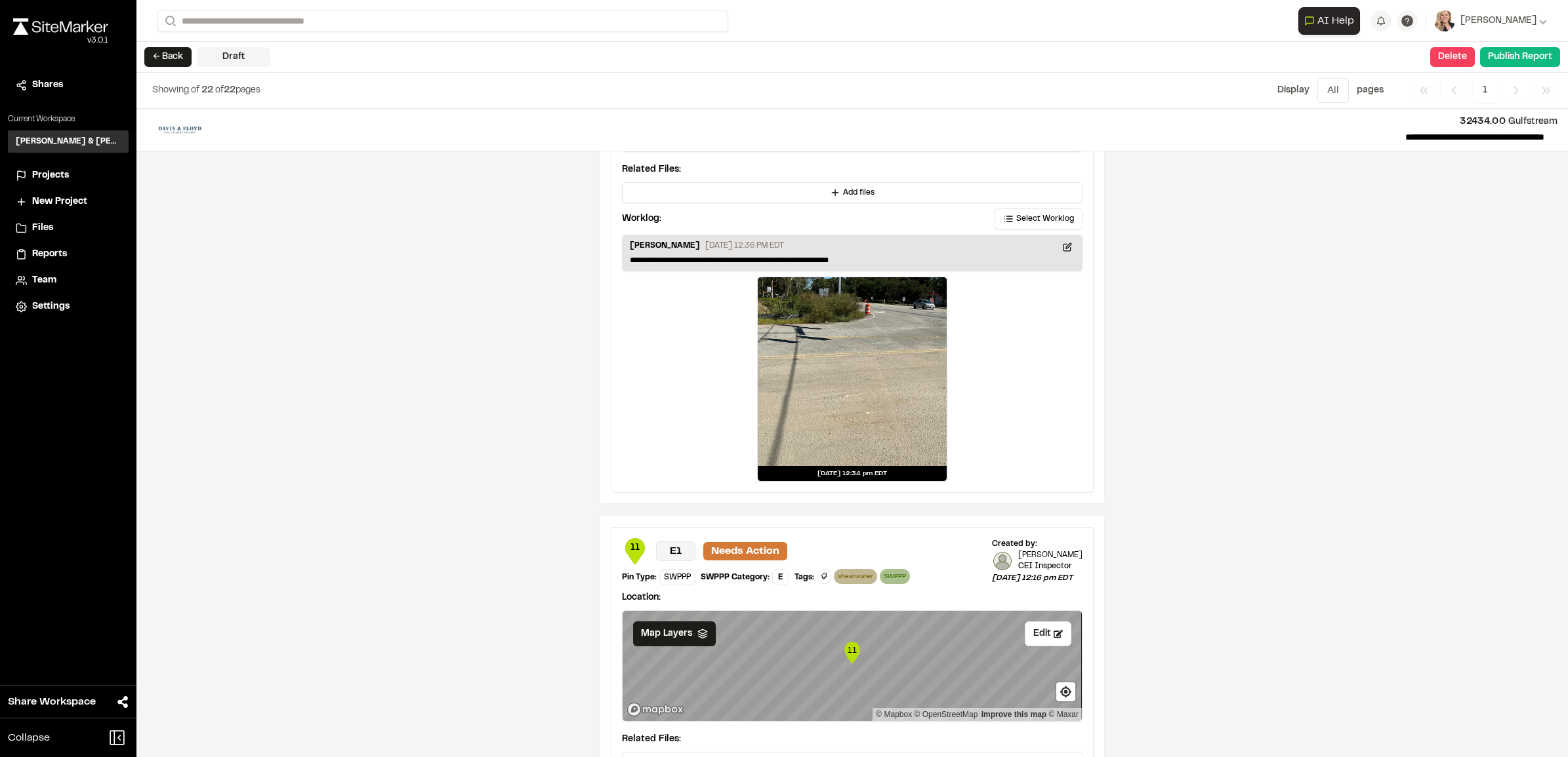
scroll to position [7541, 0]
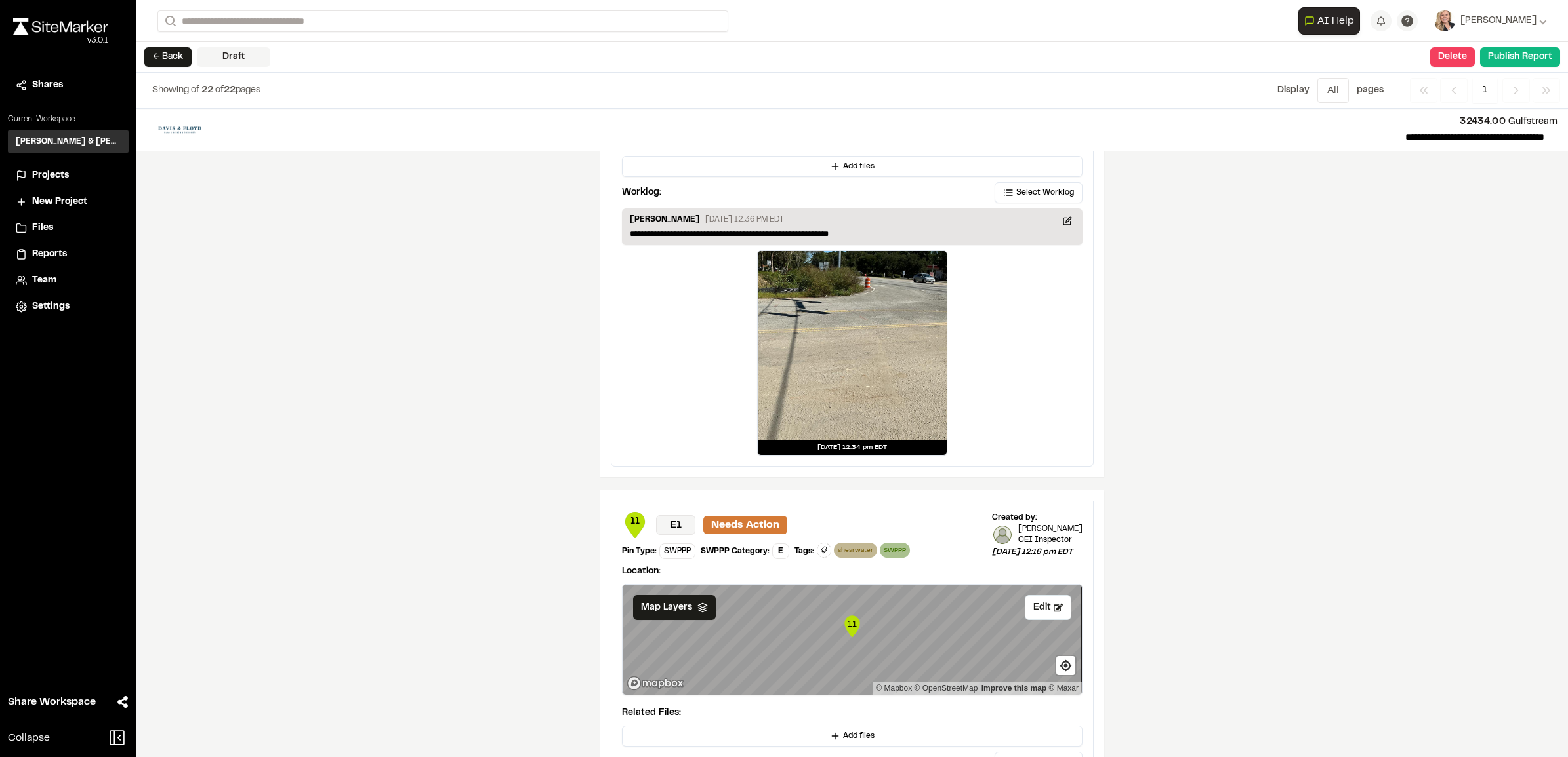
click at [843, 400] on div at bounding box center [851, 345] width 189 height 189
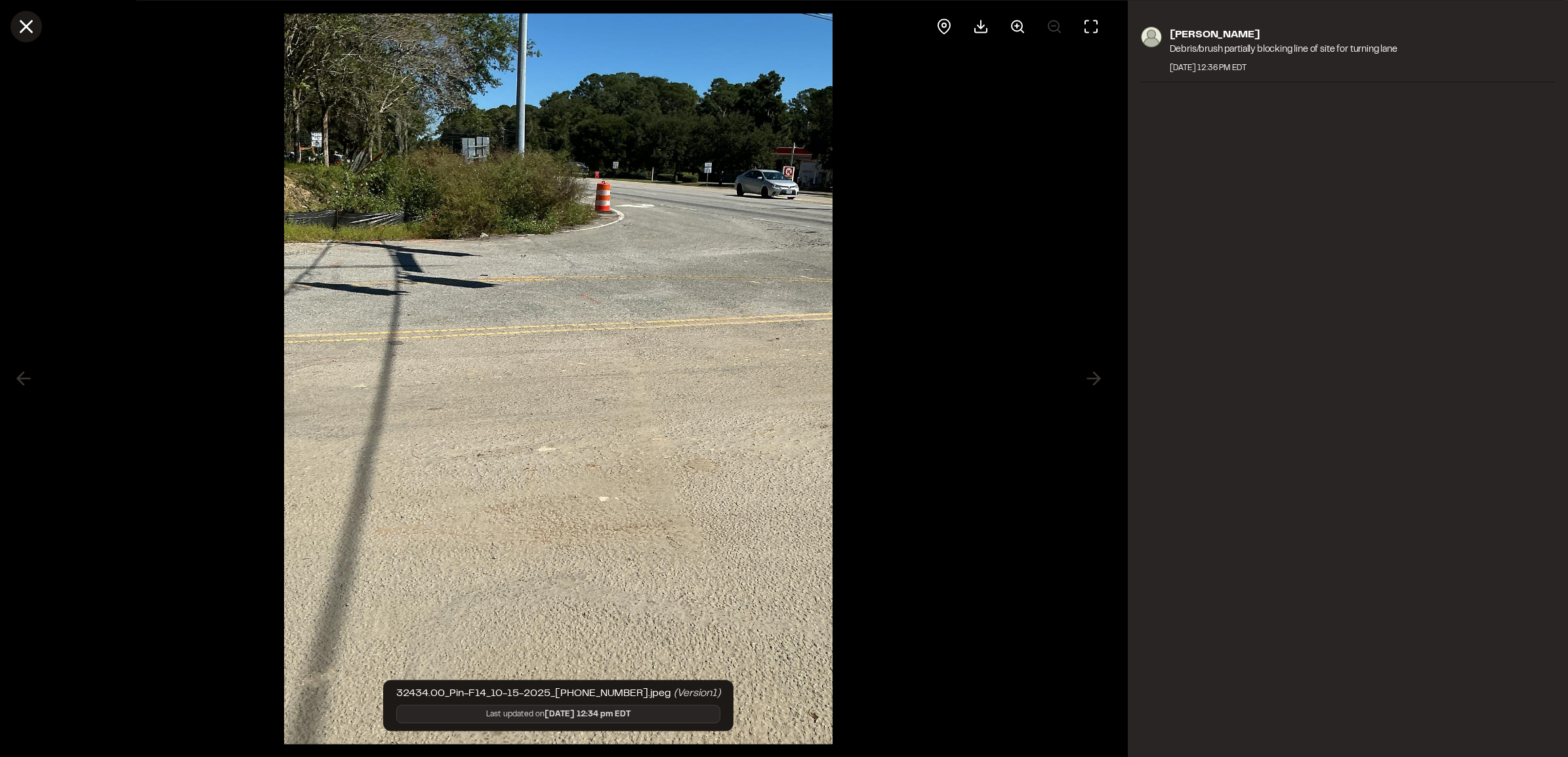
click at [12, 24] on button at bounding box center [26, 26] width 32 height 32
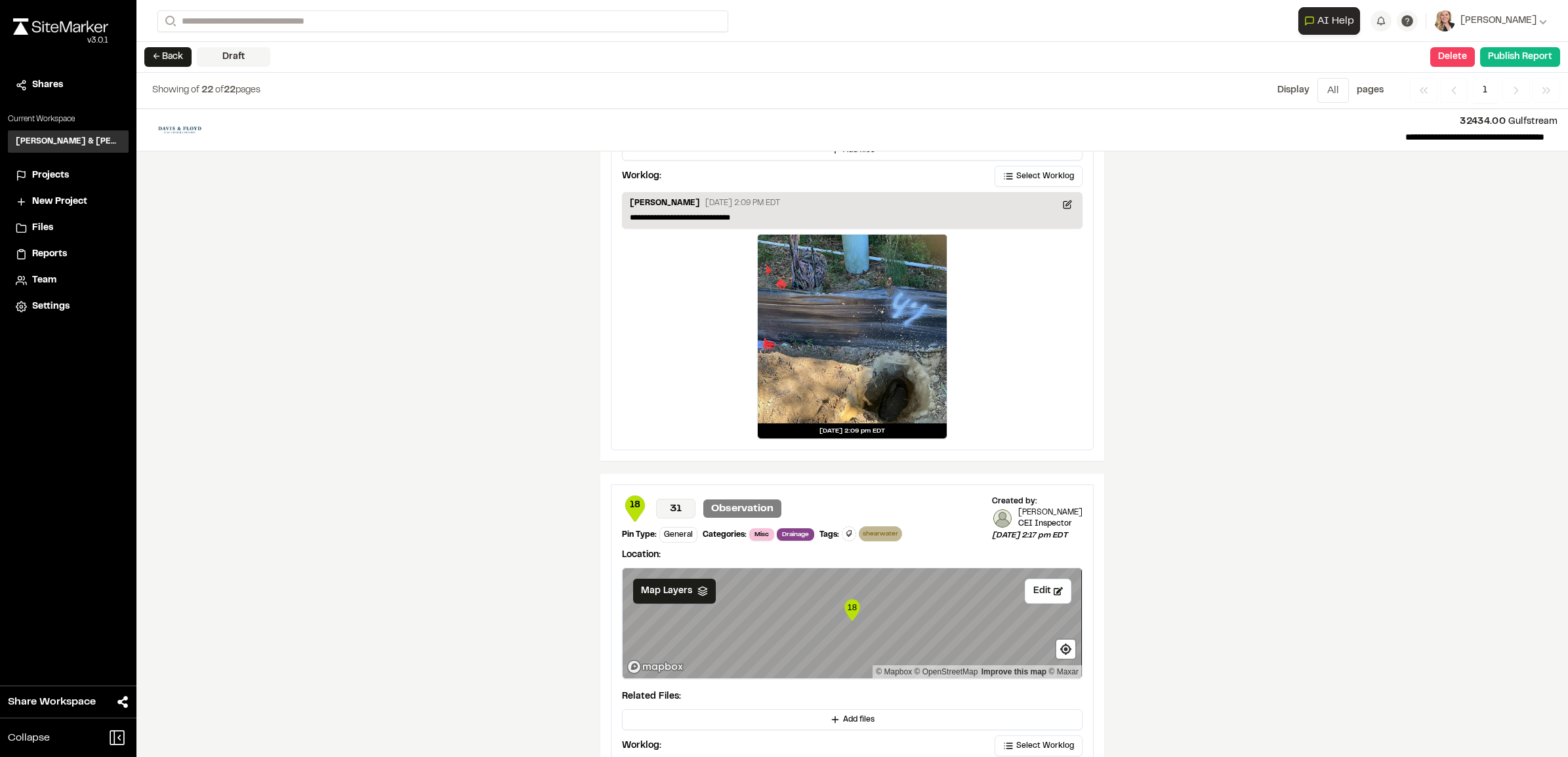
scroll to position [11802, 0]
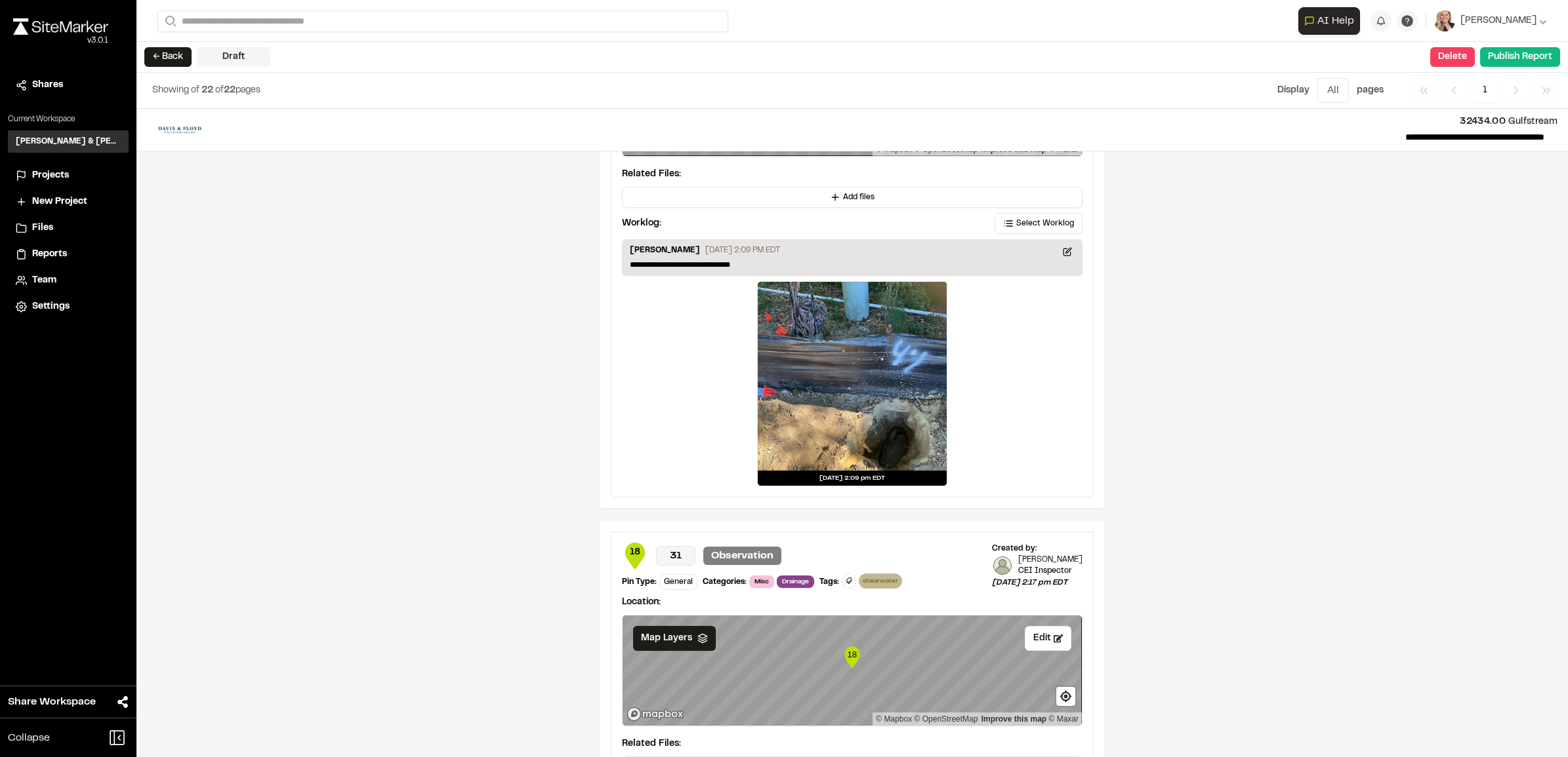
click at [897, 408] on div at bounding box center [851, 376] width 189 height 189
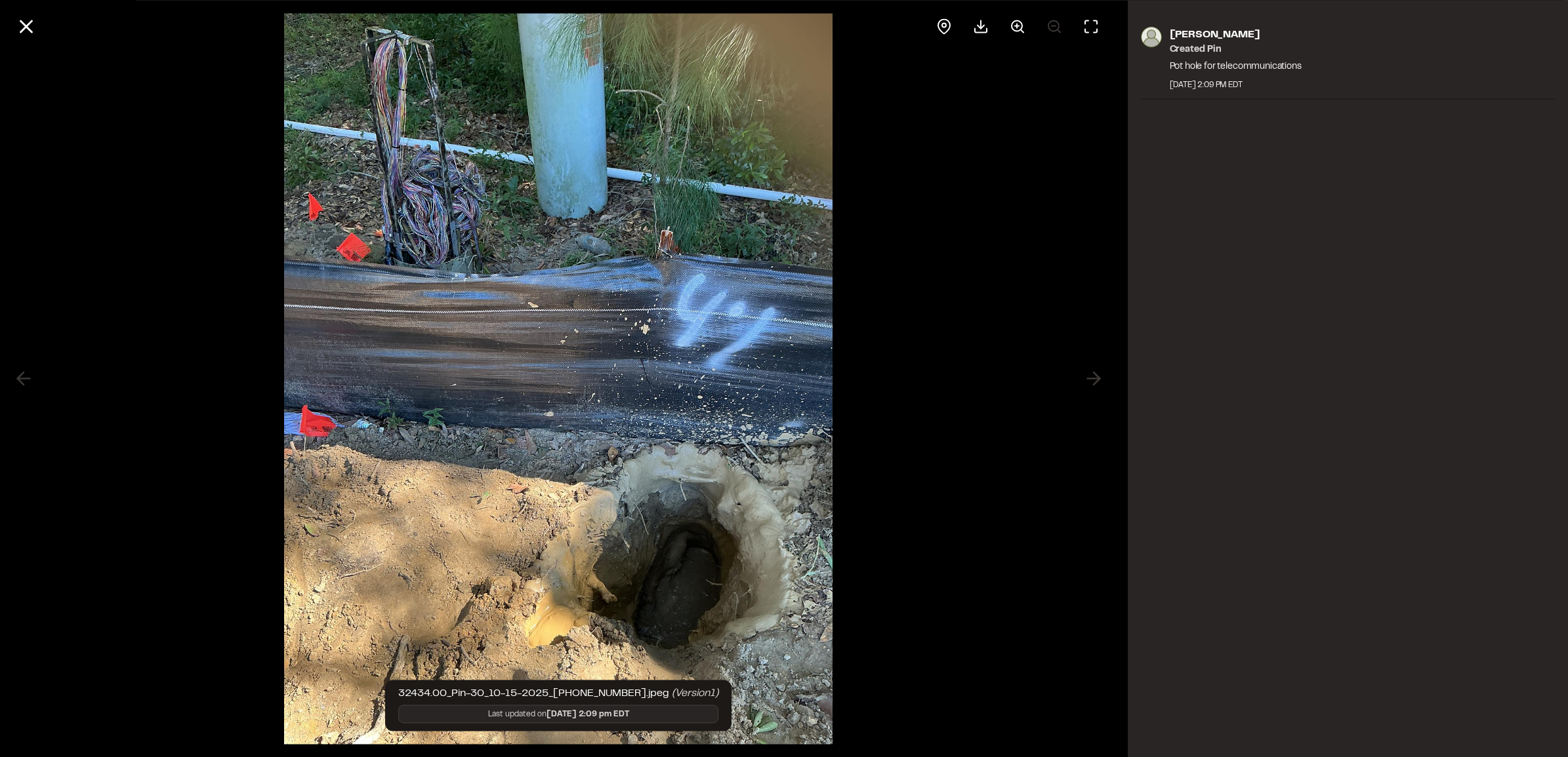
click at [28, 29] on line at bounding box center [26, 26] width 11 height 11
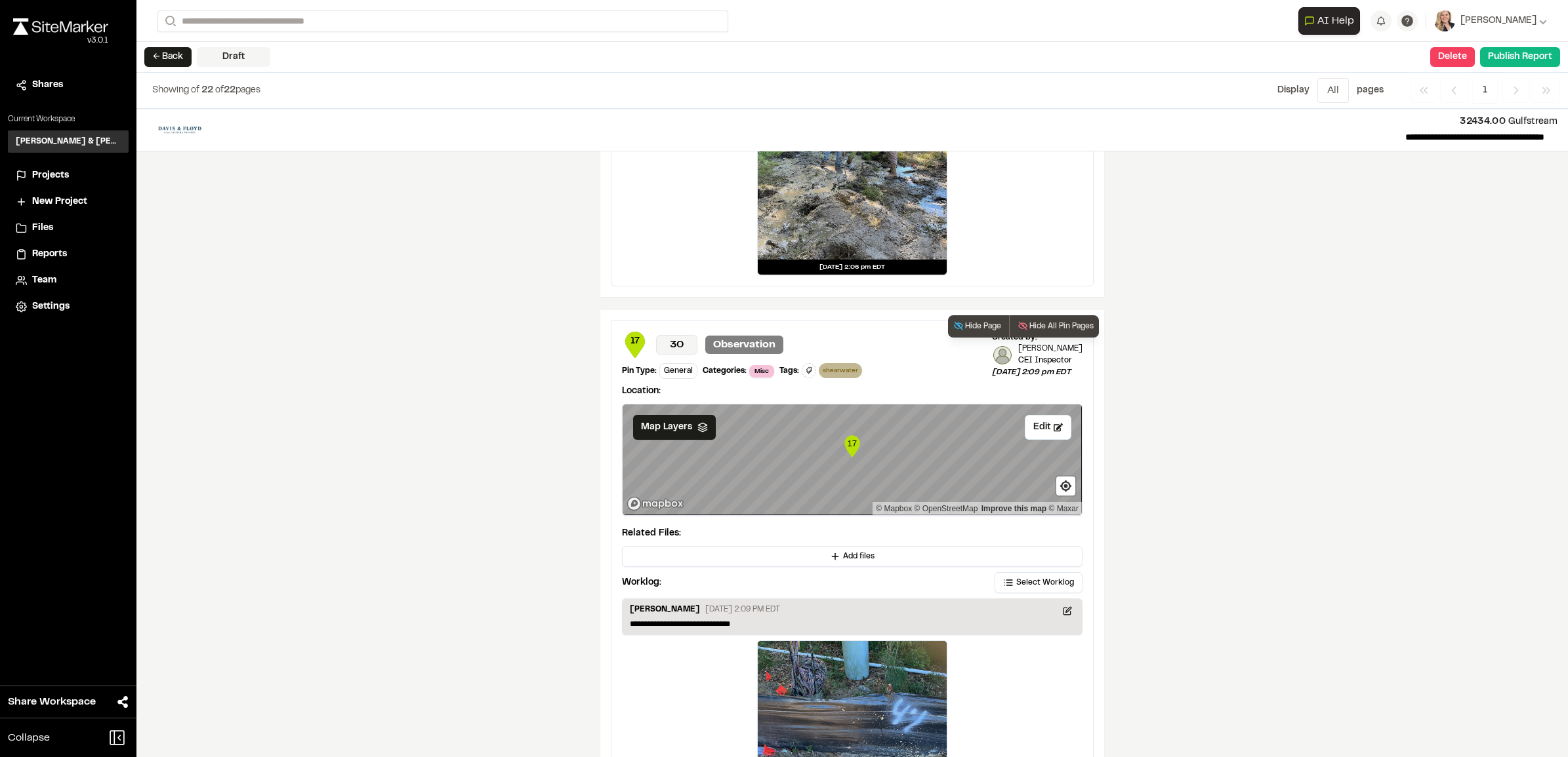
scroll to position [11392, 0]
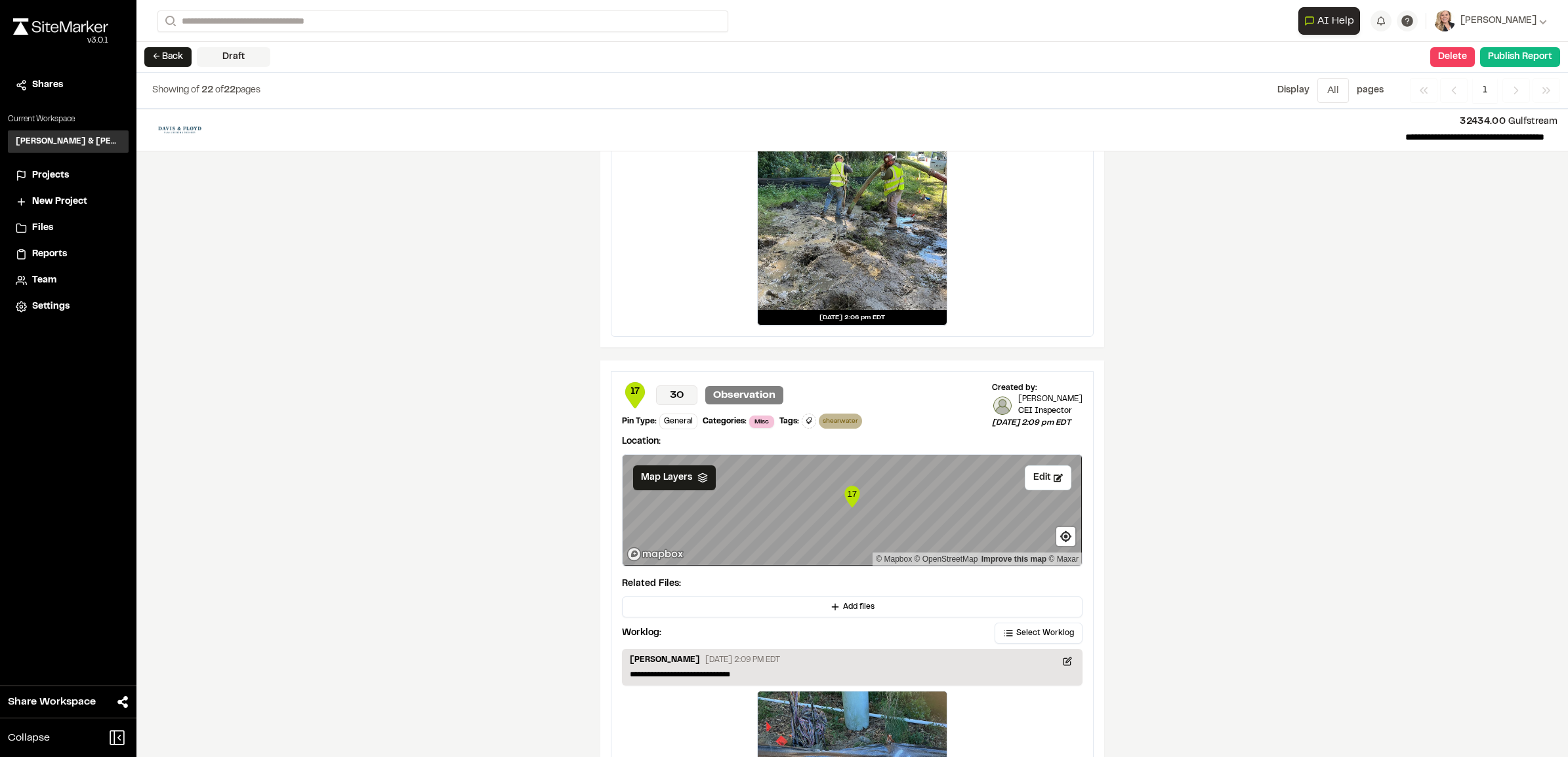
click at [831, 266] on div at bounding box center [851, 215] width 189 height 189
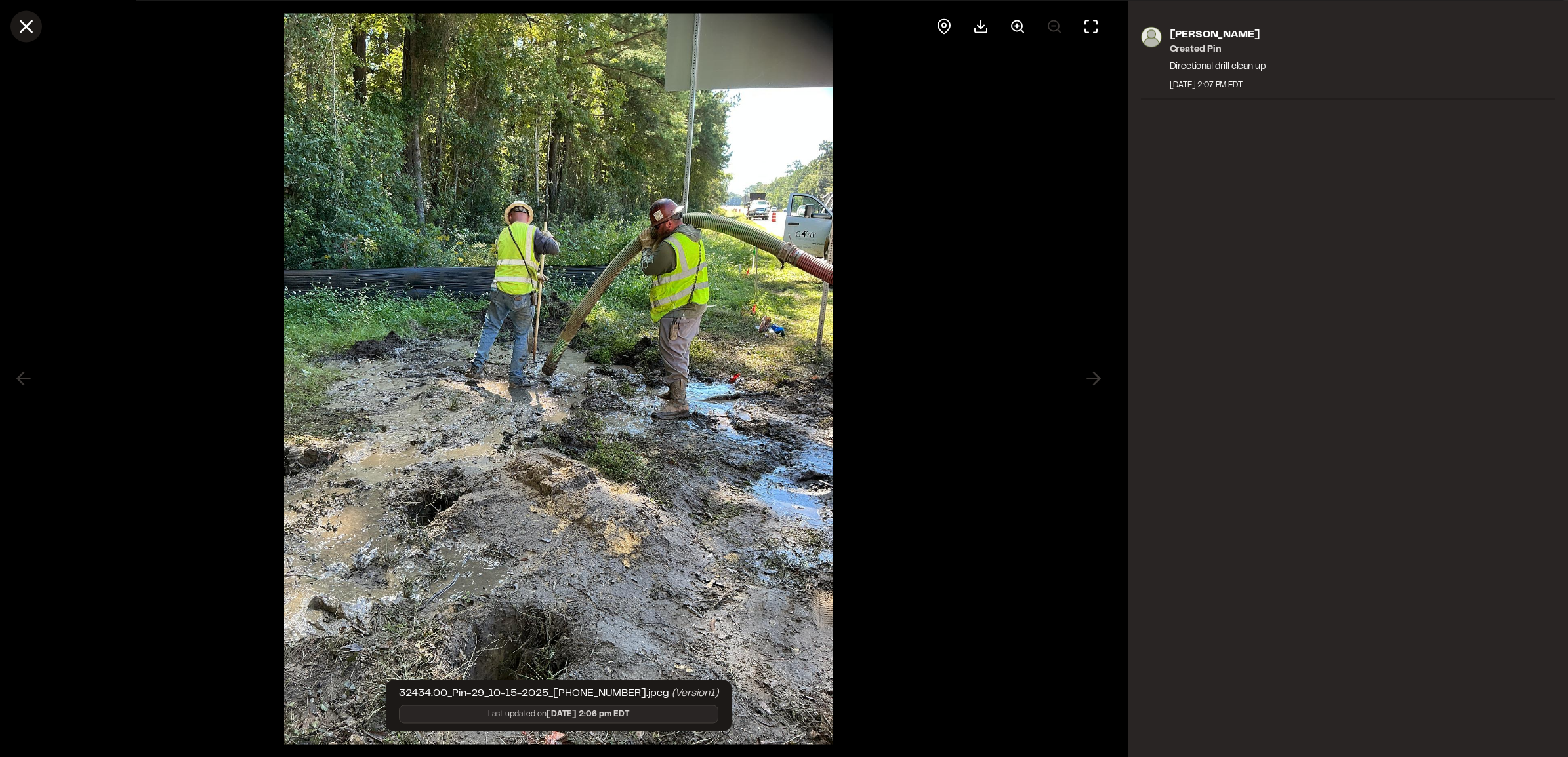
click at [31, 21] on line at bounding box center [26, 26] width 11 height 11
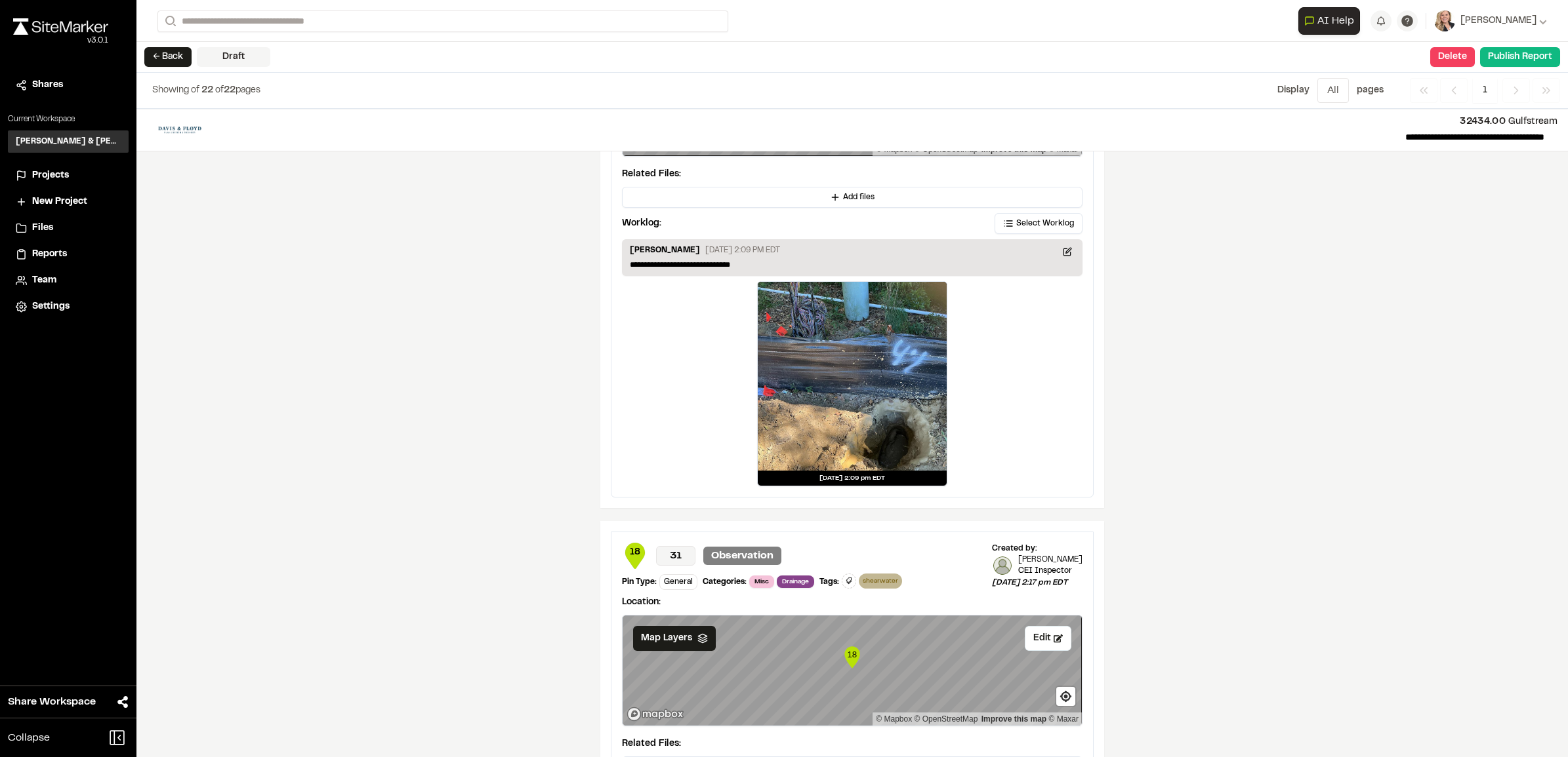
scroll to position [12165, 0]
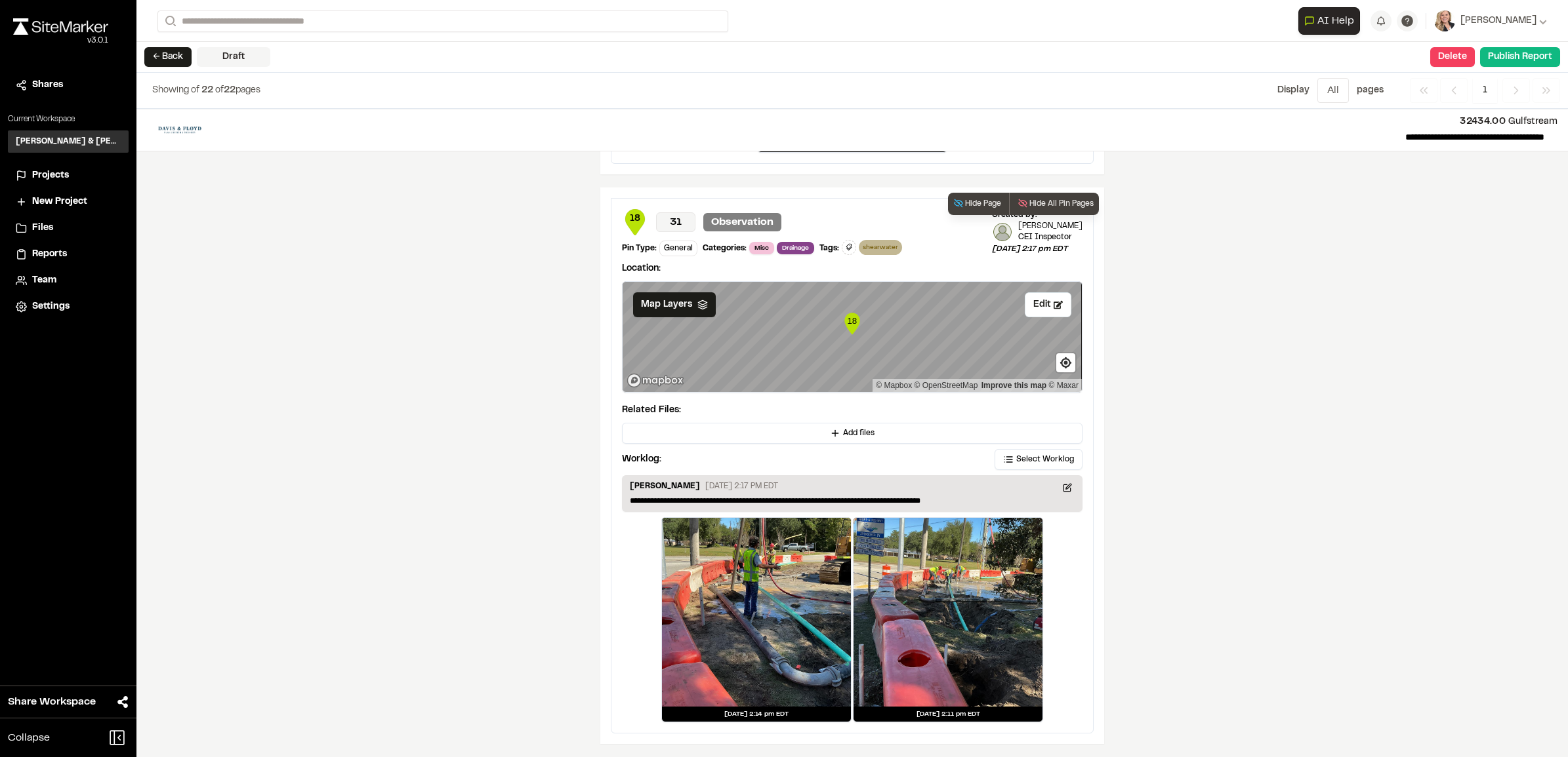
click at [802, 605] on div at bounding box center [756, 612] width 189 height 189
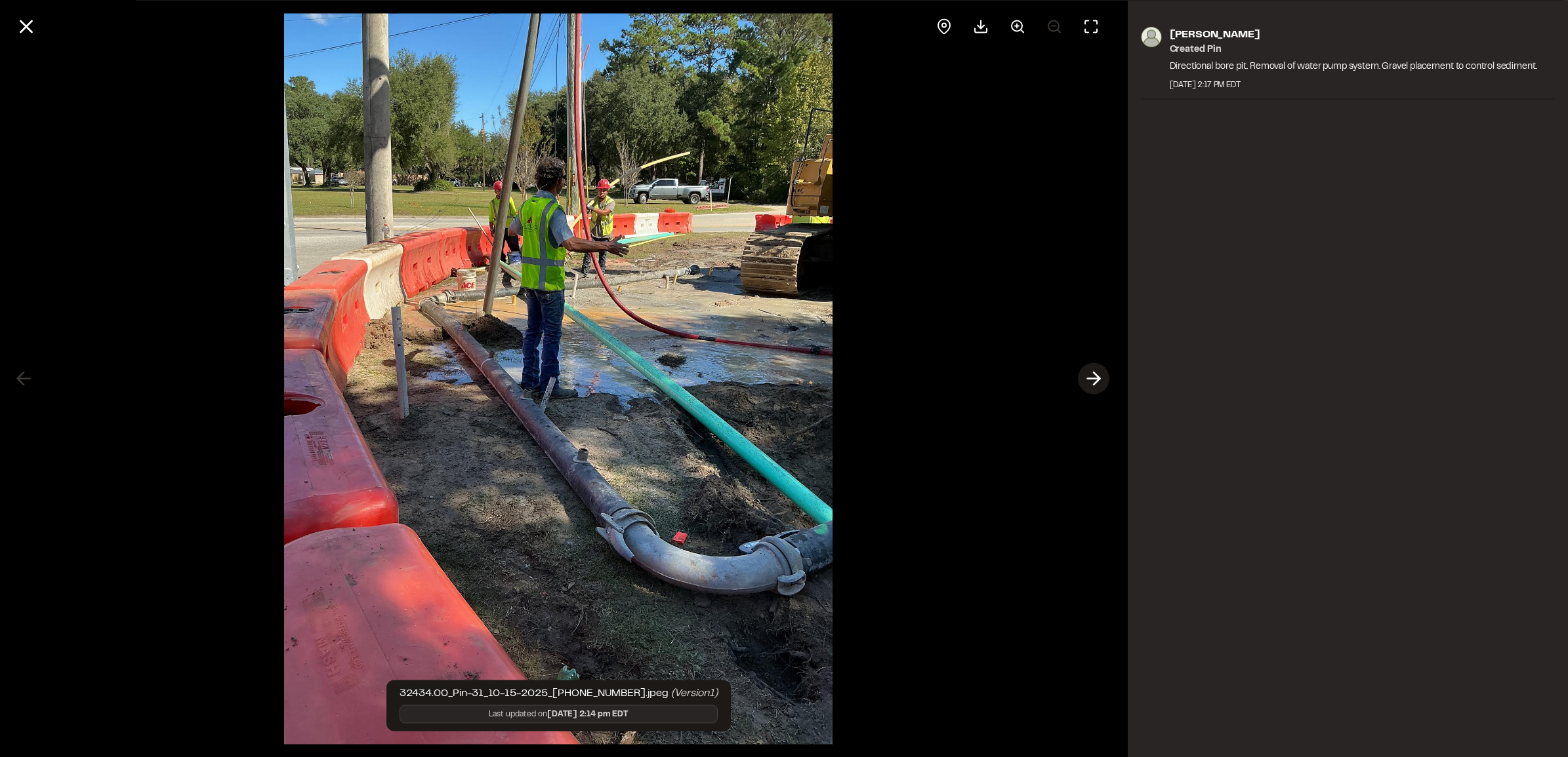
click at [1081, 381] on button at bounding box center [1093, 379] width 32 height 32
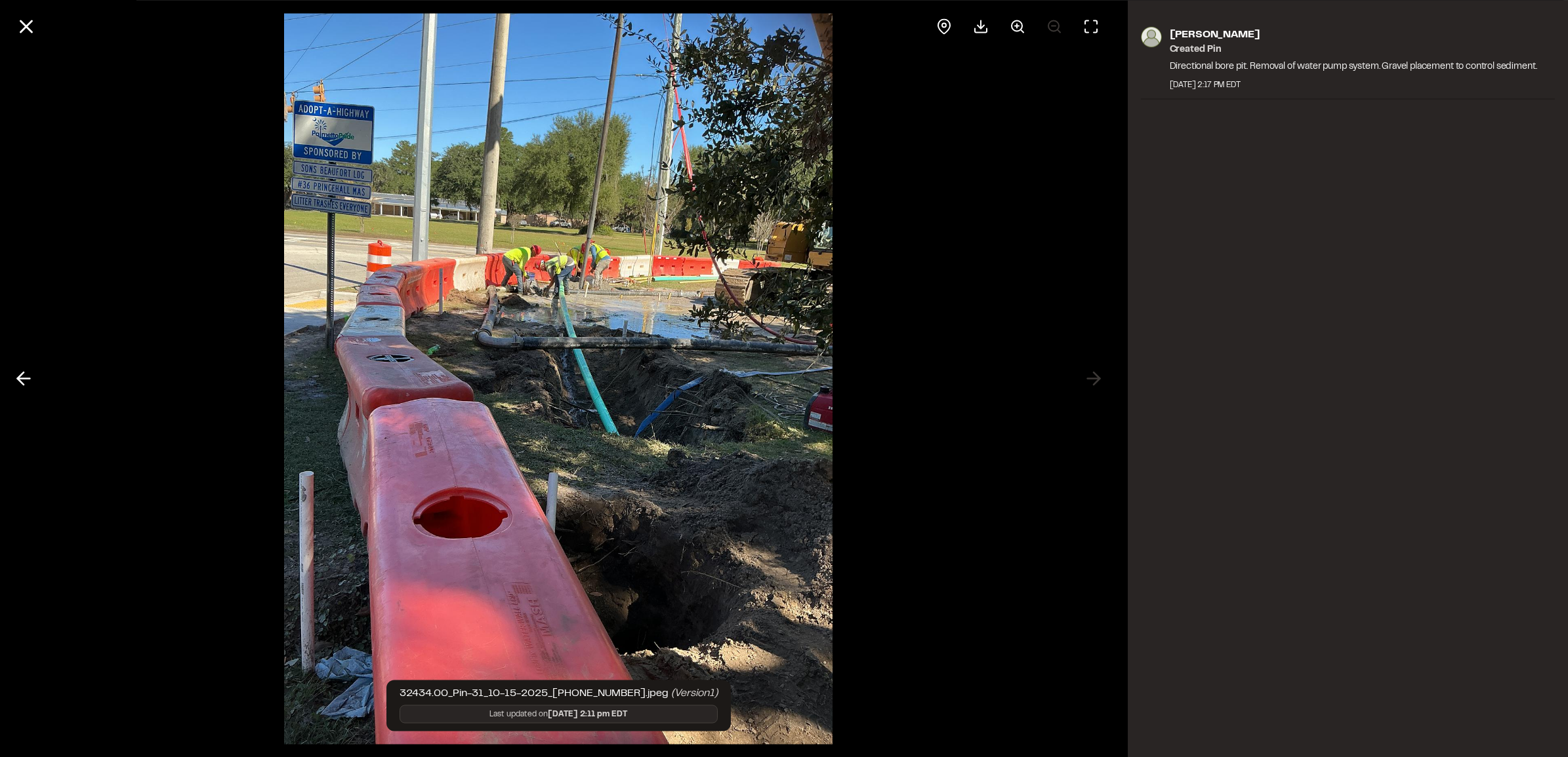
click at [1093, 374] on div at bounding box center [558, 378] width 1117 height 757
click at [31, 24] on icon at bounding box center [26, 26] width 22 height 22
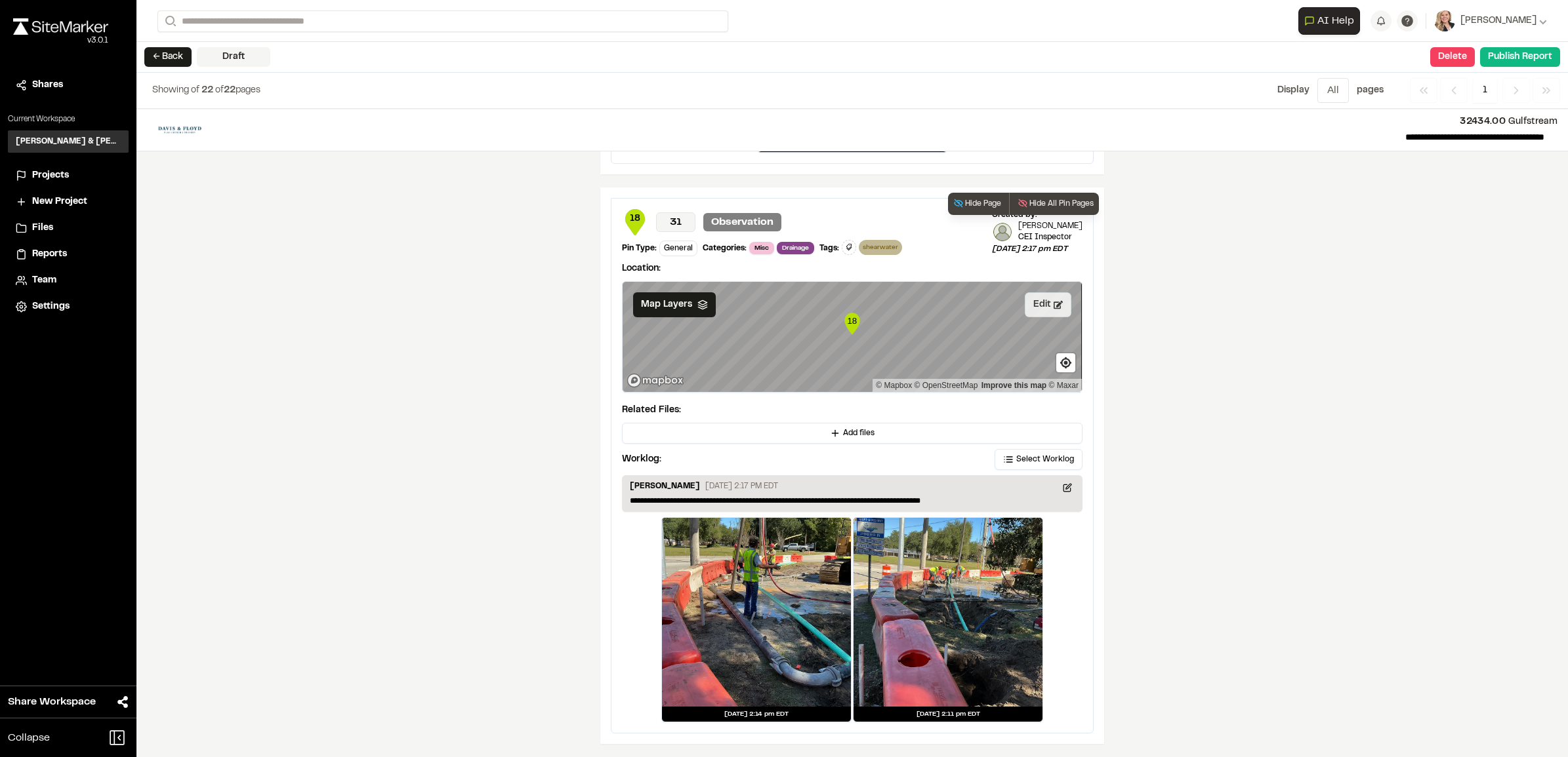
click at [1030, 314] on button "Edit" at bounding box center [1048, 304] width 46 height 25
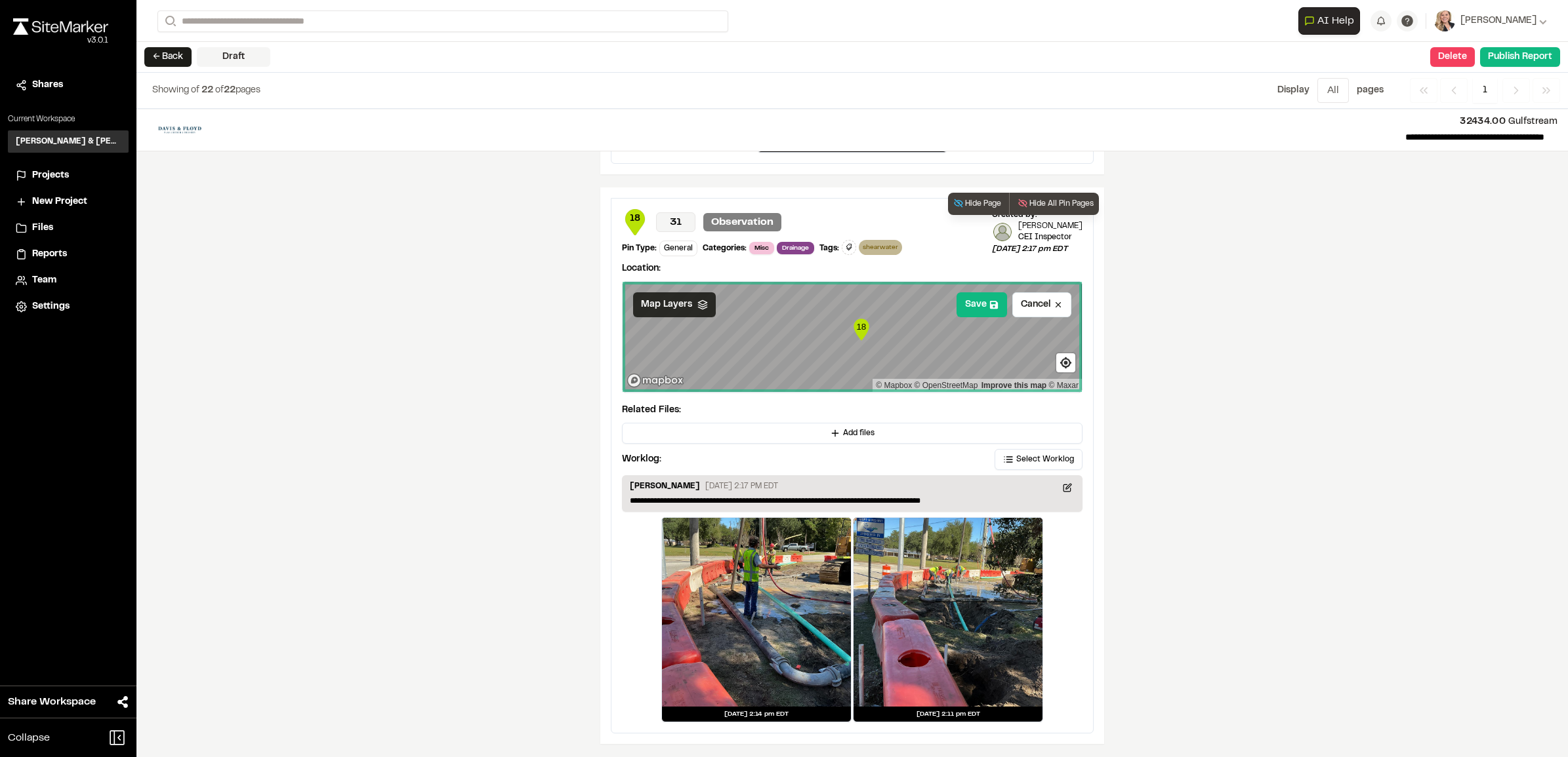
click at [698, 299] on icon at bounding box center [702, 304] width 10 height 10
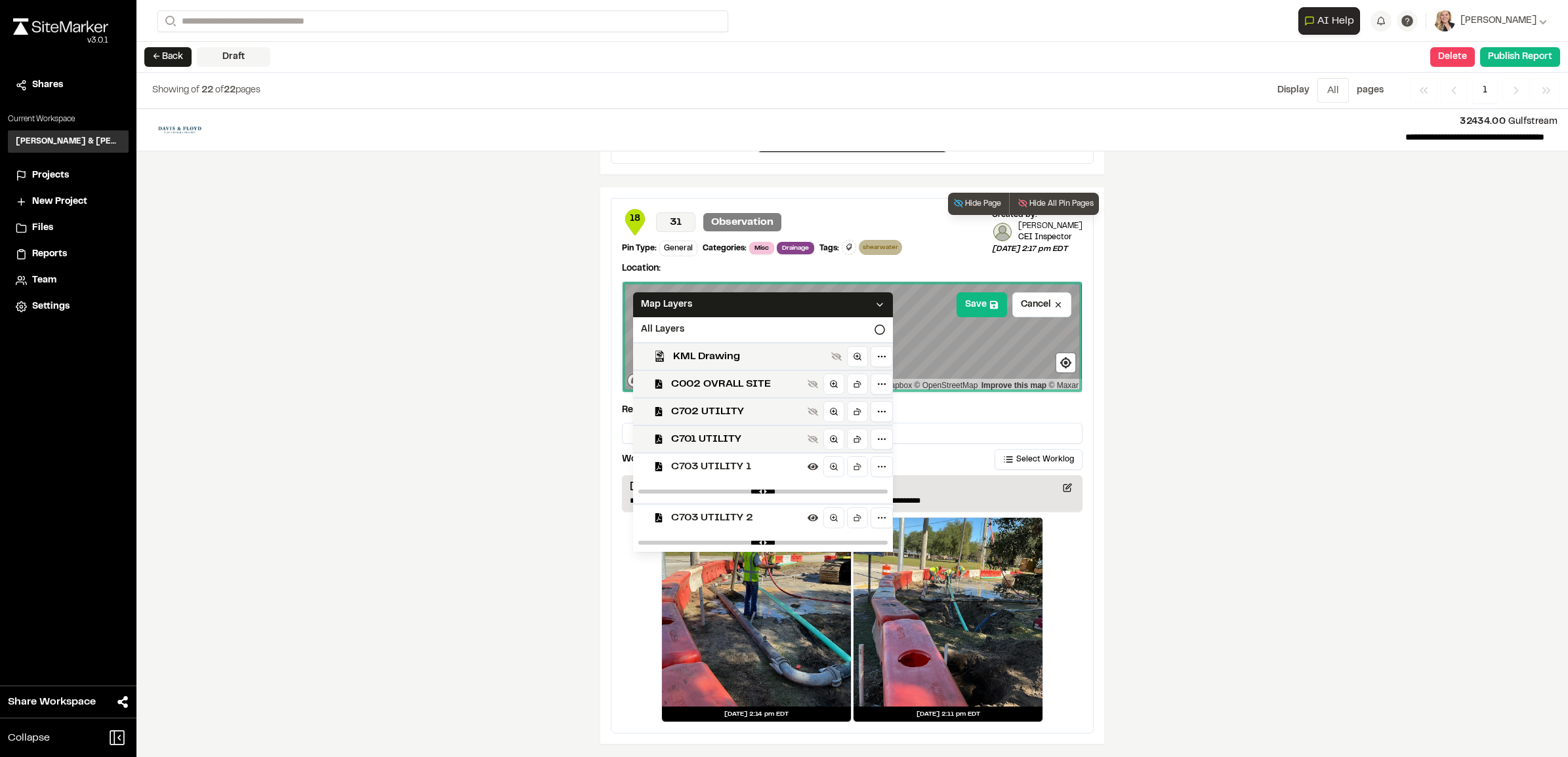
click at [731, 490] on div at bounding box center [763, 492] width 260 height 24
drag, startPoint x: 842, startPoint y: 497, endPoint x: 772, endPoint y: 498, distance: 70.0
click at [772, 494] on input "range" at bounding box center [762, 491] width 249 height 4
drag, startPoint x: 772, startPoint y: 490, endPoint x: 749, endPoint y: 492, distance: 23.1
type input "****"
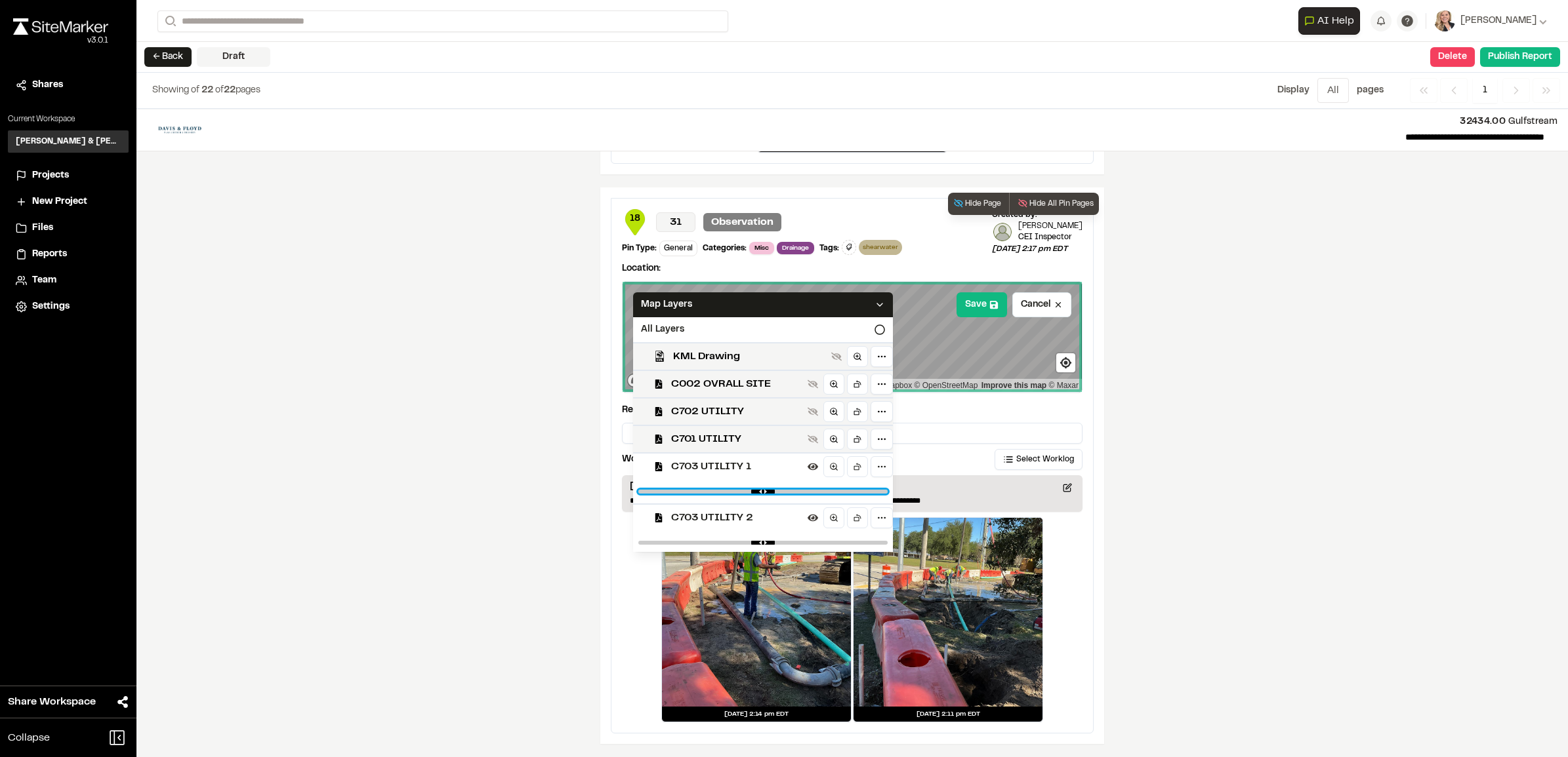
click at [749, 492] on input "range" at bounding box center [762, 491] width 249 height 4
click at [885, 306] on icon at bounding box center [879, 304] width 10 height 10
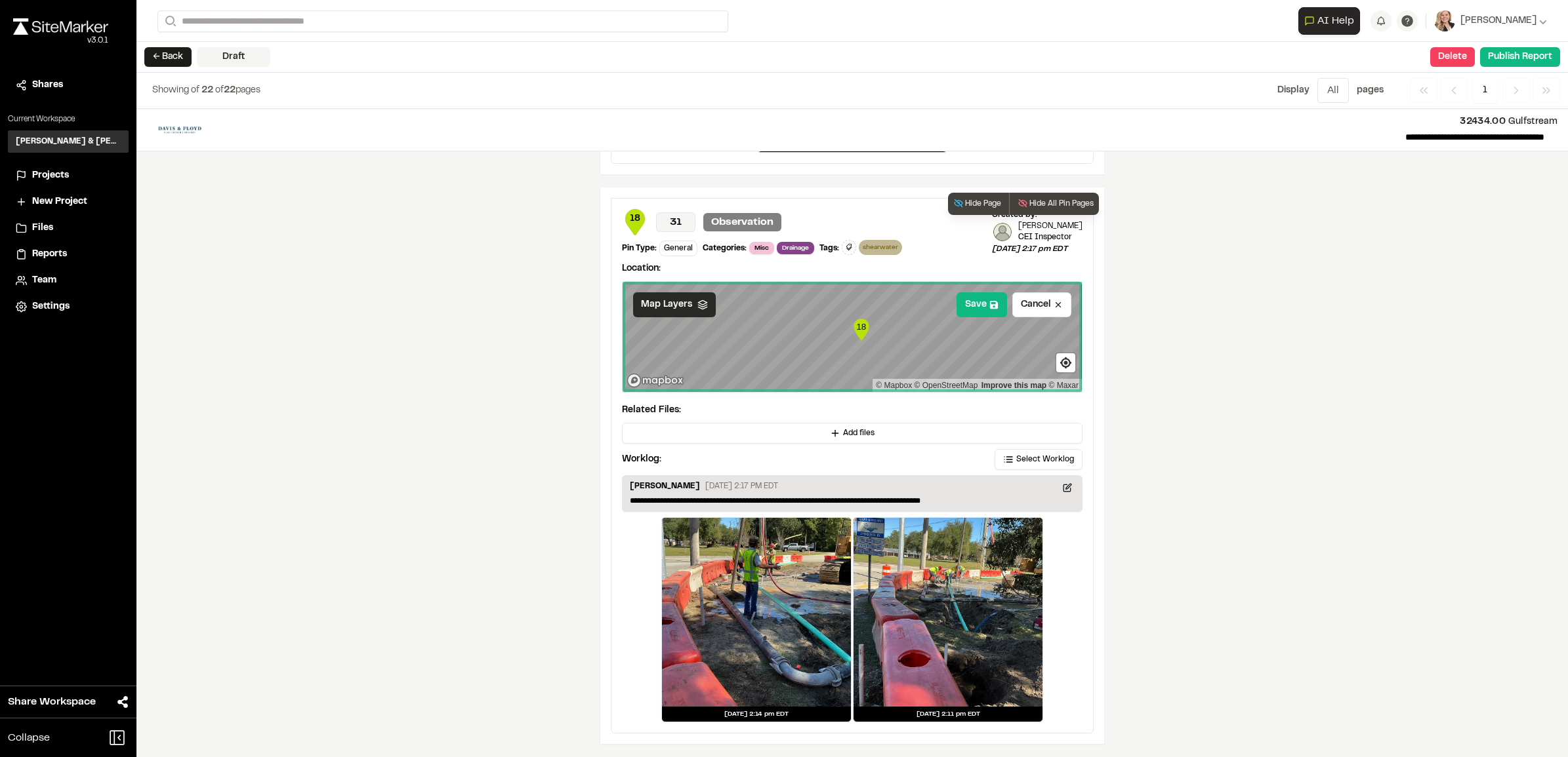
click at [697, 312] on div "Map Layers" at bounding box center [675, 304] width 83 height 25
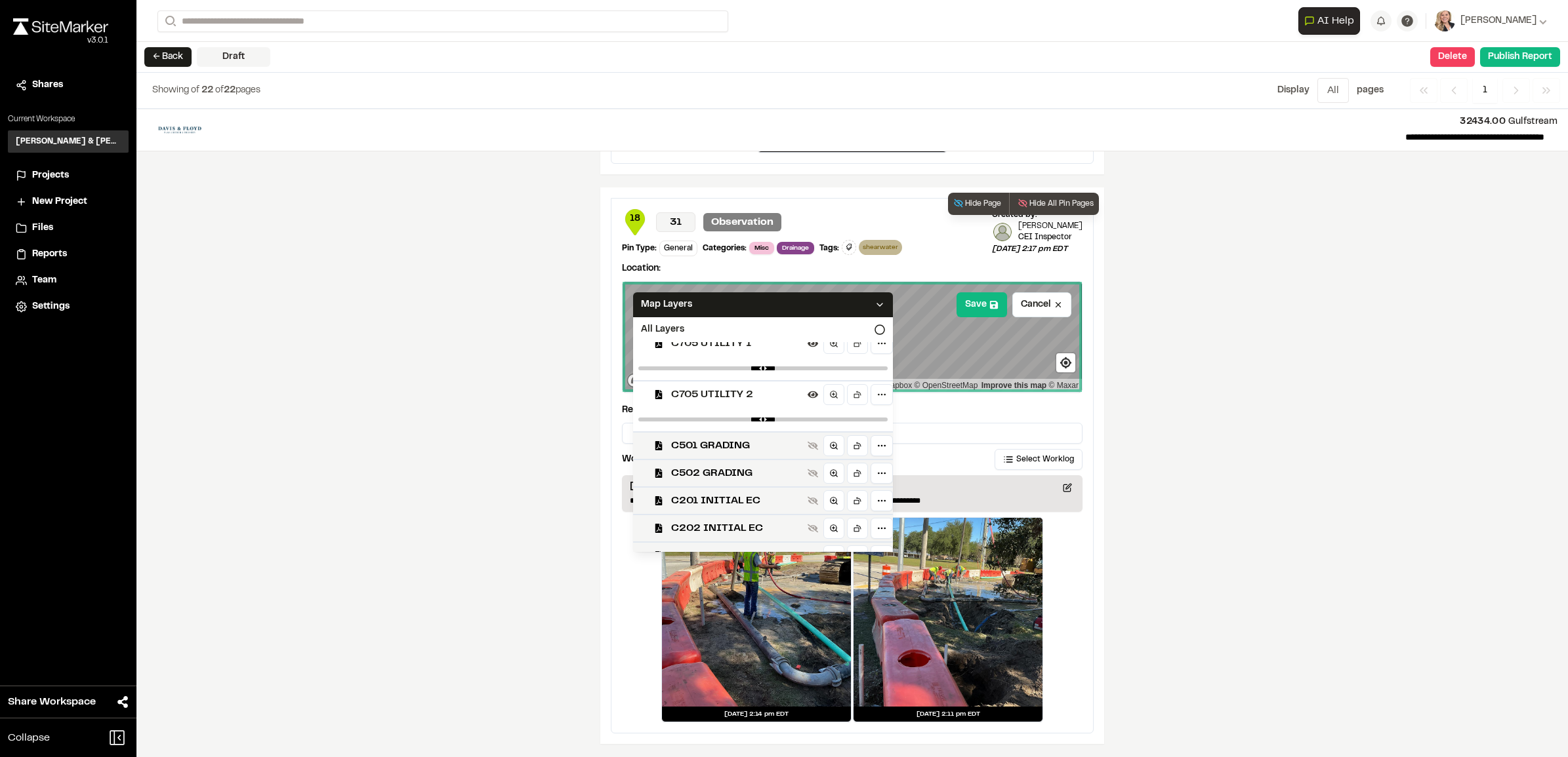
scroll to position [410, 0]
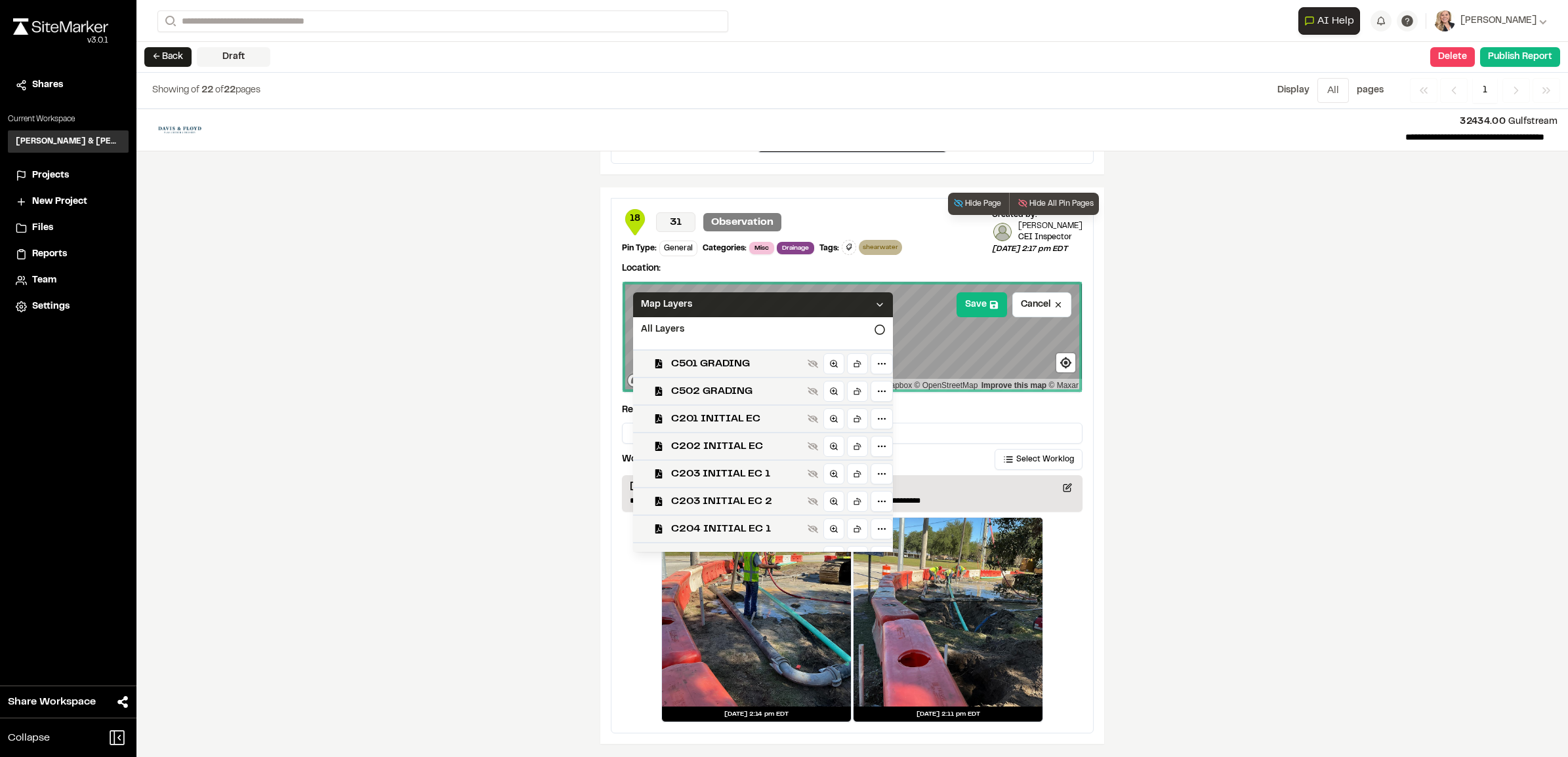
click at [880, 303] on div "Map Layers" at bounding box center [763, 304] width 260 height 25
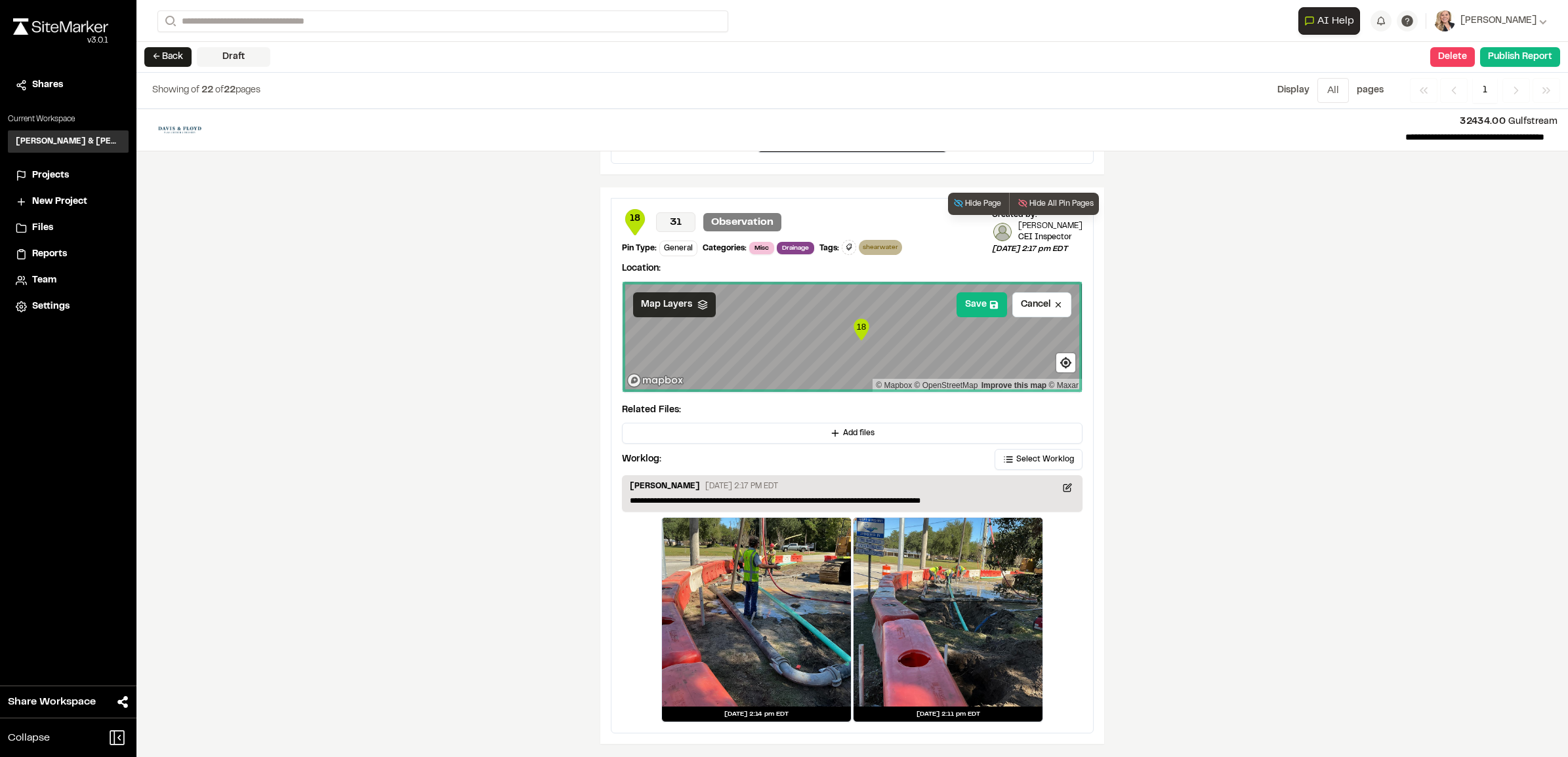
scroll to position [0, 0]
click at [1159, 404] on div "**********" at bounding box center [851, 433] width 1431 height 649
click at [1027, 303] on button "Cancel" at bounding box center [1042, 304] width 59 height 25
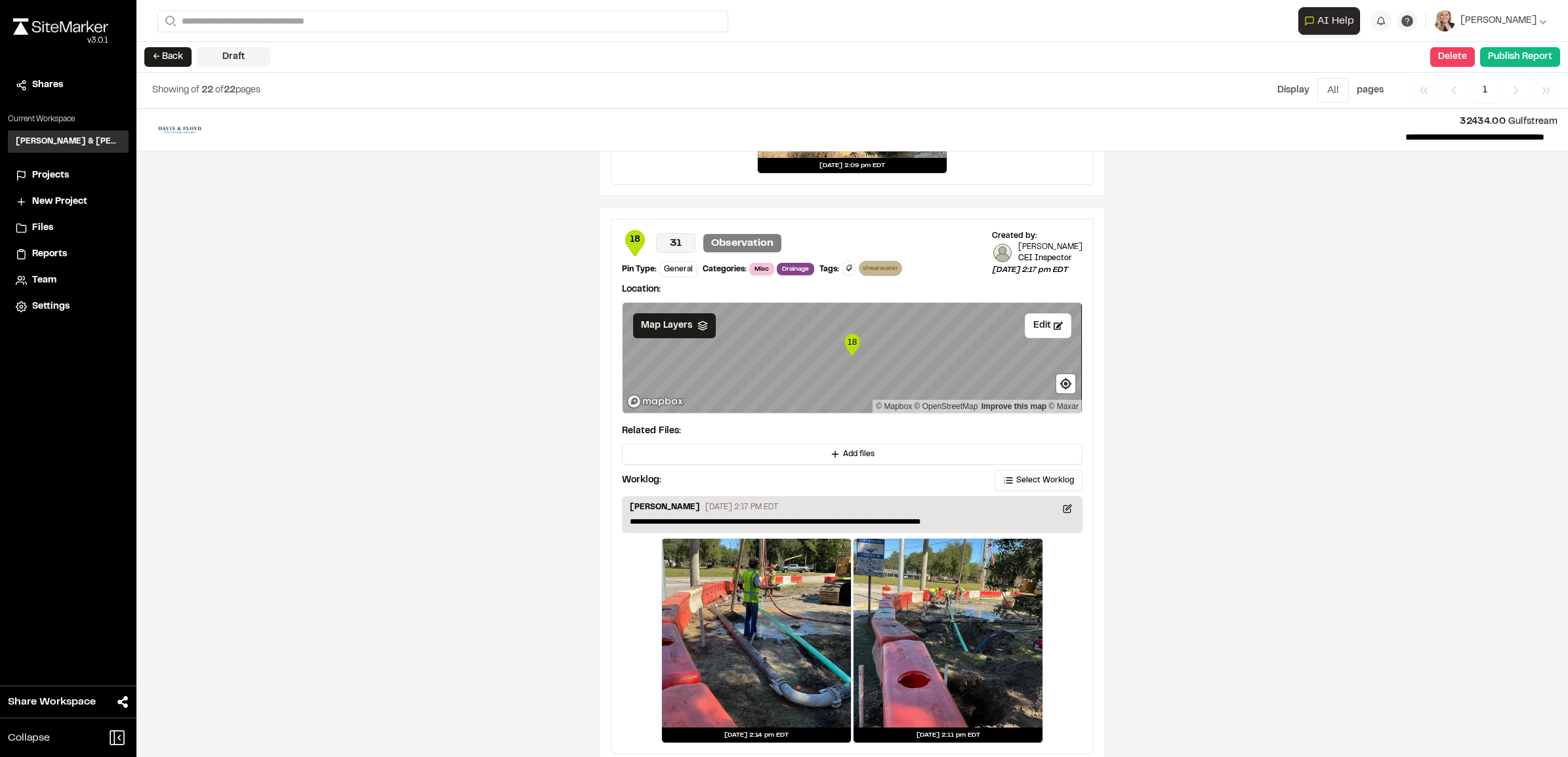
scroll to position [12165, 0]
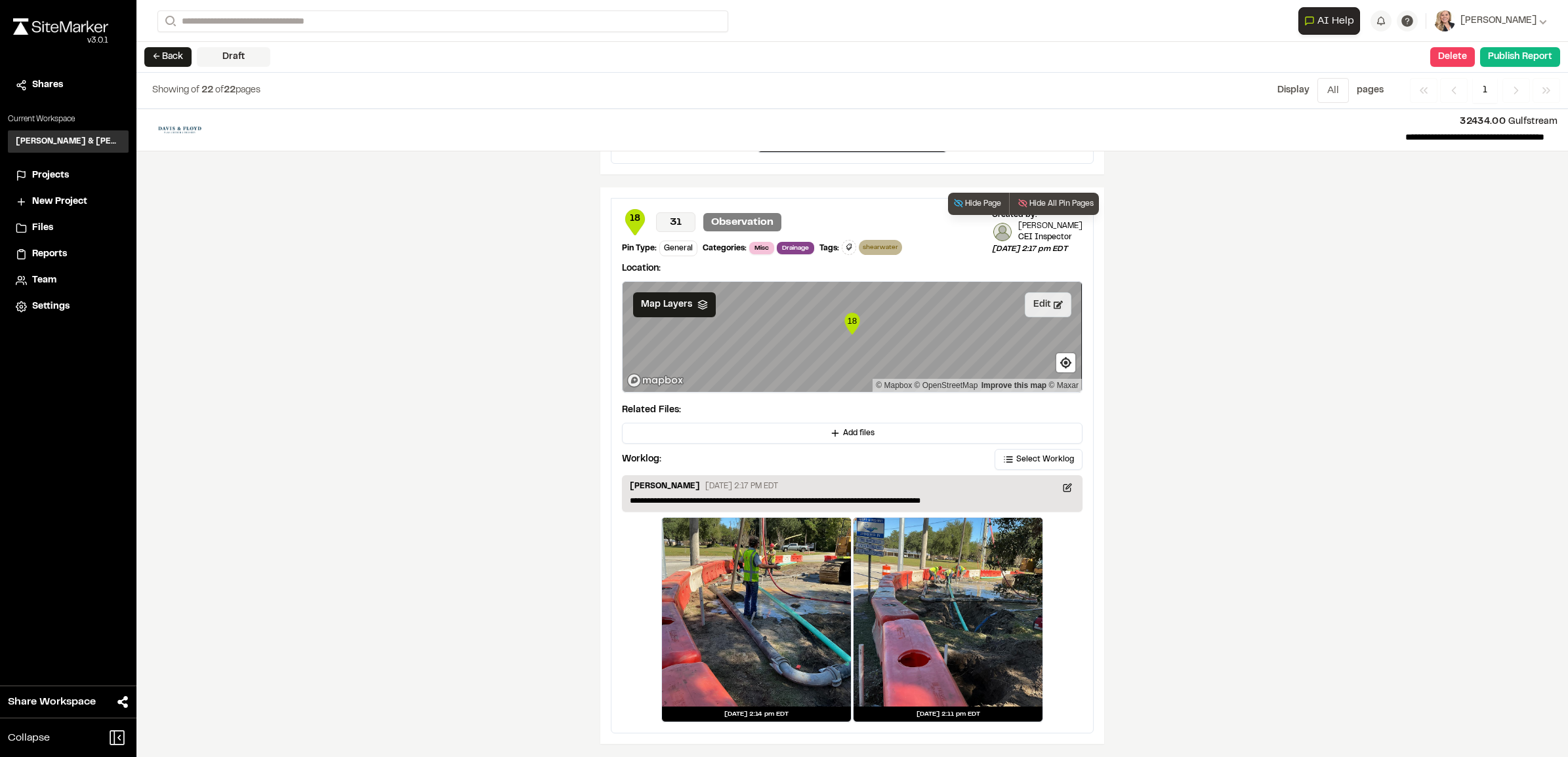
click at [1036, 302] on button "Edit" at bounding box center [1048, 304] width 46 height 25
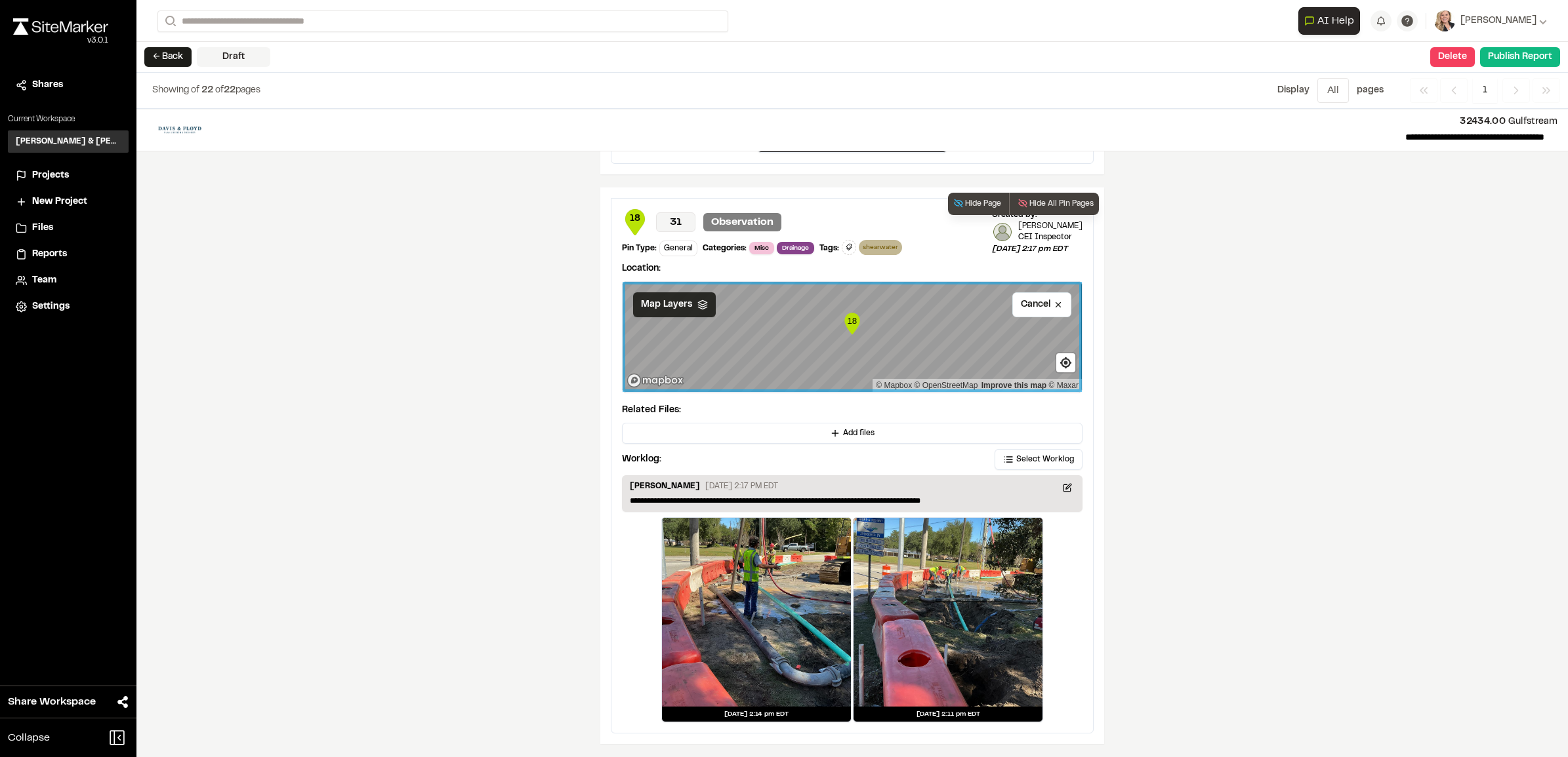
click at [686, 306] on div "Map Layers" at bounding box center [675, 304] width 83 height 25
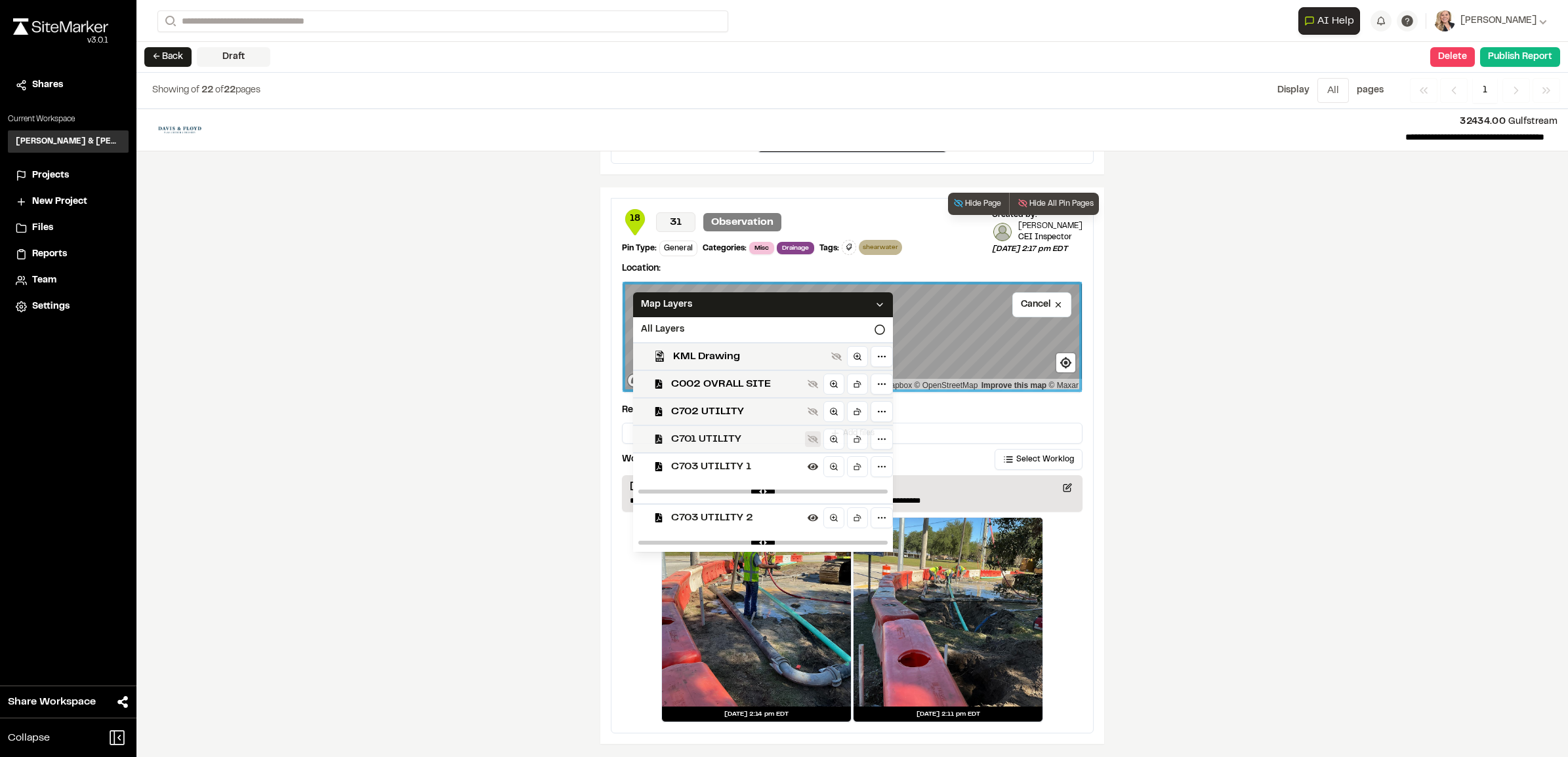
click at [807, 441] on icon at bounding box center [812, 439] width 10 height 10
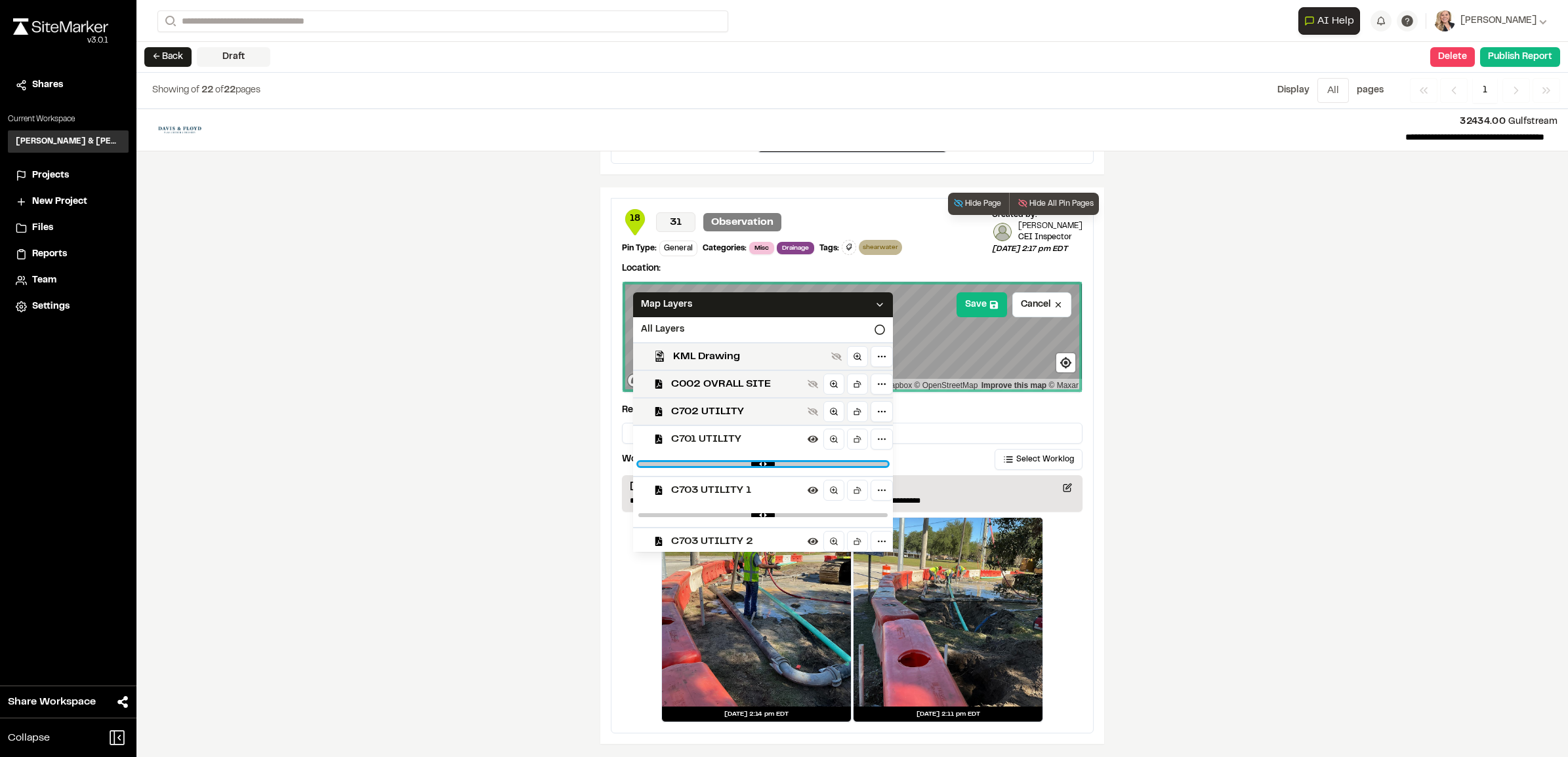
click at [785, 464] on input "range" at bounding box center [762, 464] width 249 height 4
drag, startPoint x: 791, startPoint y: 463, endPoint x: 802, endPoint y: 462, distance: 11.0
type input "***"
click at [802, 462] on input "range" at bounding box center [762, 464] width 249 height 4
click at [892, 305] on div "Map Layers" at bounding box center [763, 304] width 260 height 25
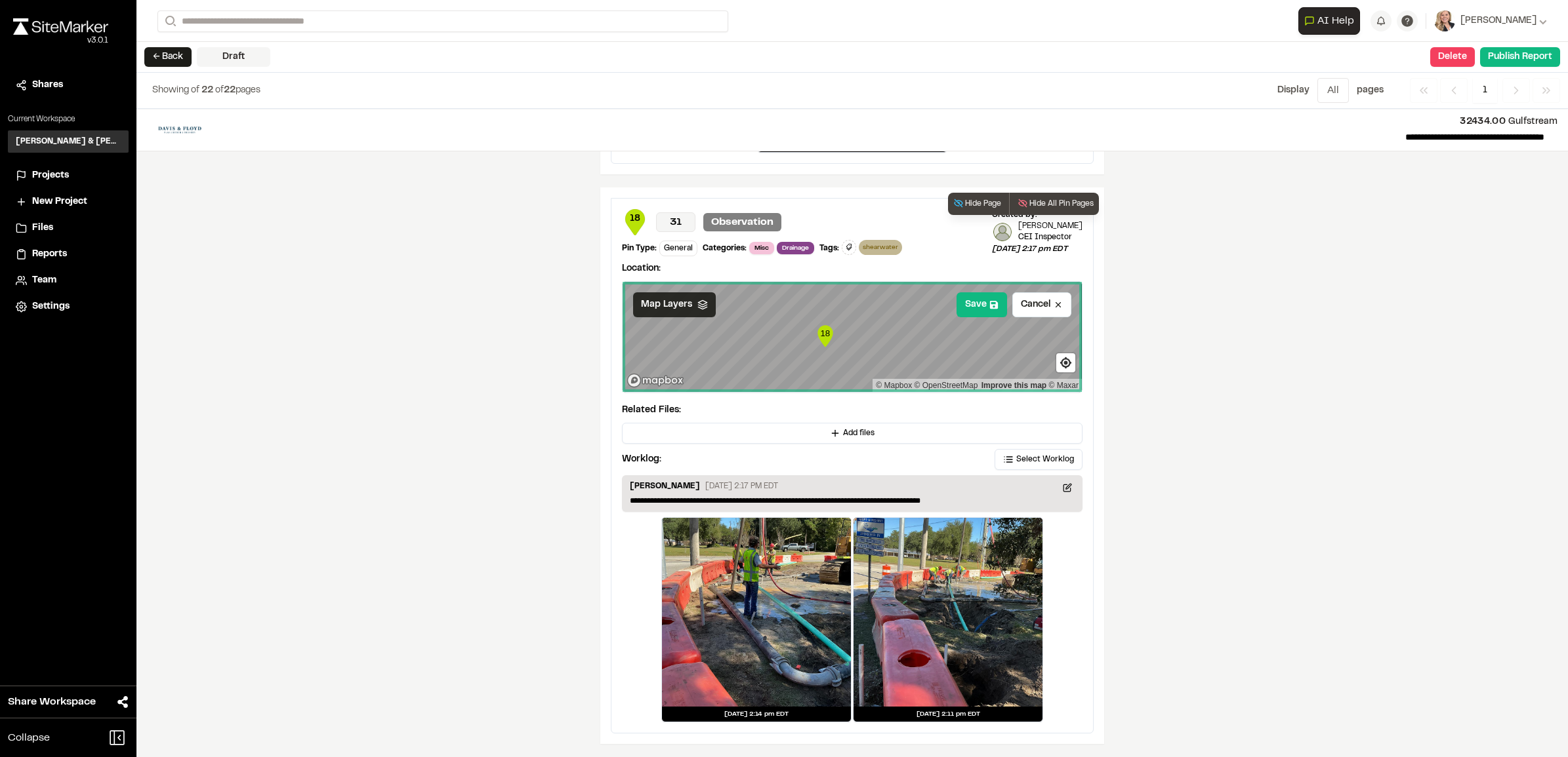
click at [698, 302] on polygon at bounding box center [702, 302] width 9 height 5
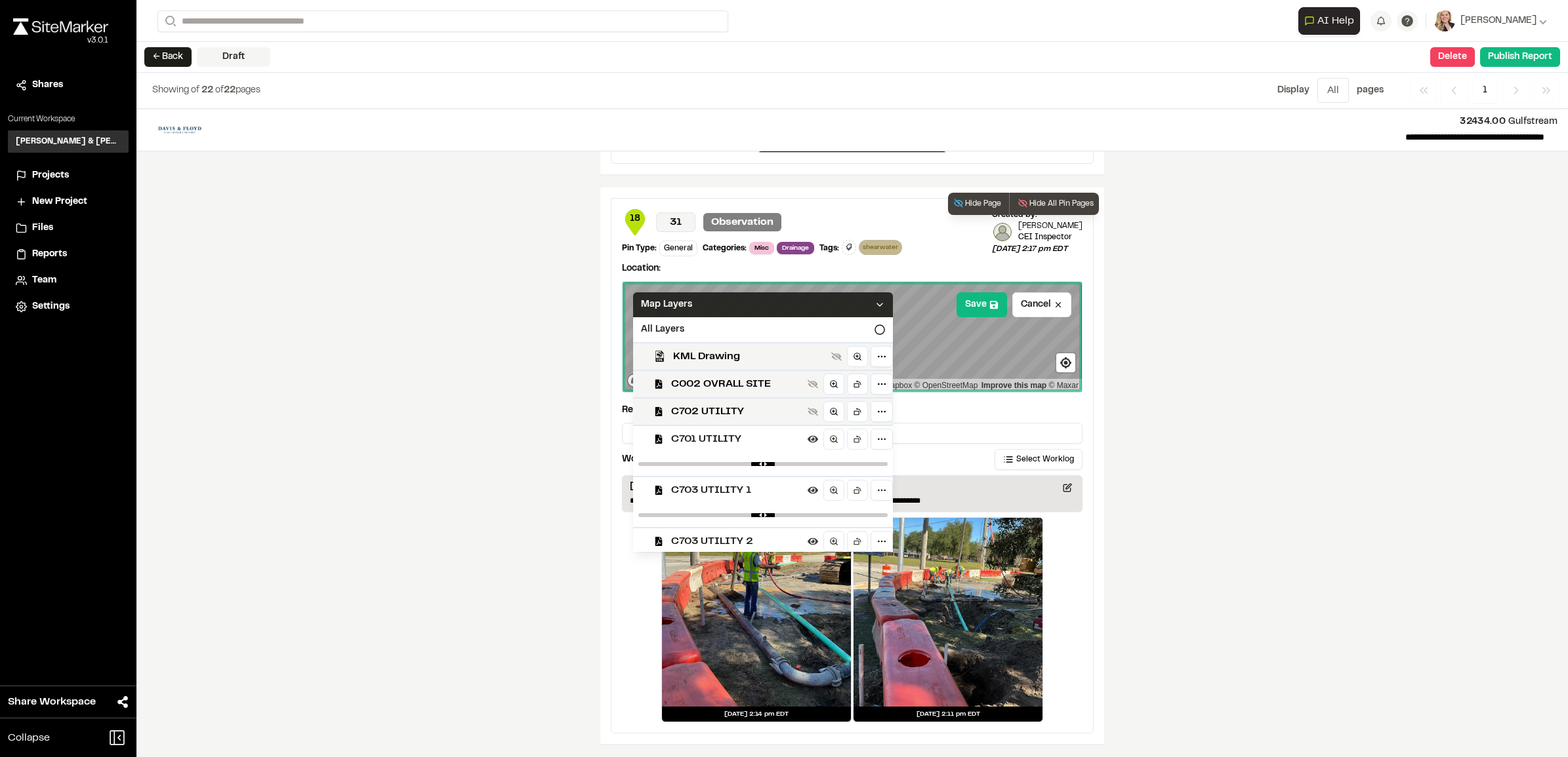
drag, startPoint x: 799, startPoint y: 463, endPoint x: 725, endPoint y: 464, distance: 74.0
click at [725, 464] on div at bounding box center [763, 464] width 260 height 24
drag, startPoint x: 805, startPoint y: 463, endPoint x: 702, endPoint y: 476, distance: 103.8
click at [702, 466] on input "range" at bounding box center [762, 464] width 249 height 4
click at [854, 466] on input "range" at bounding box center [762, 464] width 249 height 4
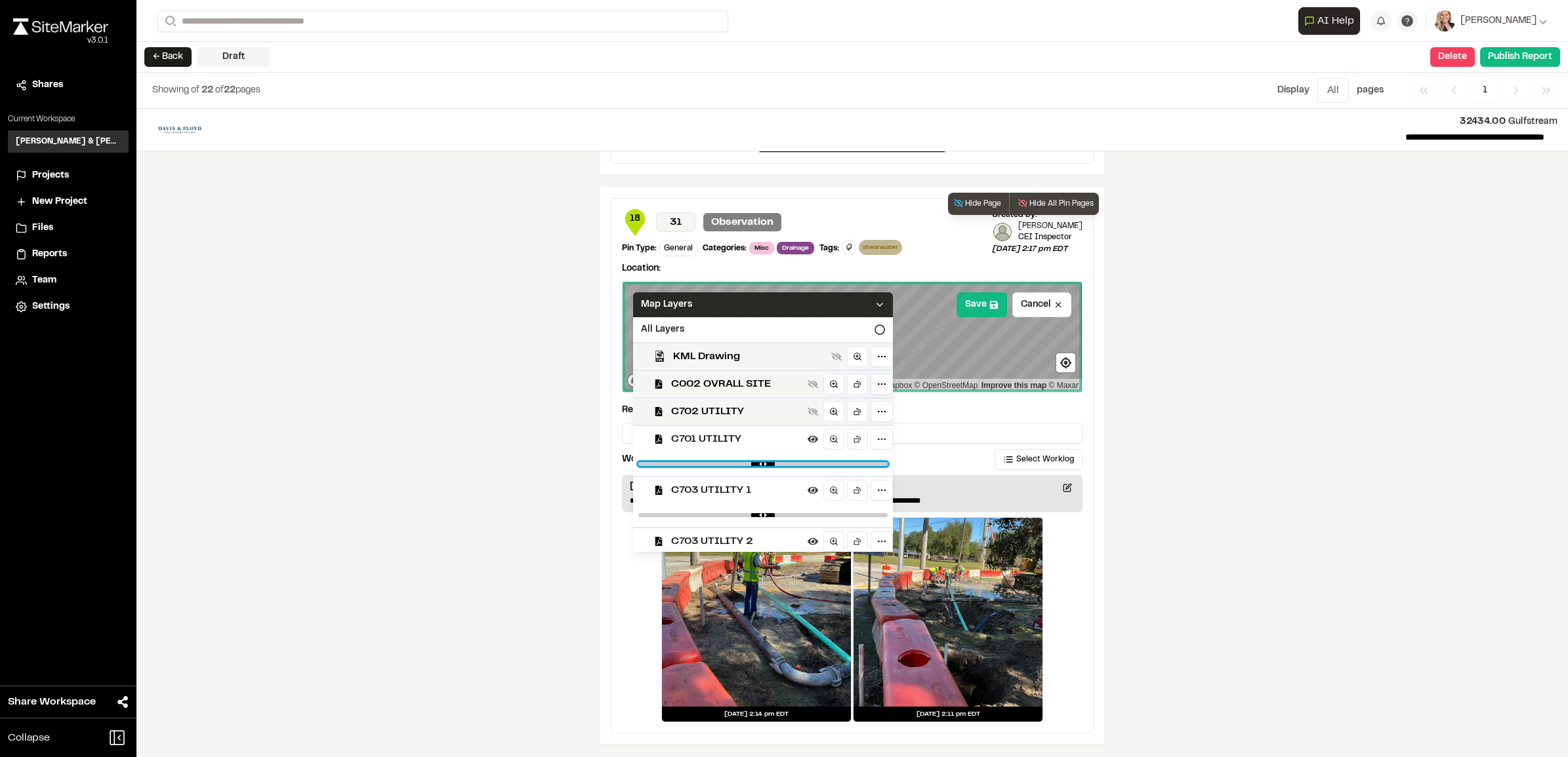
drag, startPoint x: 854, startPoint y: 466, endPoint x: 808, endPoint y: 474, distance: 46.7
type input "****"
click at [808, 466] on input "range" at bounding box center [762, 464] width 249 height 4
drag, startPoint x: 870, startPoint y: 518, endPoint x: 854, endPoint y: 519, distance: 16.0
click at [854, 519] on div at bounding box center [763, 516] width 260 height 24
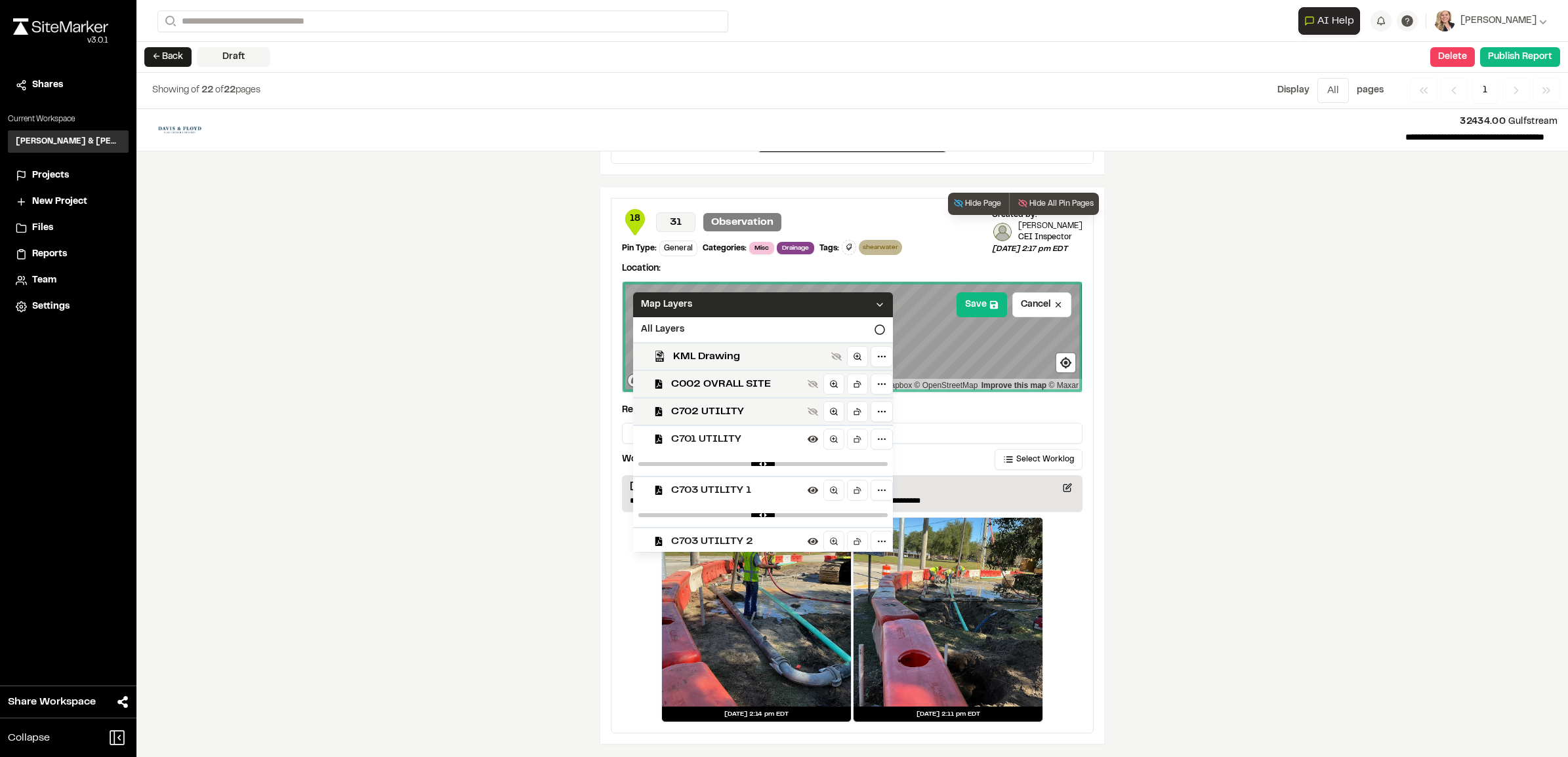
drag, startPoint x: 866, startPoint y: 510, endPoint x: 827, endPoint y: 518, distance: 39.8
click at [827, 518] on div at bounding box center [763, 516] width 260 height 24
type input "****"
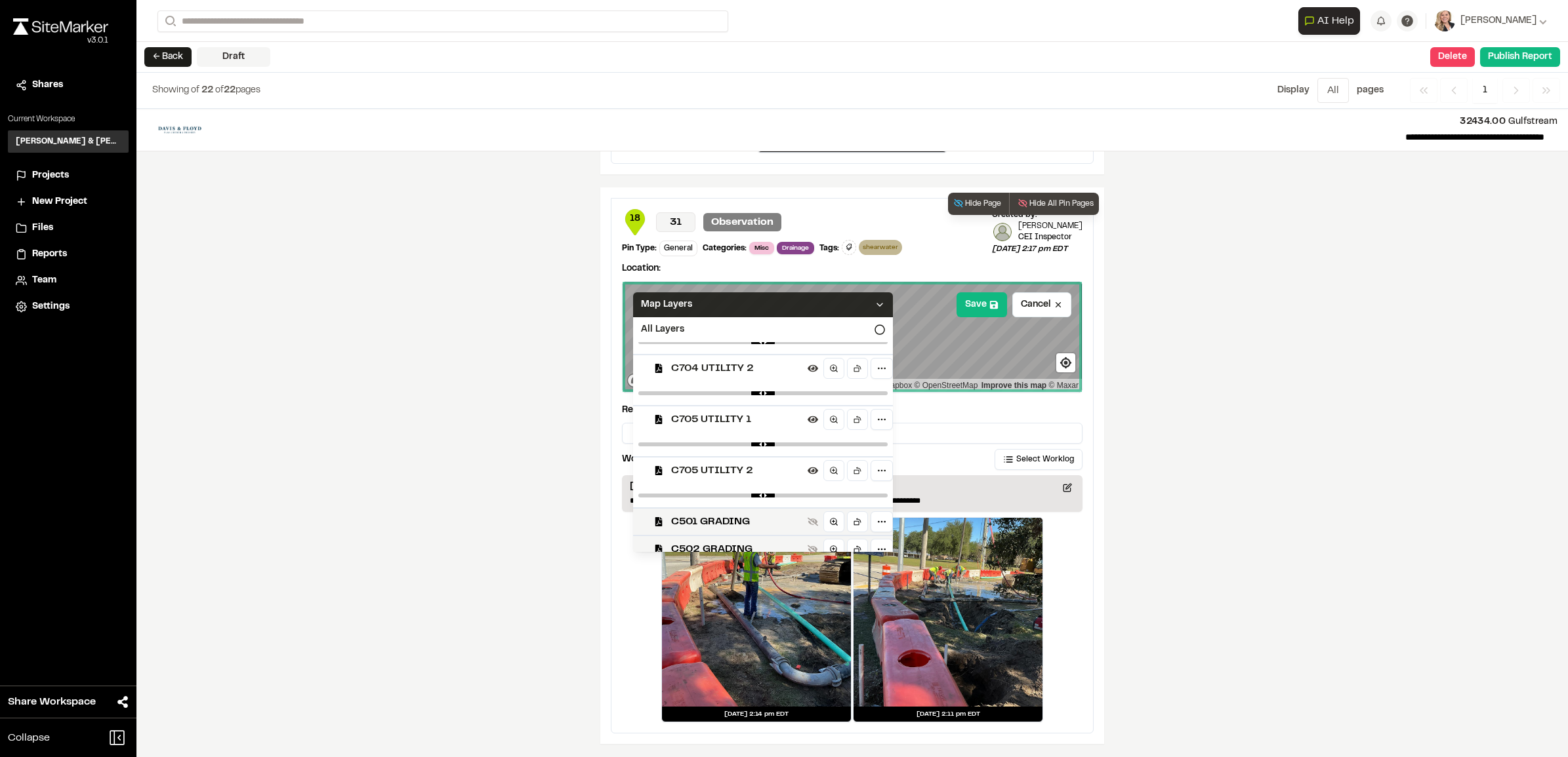
scroll to position [246, 0]
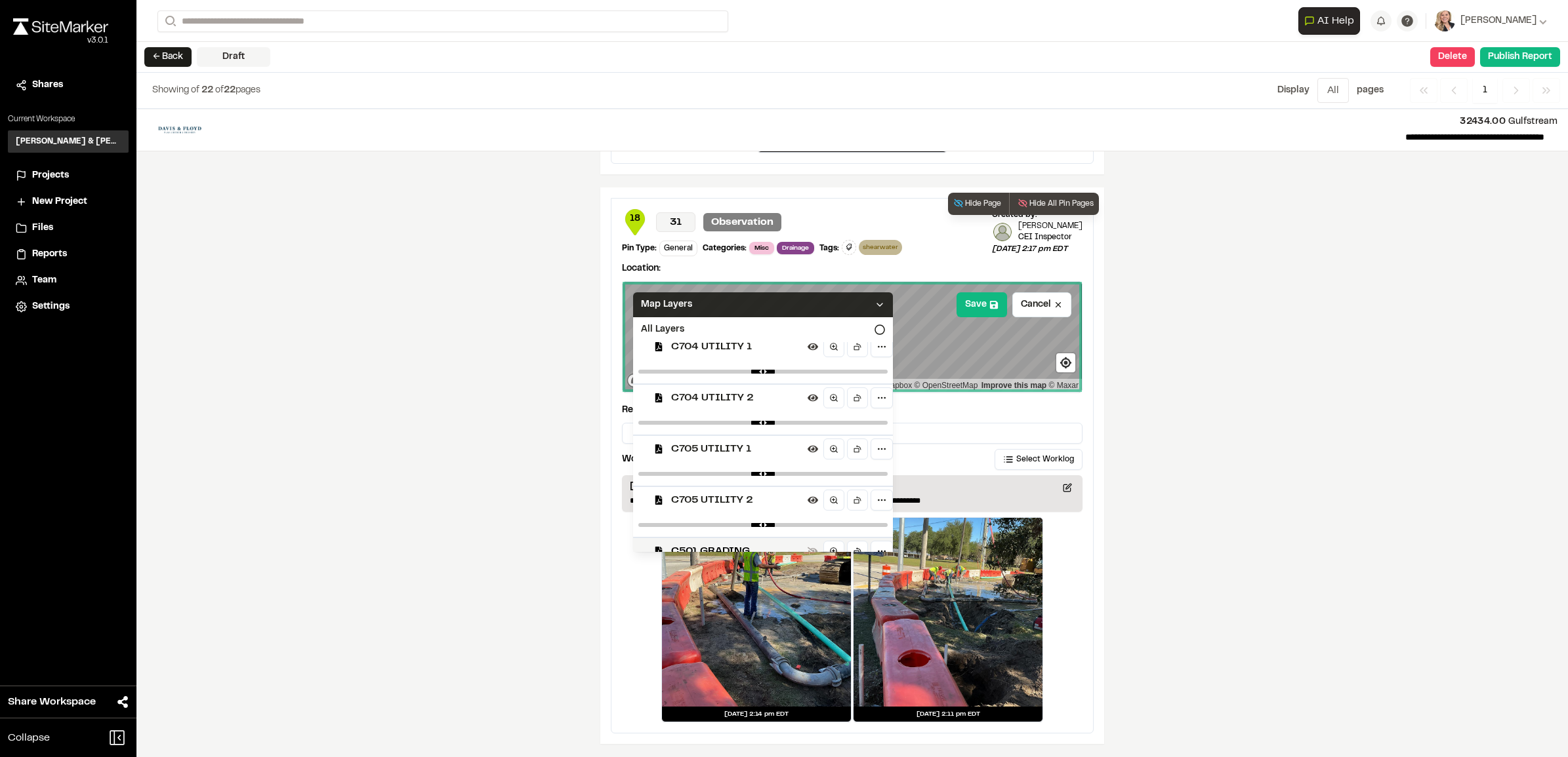
click at [885, 306] on icon at bounding box center [879, 304] width 10 height 10
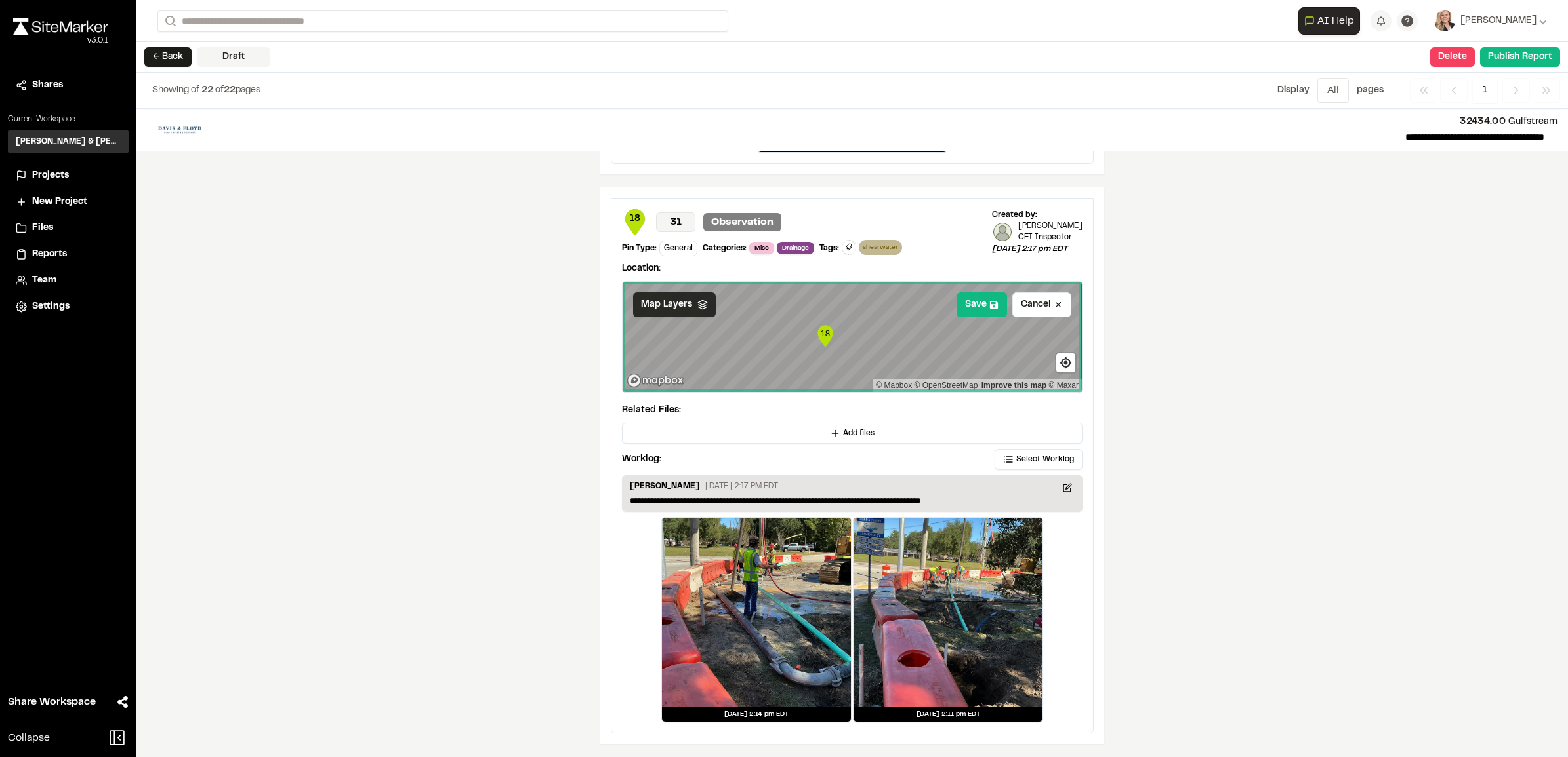
click at [1207, 326] on div "**********" at bounding box center [851, 433] width 1431 height 649
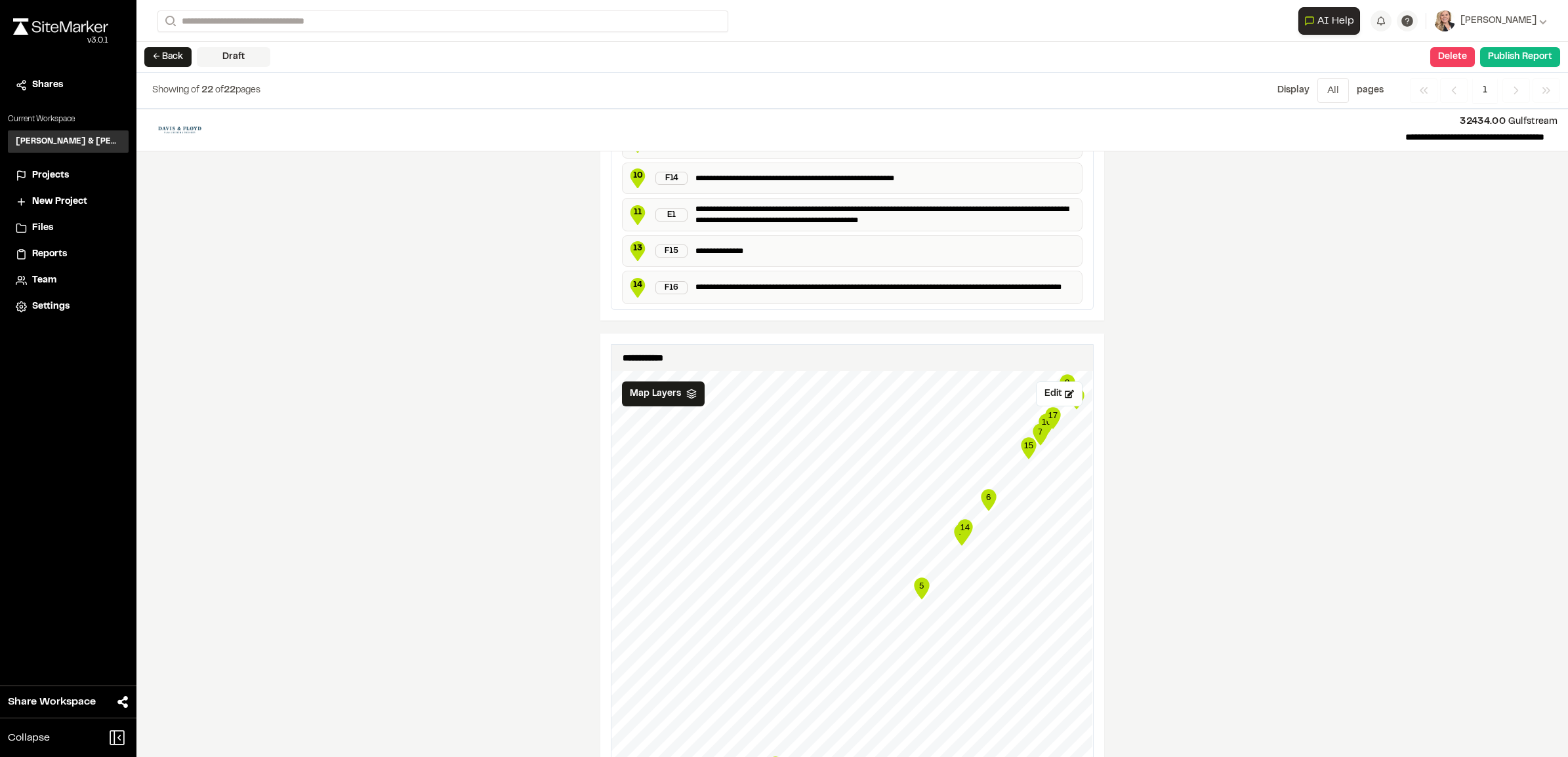
scroll to position [1591, 0]
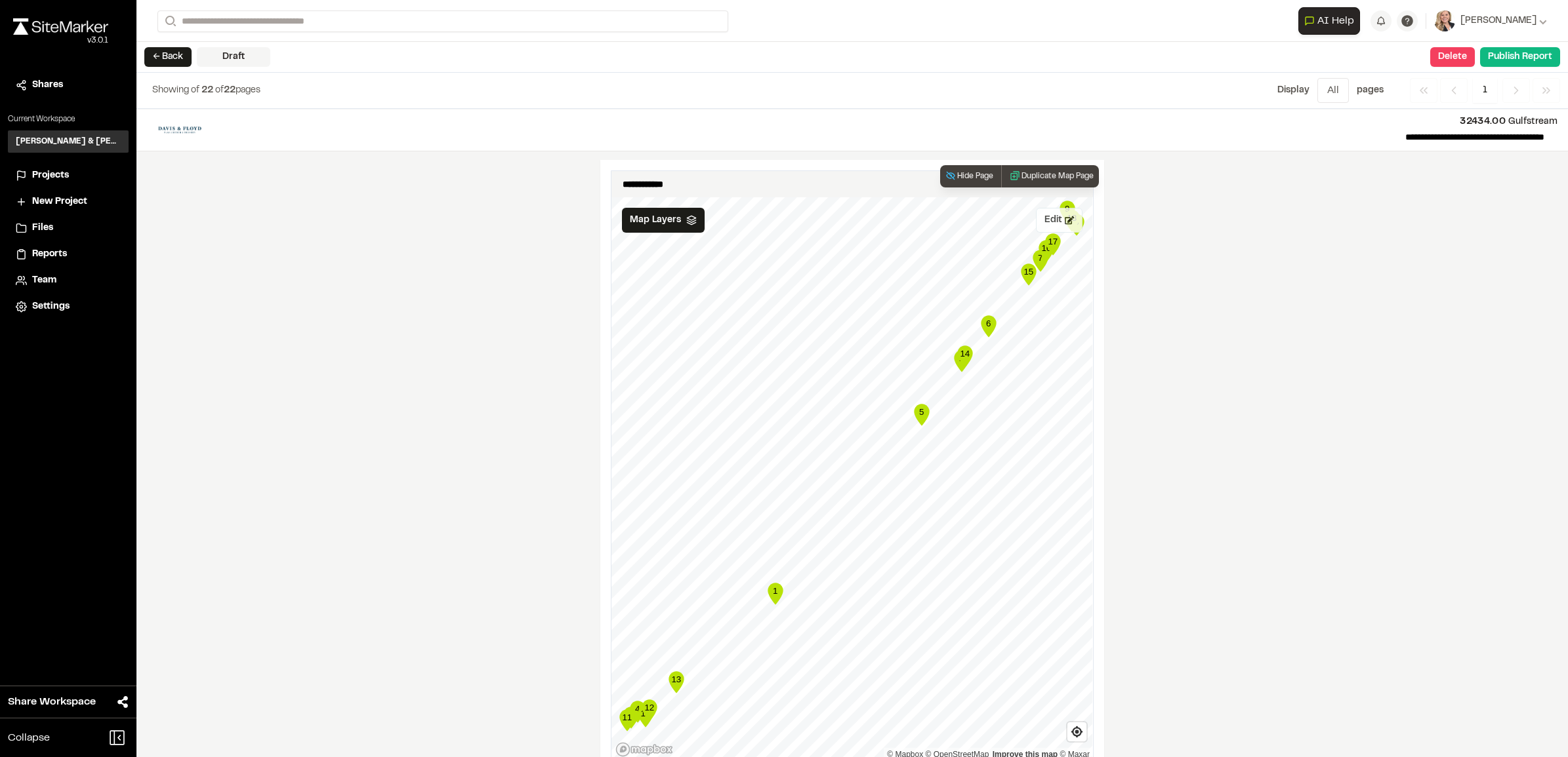
click at [1051, 232] on button "Edit" at bounding box center [1059, 220] width 46 height 25
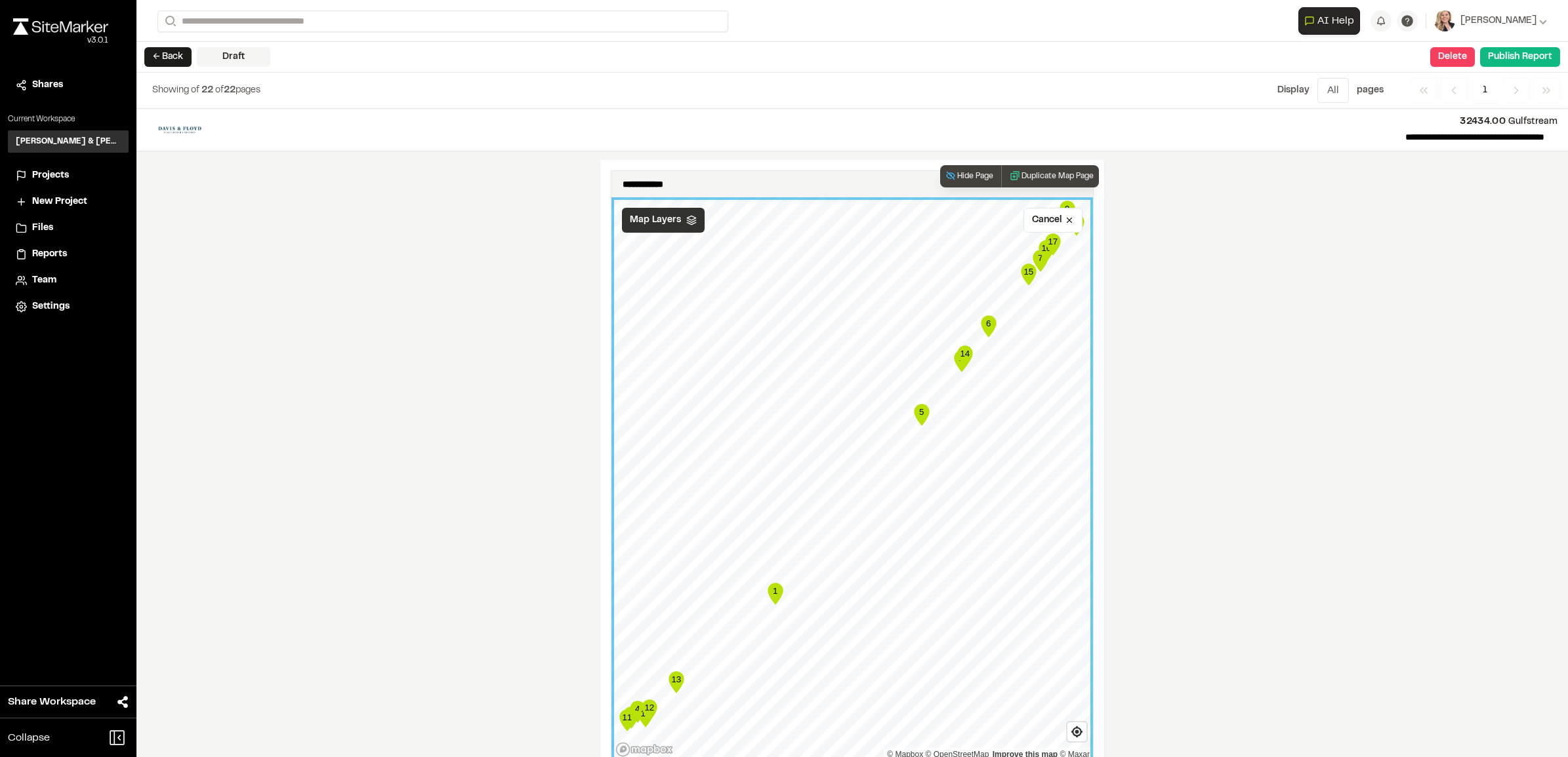
click at [687, 222] on polyline at bounding box center [690, 221] width 9 height 2
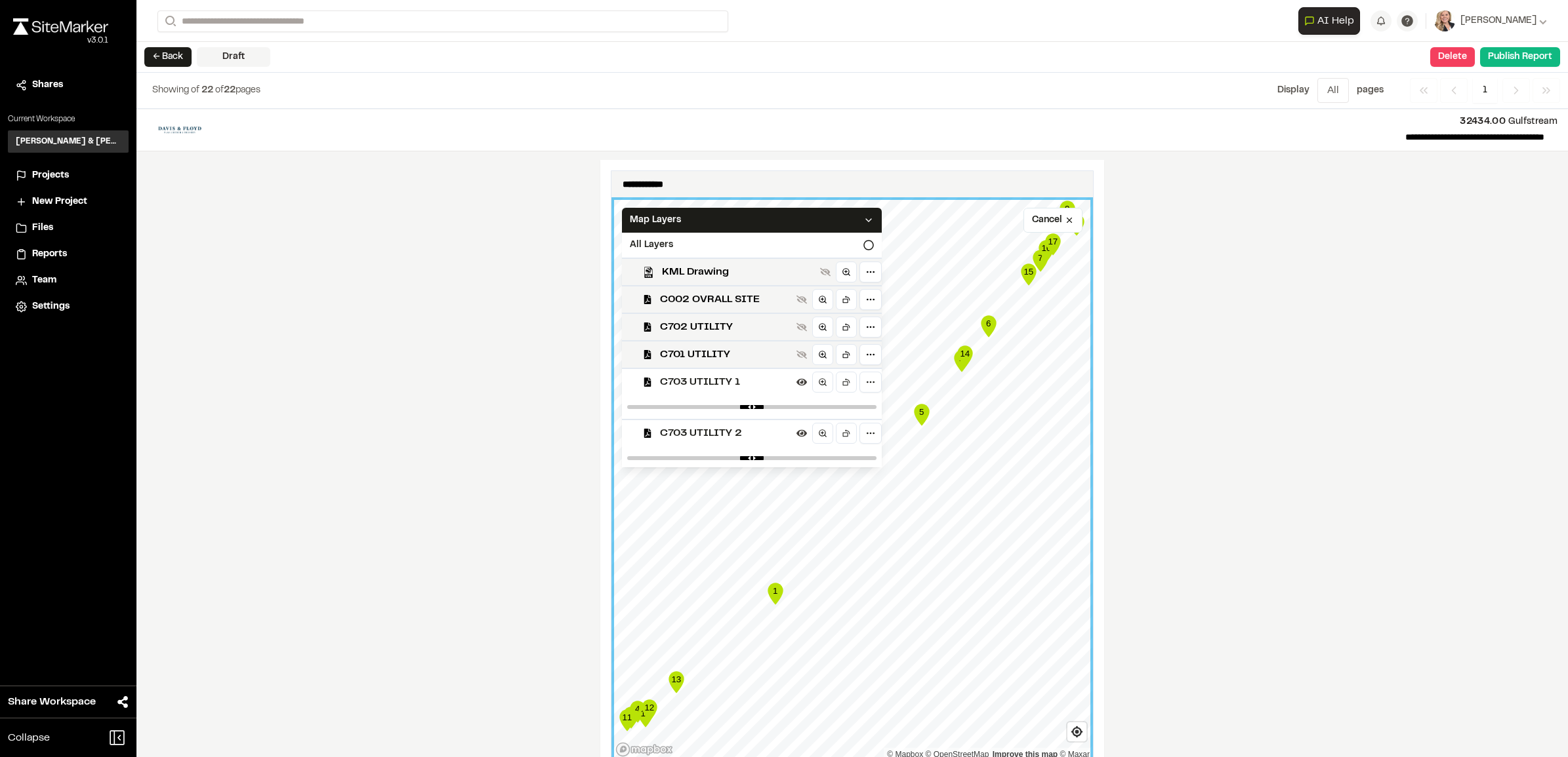
click at [1182, 505] on div "**********" at bounding box center [851, 433] width 1431 height 649
click at [1222, 374] on div "**********" at bounding box center [851, 433] width 1431 height 649
click at [1189, 534] on div "**********" at bounding box center [851, 433] width 1431 height 649
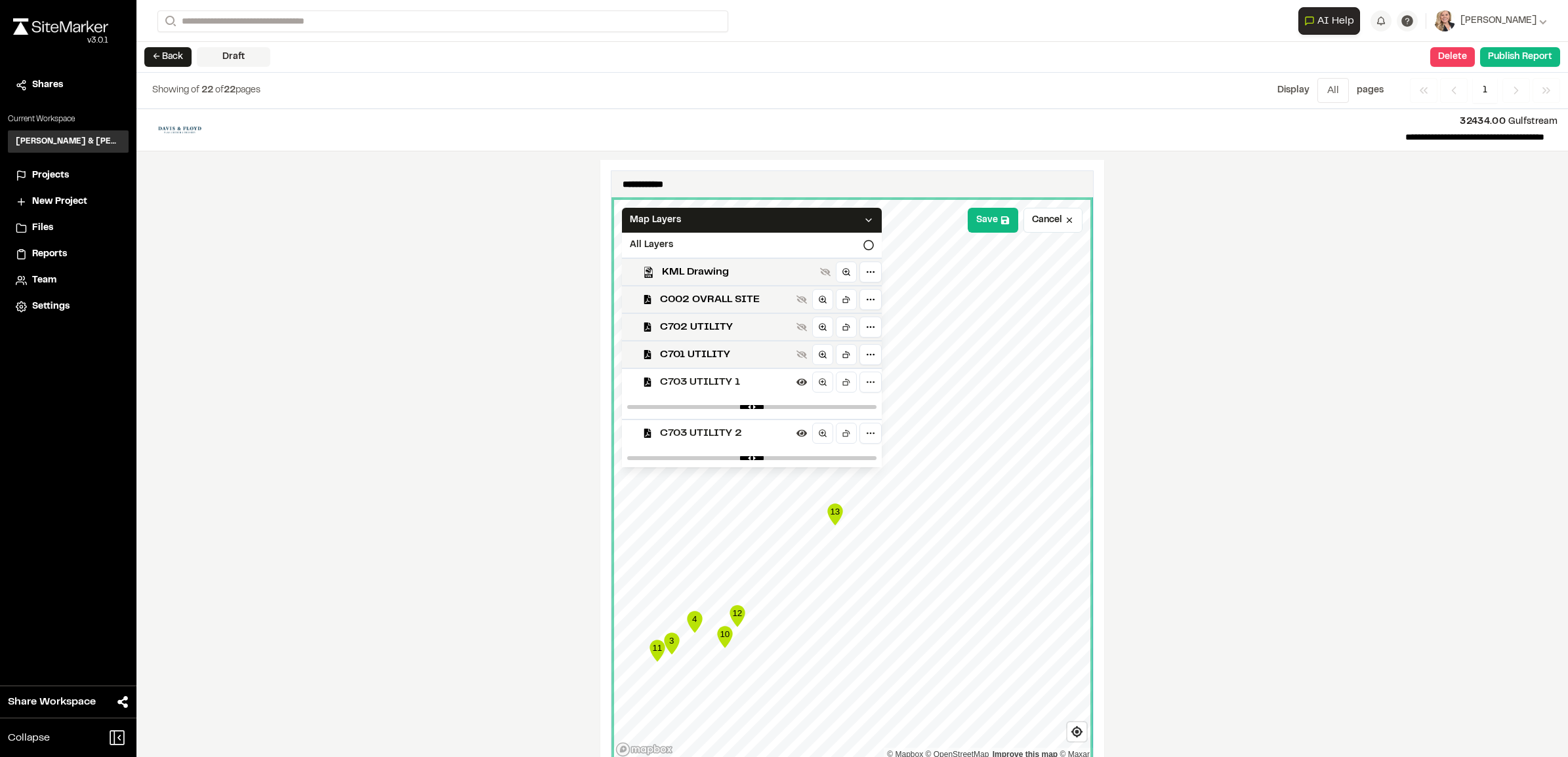
click at [1207, 365] on div "**********" at bounding box center [851, 433] width 1431 height 649
drag, startPoint x: 851, startPoint y: 422, endPoint x: 839, endPoint y: 422, distance: 12.0
click at [839, 419] on div at bounding box center [752, 408] width 260 height 24
click at [779, 419] on div at bounding box center [752, 408] width 260 height 24
click at [784, 409] on input "range" at bounding box center [751, 407] width 249 height 4
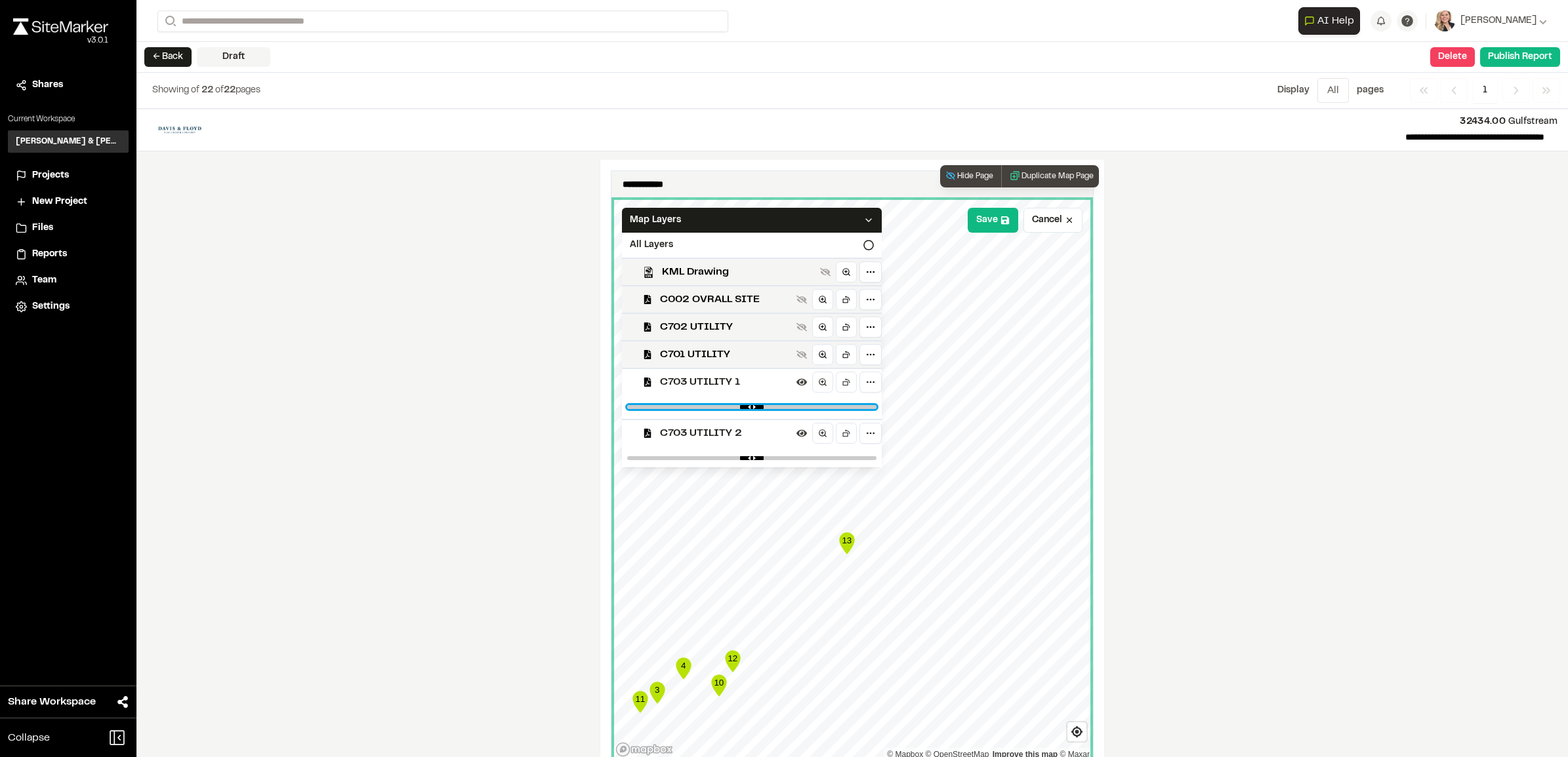
type input "****"
click at [757, 409] on input "range" at bounding box center [751, 407] width 249 height 4
click at [1045, 232] on button "Cancel" at bounding box center [1053, 220] width 59 height 25
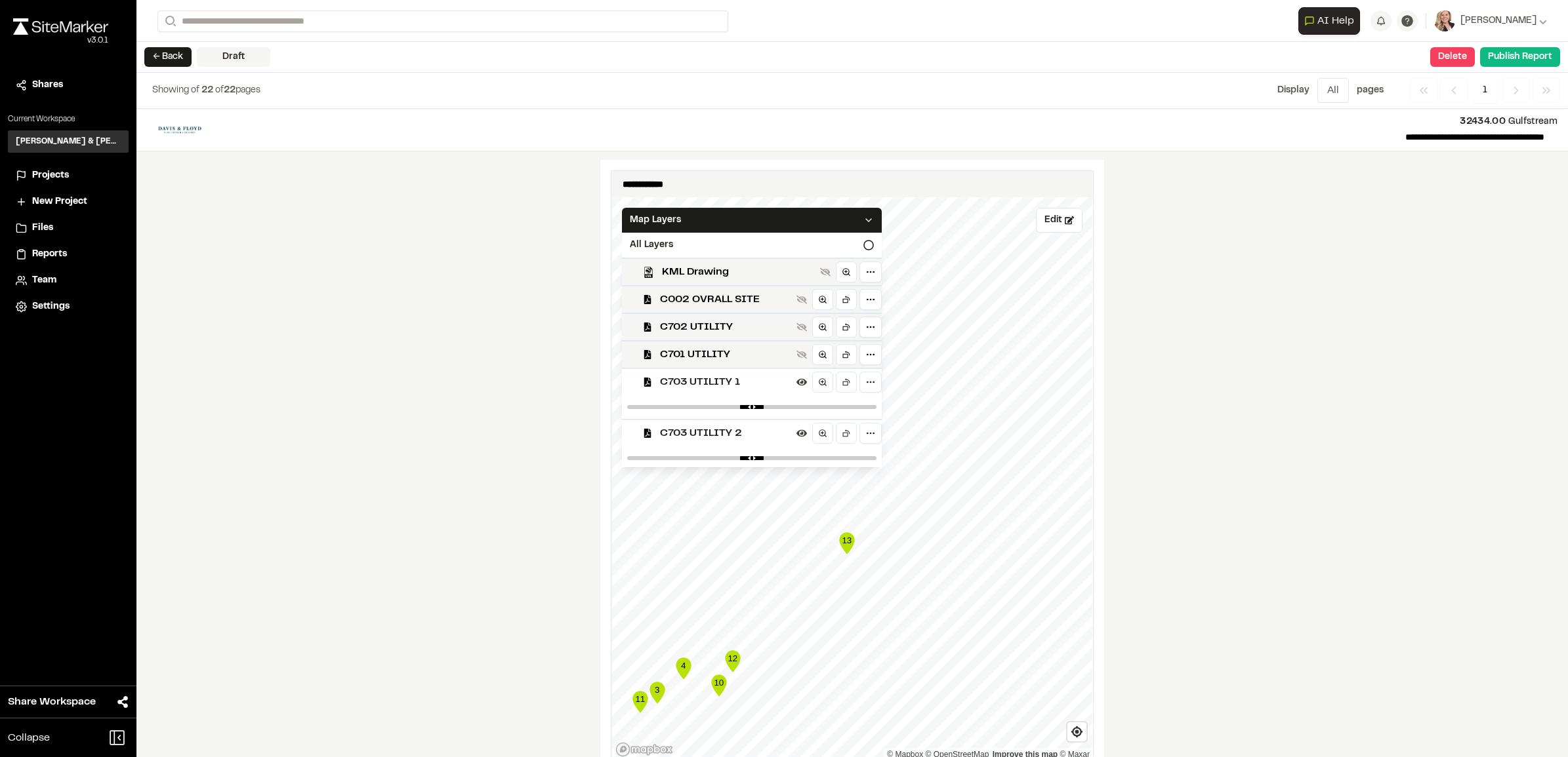
drag, startPoint x: 1170, startPoint y: 285, endPoint x: 1164, endPoint y: 279, distance: 8.5
click at [1170, 284] on div "**********" at bounding box center [851, 433] width 1431 height 649
drag, startPoint x: 491, startPoint y: 361, endPoint x: 475, endPoint y: 352, distance: 18.4
click at [490, 361] on div "**********" at bounding box center [851, 433] width 1431 height 649
drag, startPoint x: 1182, startPoint y: 472, endPoint x: 1176, endPoint y: 467, distance: 7.8
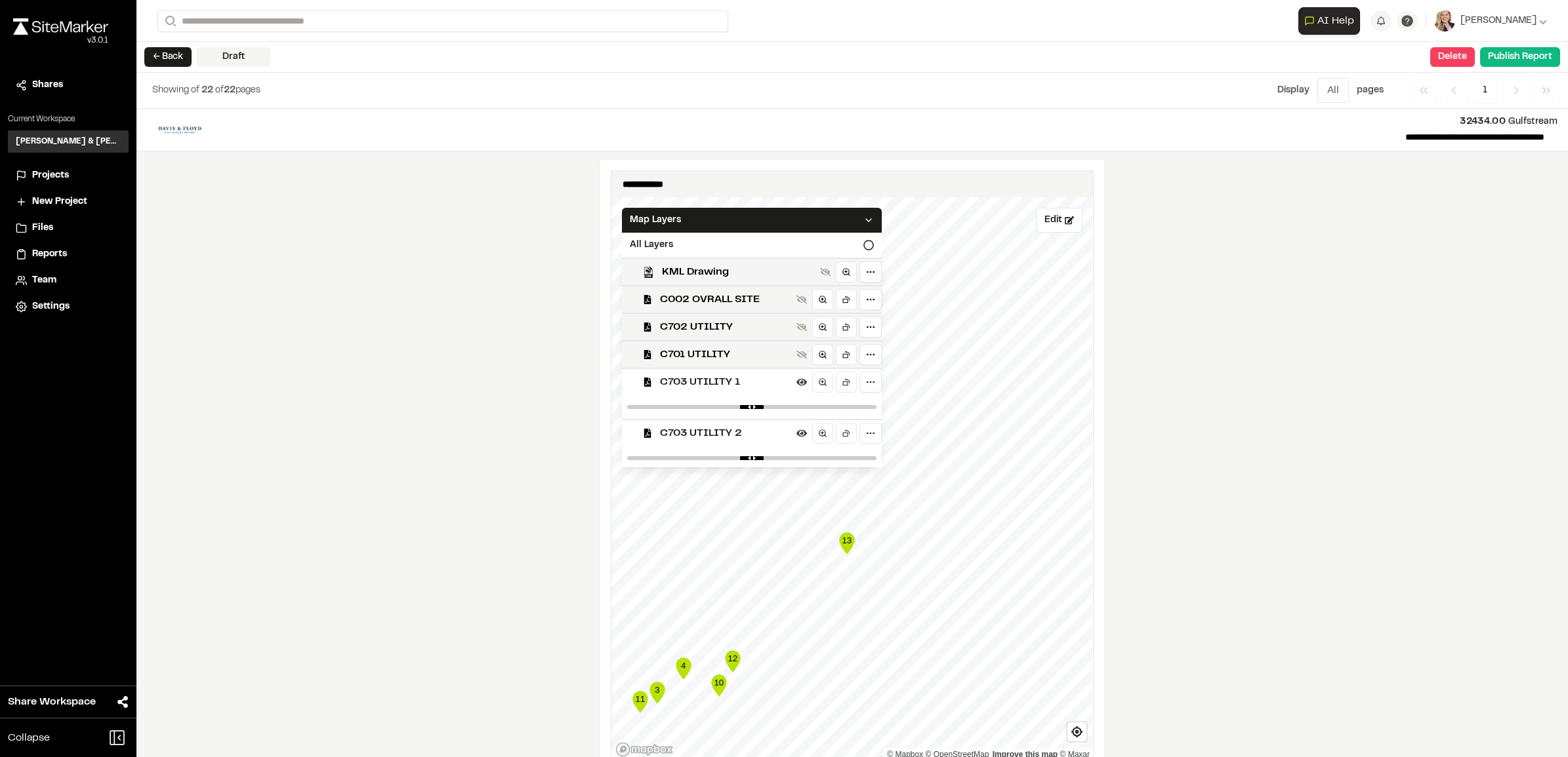
click at [1182, 473] on div "**********" at bounding box center [851, 433] width 1431 height 649
click at [170, 53] on button "← Back" at bounding box center [167, 57] width 47 height 20
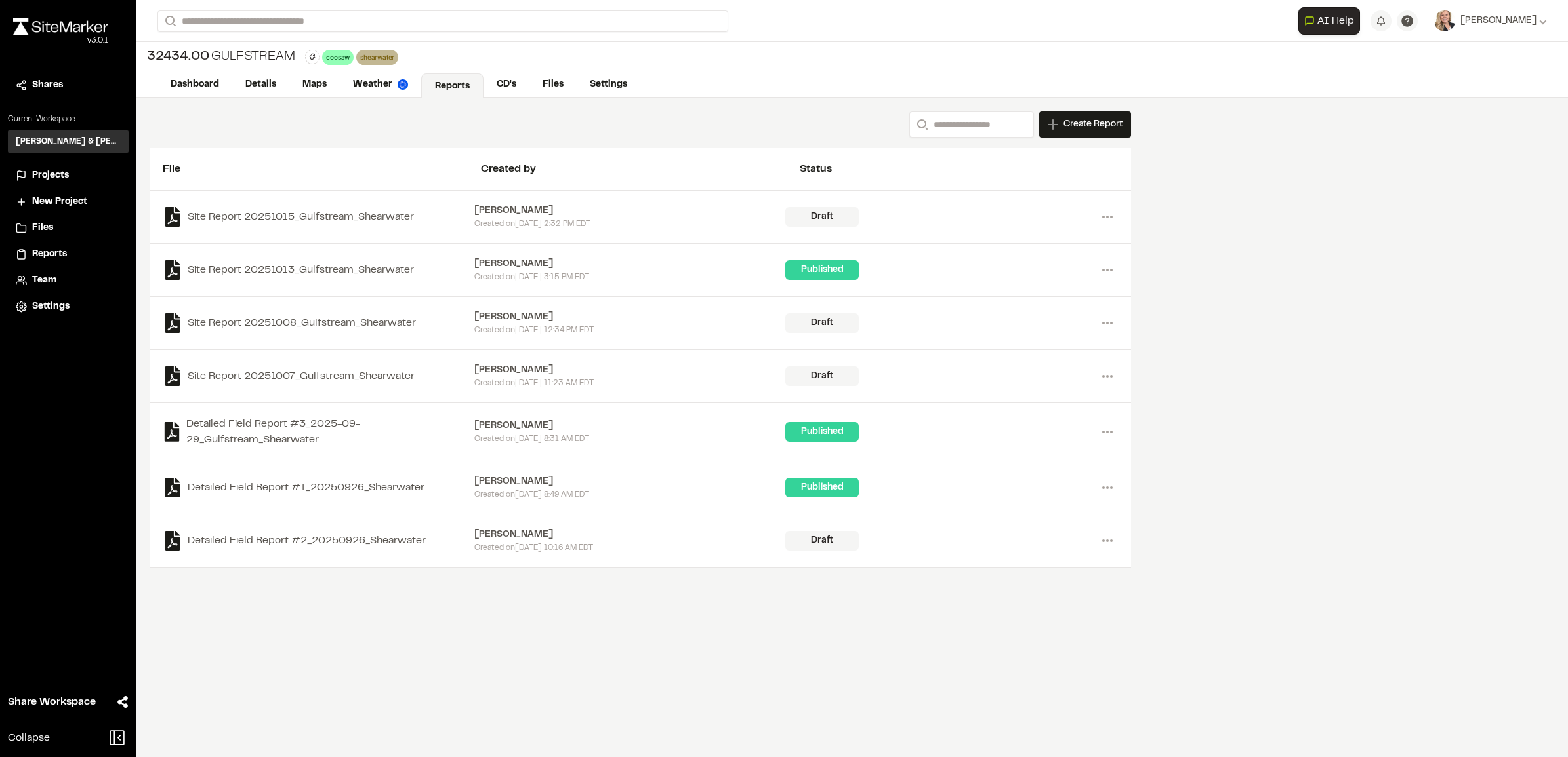
click at [1483, 246] on div "Search Create Report New Report | 32434.00 Gulfstream What type of Report do yo…" at bounding box center [851, 428] width 1431 height 659
click at [51, 170] on span "Projects" at bounding box center [50, 176] width 37 height 14
